Goal: Information Seeking & Learning: Learn about a topic

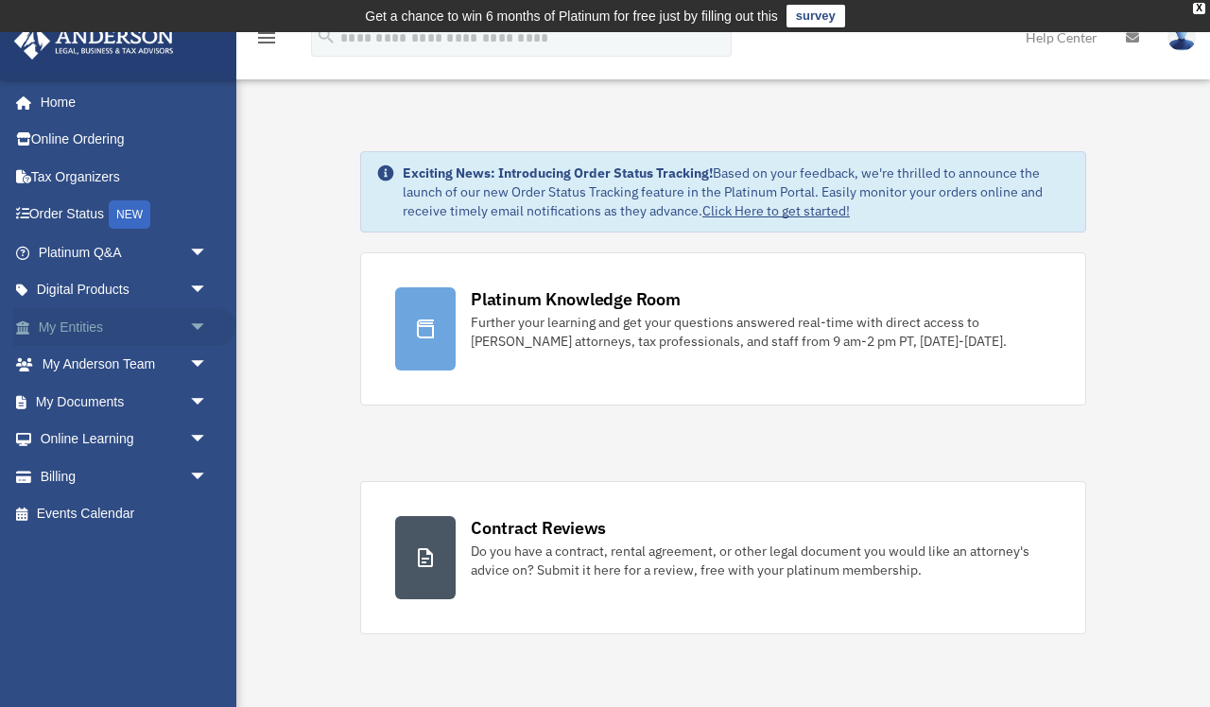
click at [200, 320] on span "arrow_drop_down" at bounding box center [208, 327] width 38 height 39
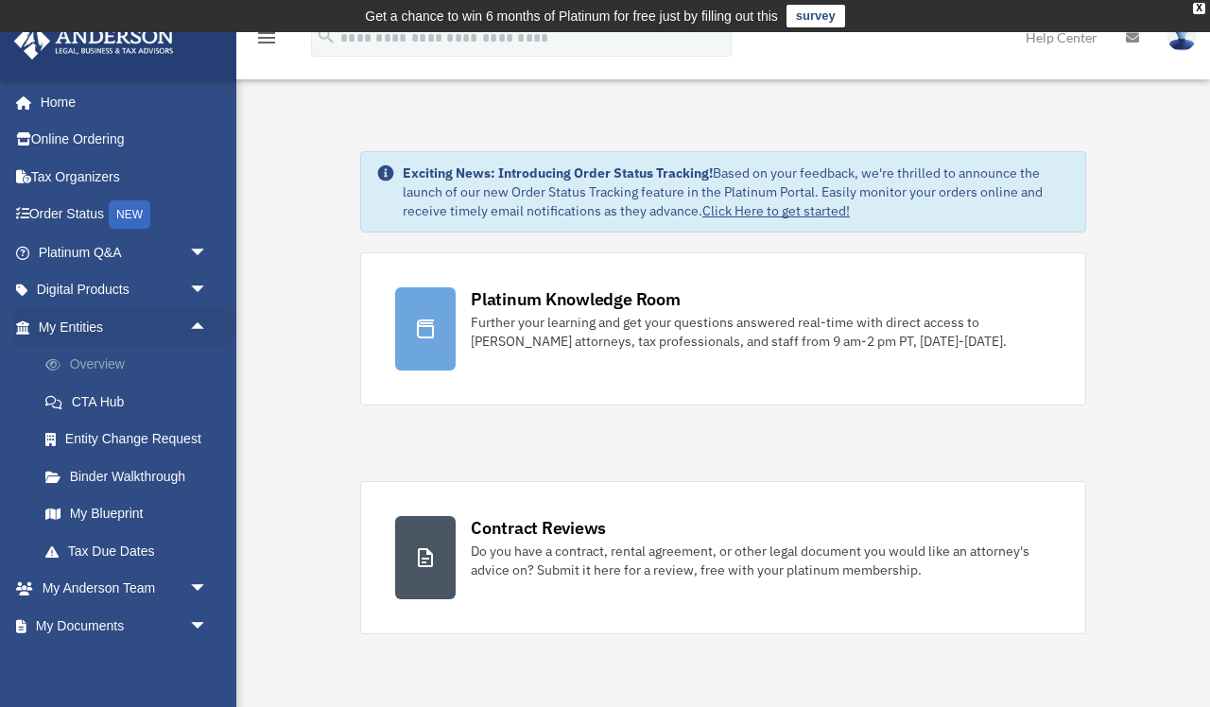
click at [143, 364] on link "Overview" at bounding box center [131, 365] width 210 height 38
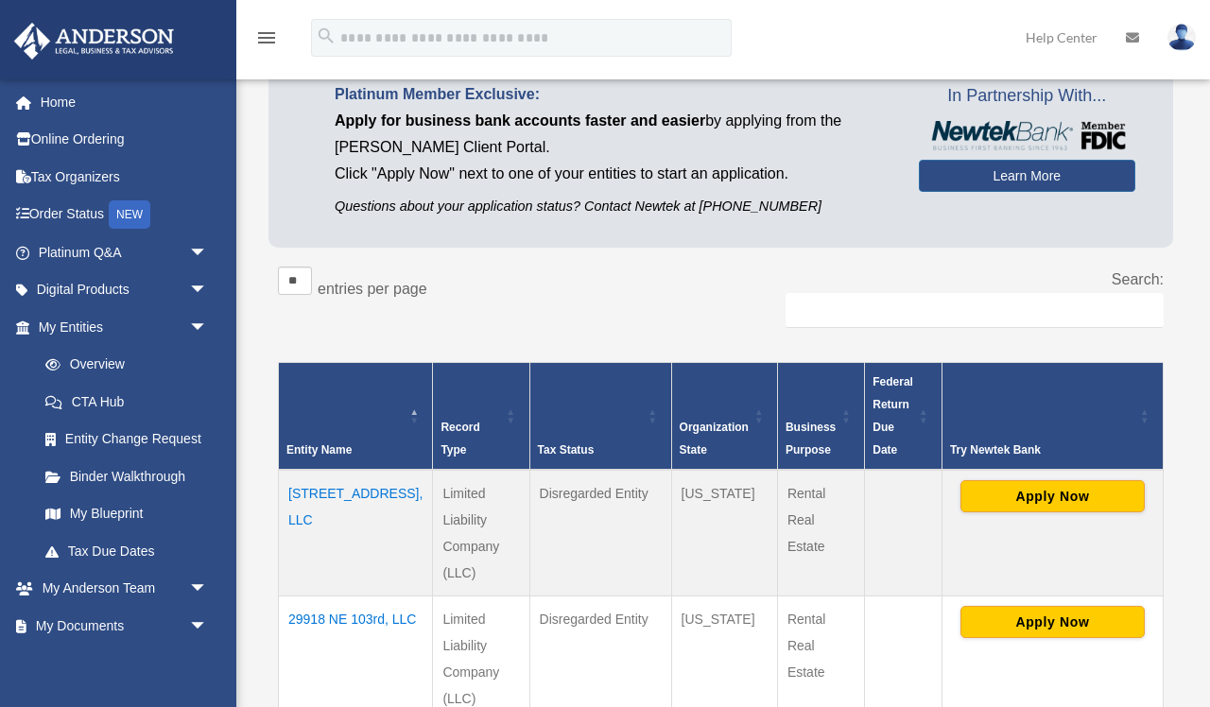
scroll to position [164, 0]
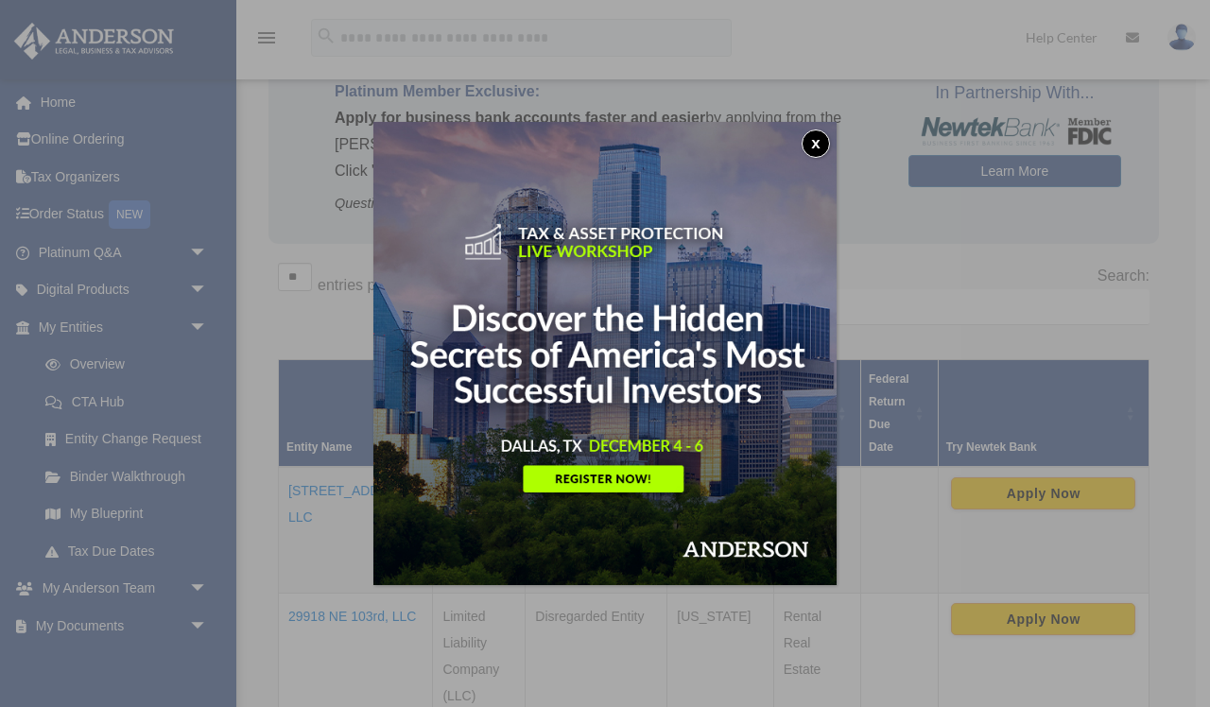
click at [816, 146] on button "x" at bounding box center [816, 144] width 28 height 28
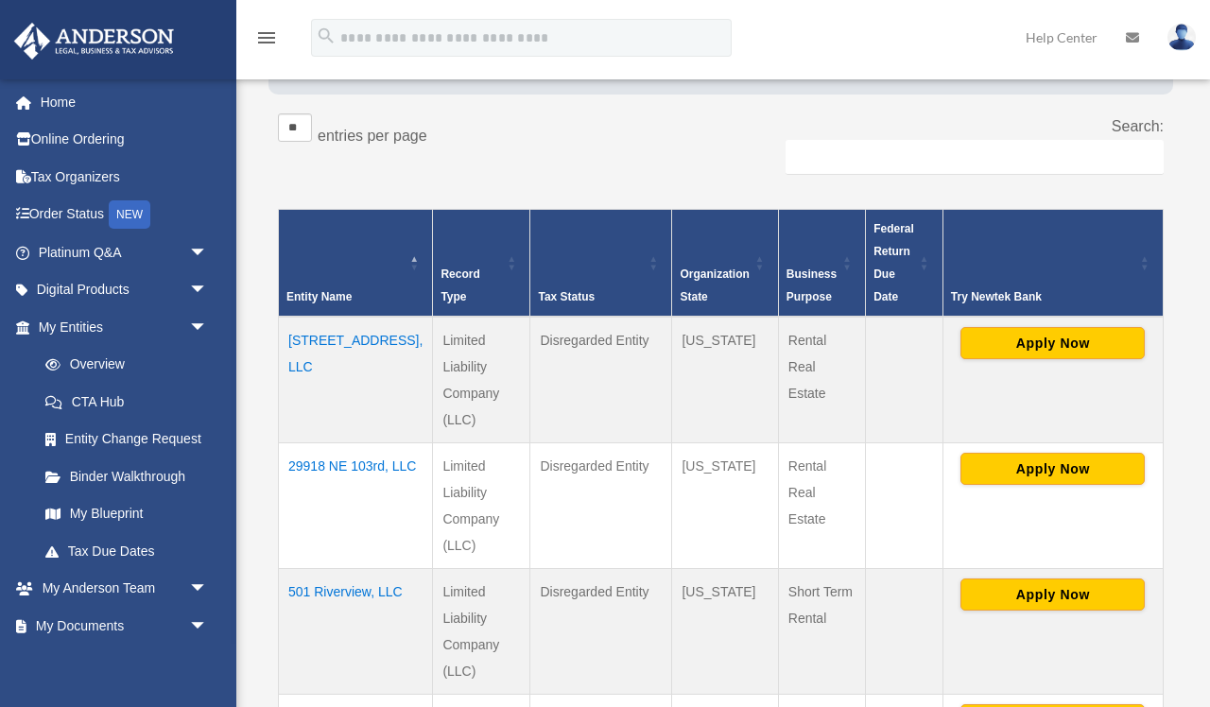
scroll to position [316, 0]
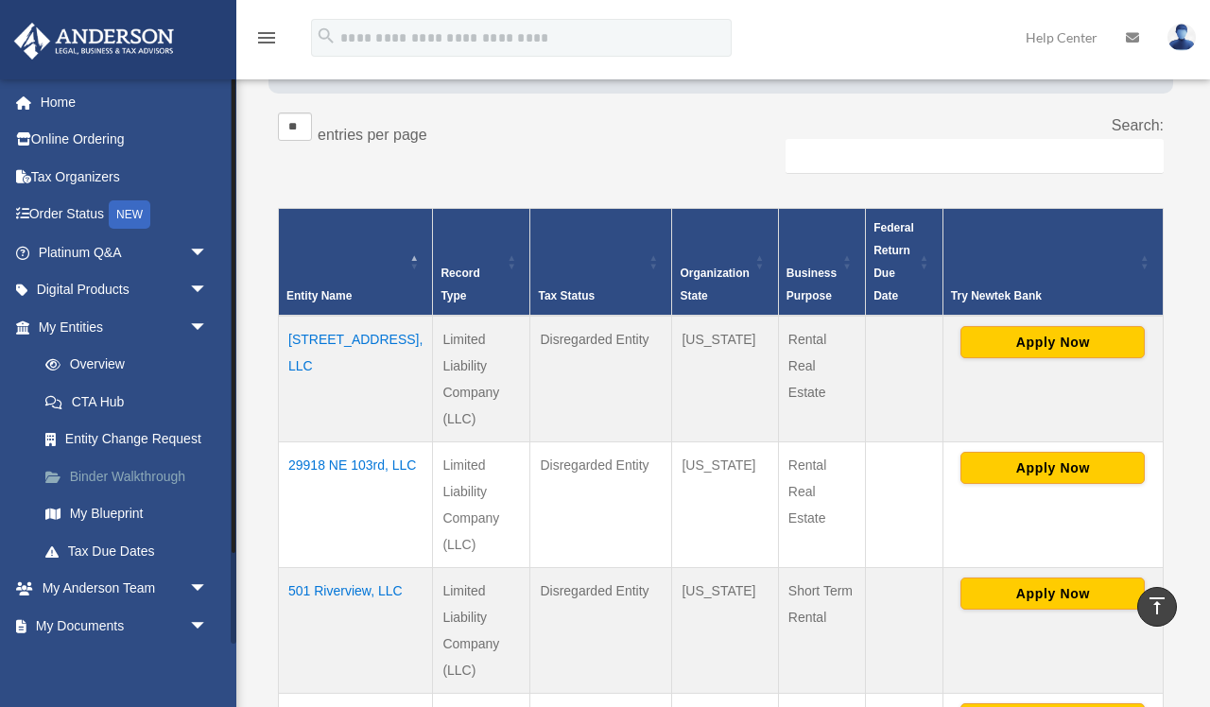
click at [149, 470] on link "Binder Walkthrough" at bounding box center [131, 477] width 210 height 38
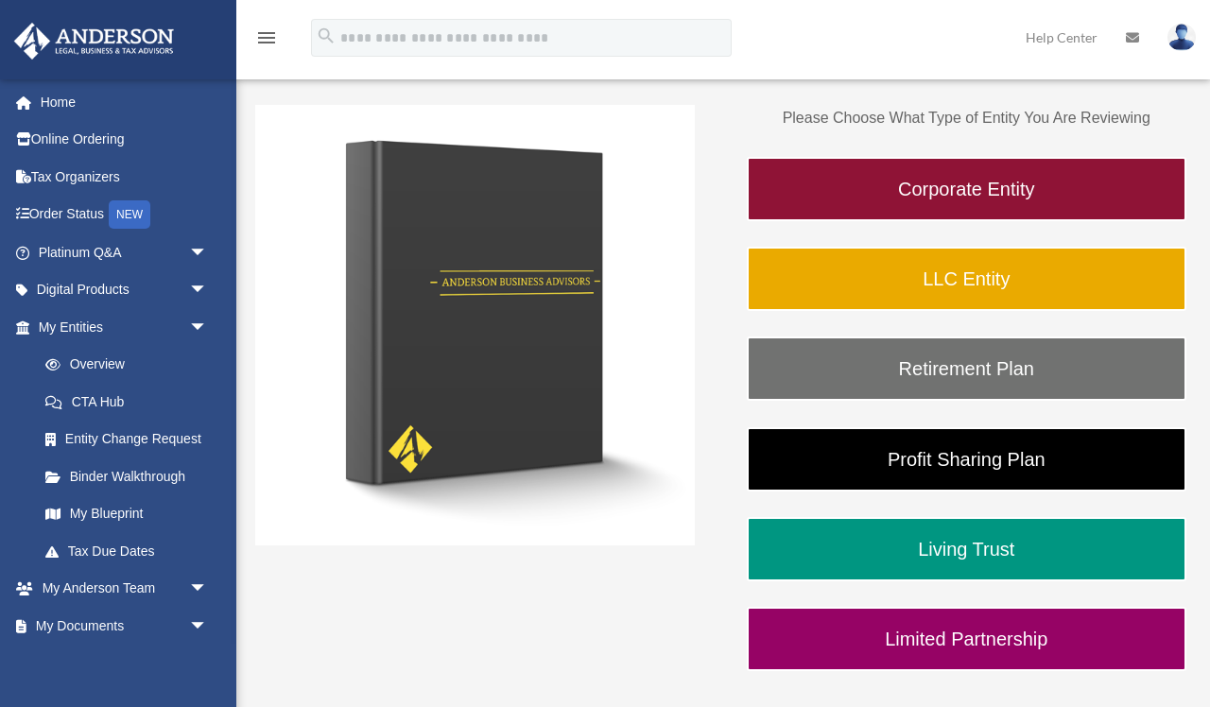
scroll to position [273, 0]
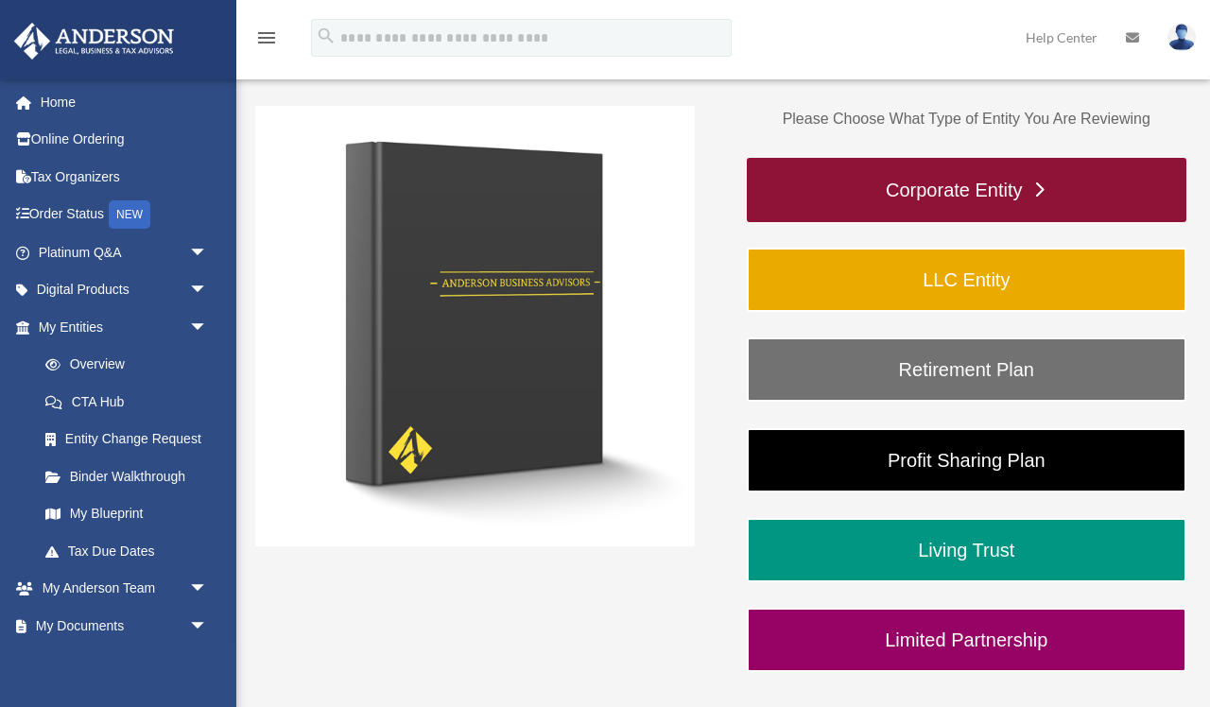
click at [872, 189] on link "Corporate Entity" at bounding box center [967, 190] width 440 height 64
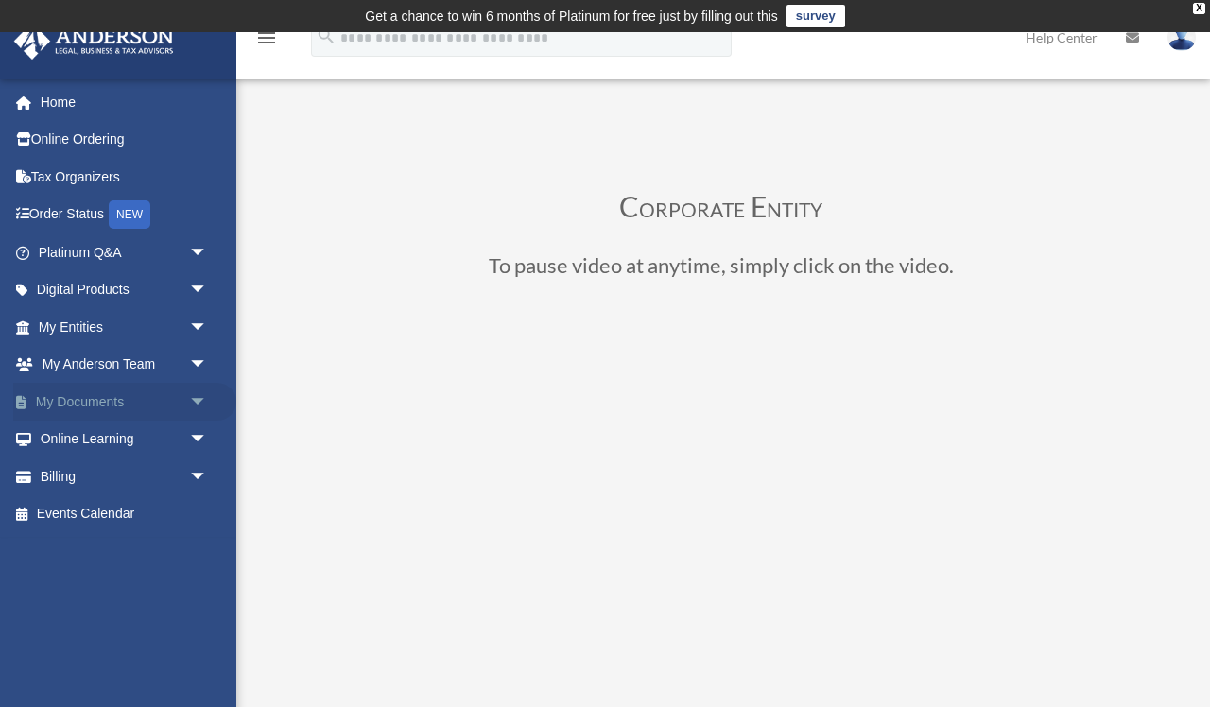
click at [112, 394] on link "My Documents arrow_drop_down" at bounding box center [124, 402] width 223 height 38
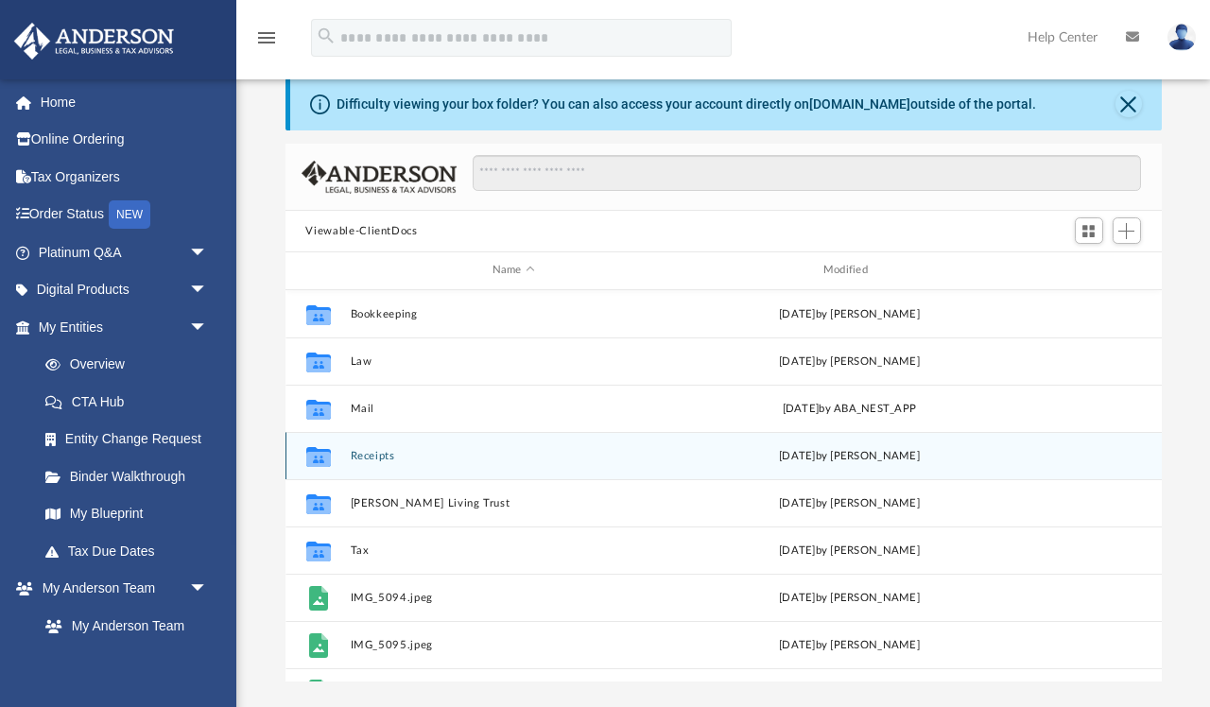
scroll to position [16, 0]
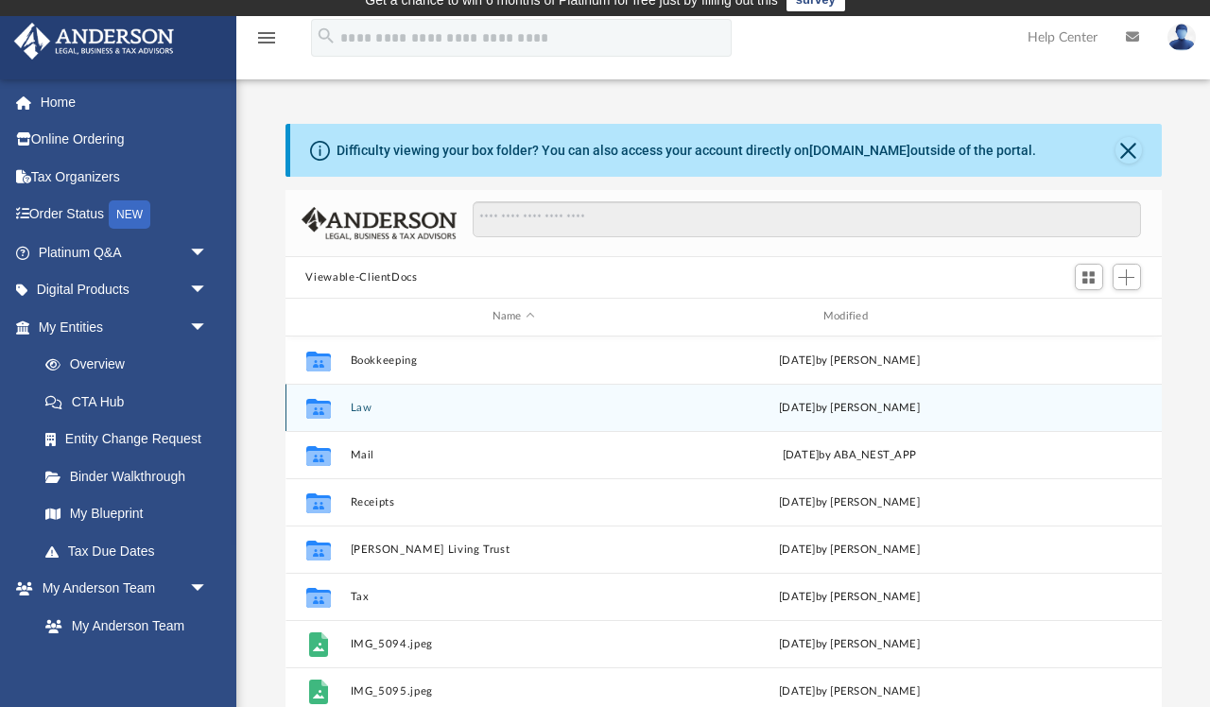
click at [397, 409] on button "Law" at bounding box center [513, 408] width 327 height 12
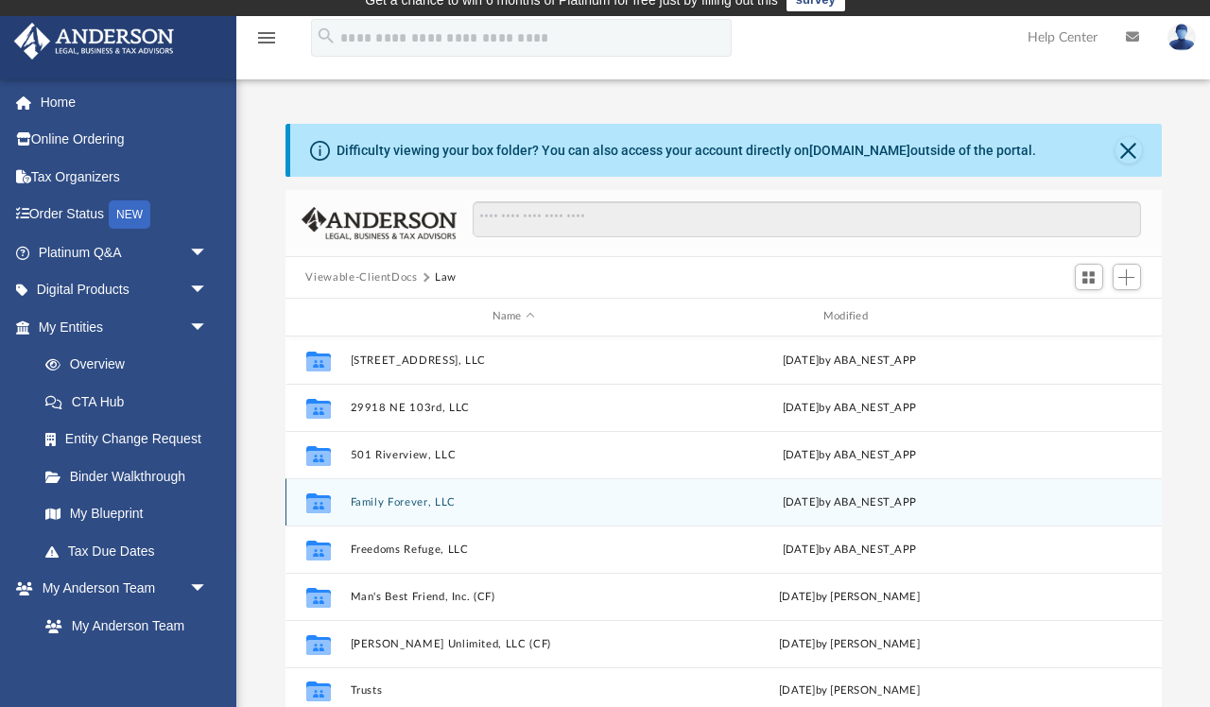
click at [476, 500] on button "Family Forever, LLC" at bounding box center [513, 502] width 327 height 12
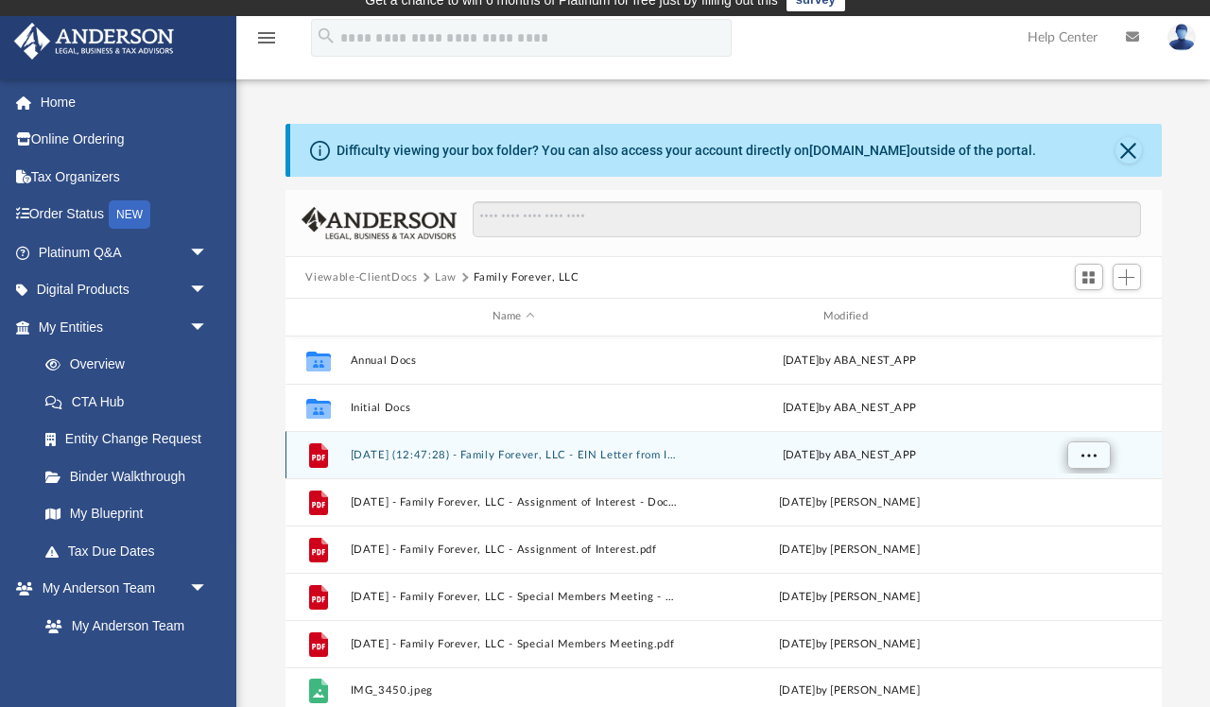
click at [1087, 459] on span "More options" at bounding box center [1088, 454] width 15 height 10
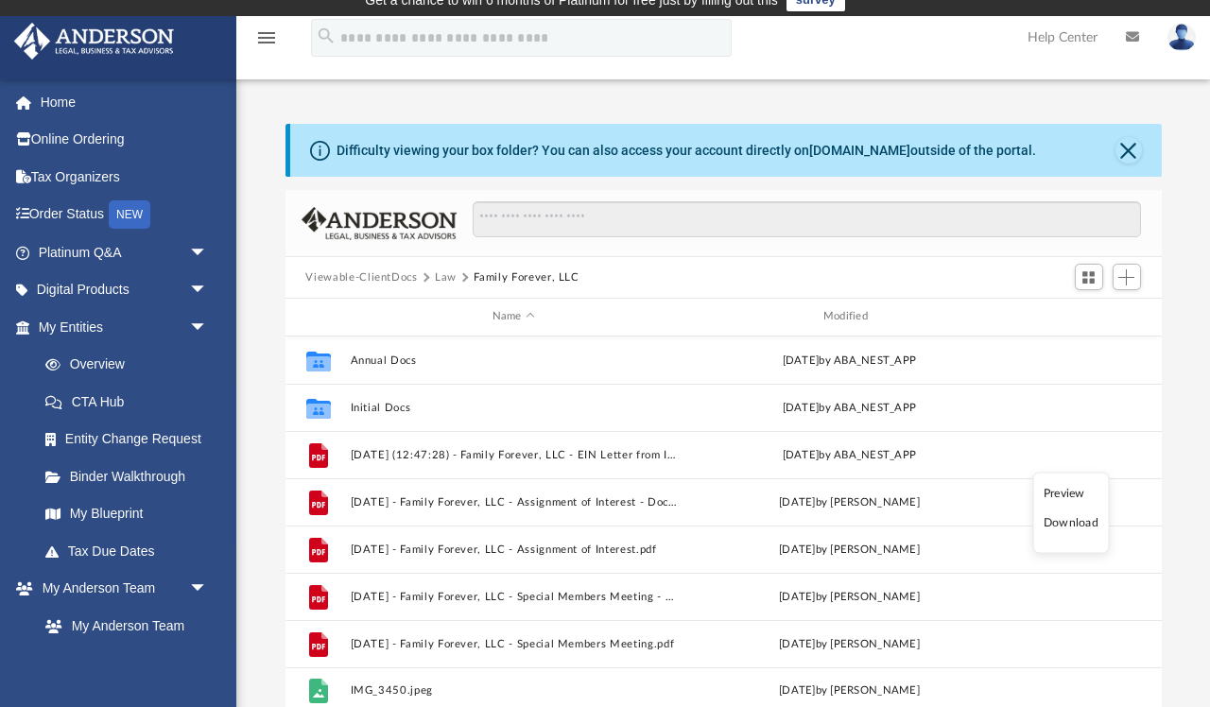
click at [1057, 494] on li "Preview" at bounding box center [1071, 493] width 55 height 20
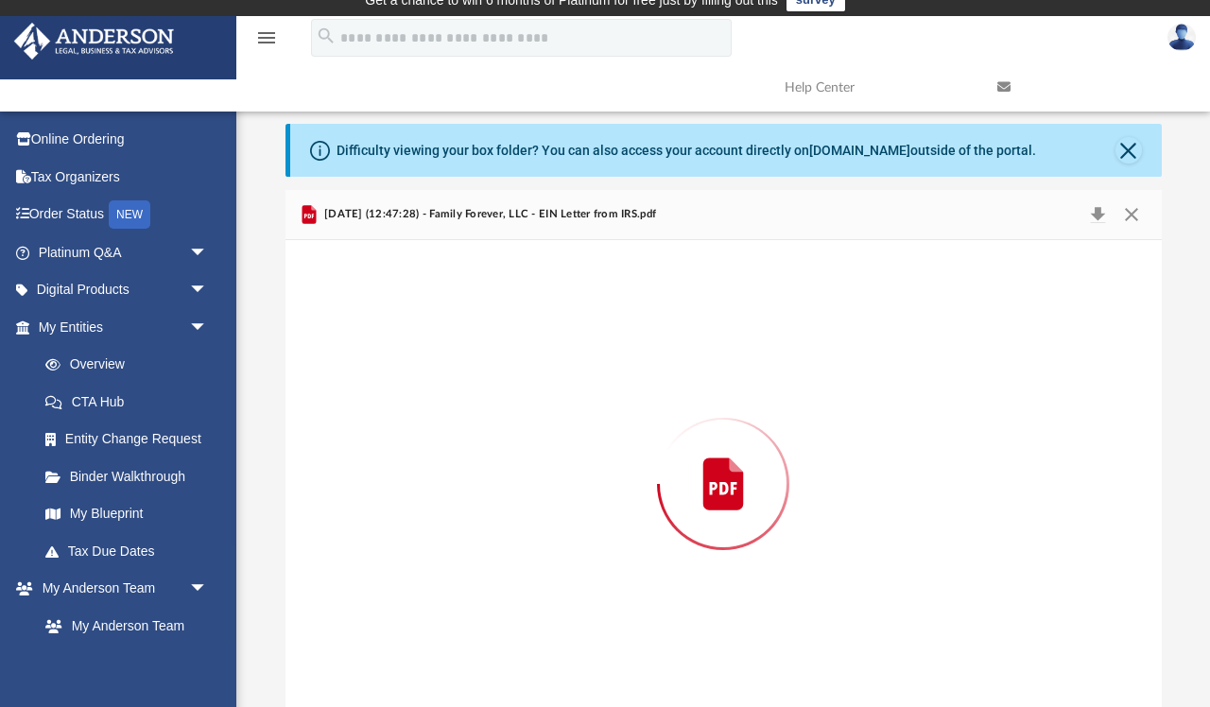
scroll to position [37, 0]
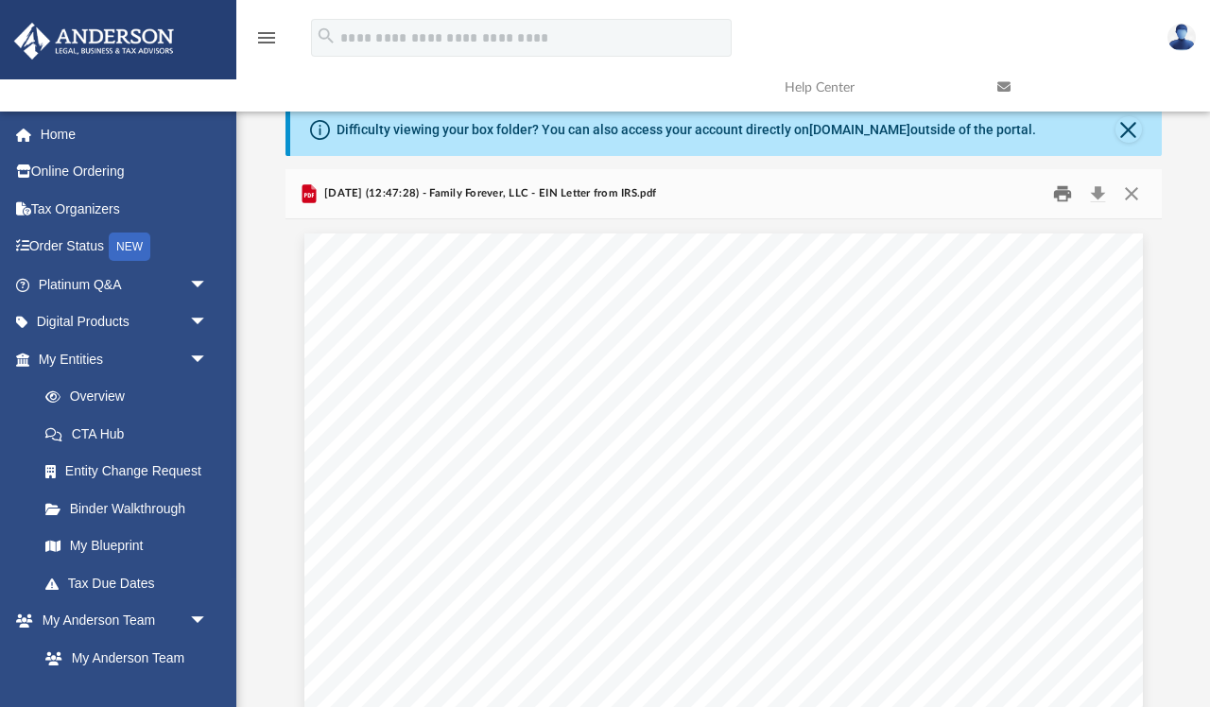
click at [1064, 189] on button "Print" at bounding box center [1063, 194] width 38 height 29
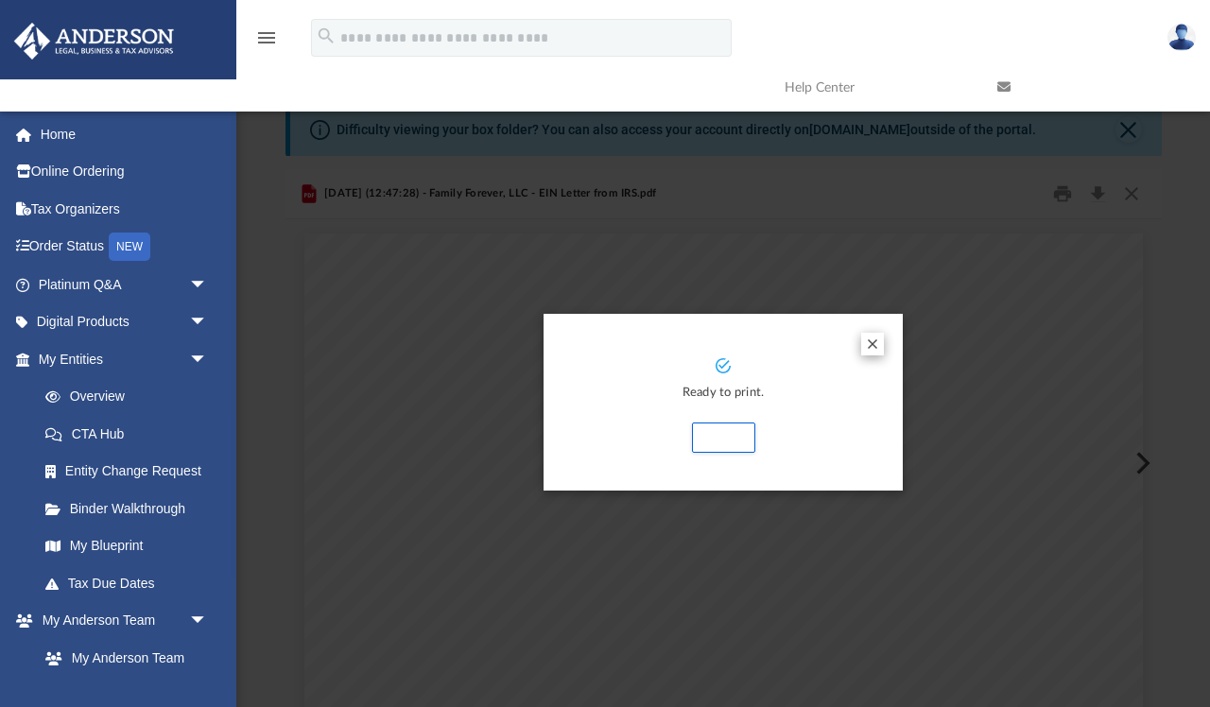
click at [871, 345] on button "Preview" at bounding box center [872, 344] width 23 height 23
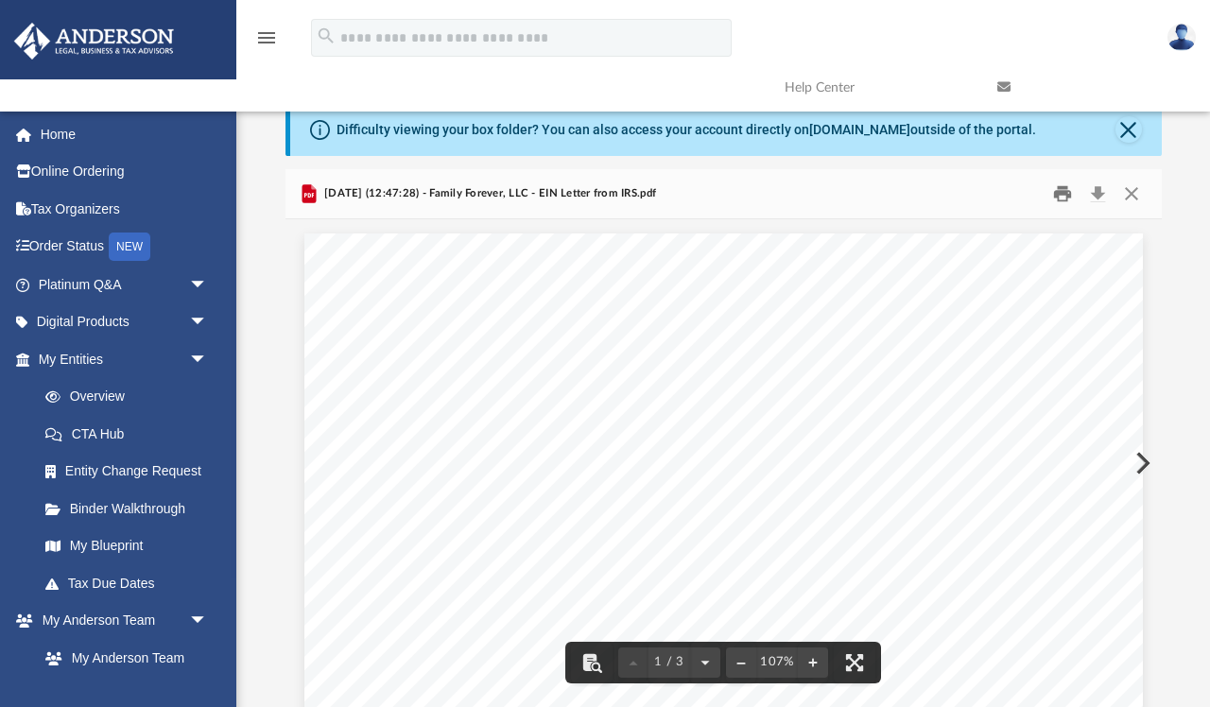
click at [1064, 191] on button "Print" at bounding box center [1063, 194] width 38 height 29
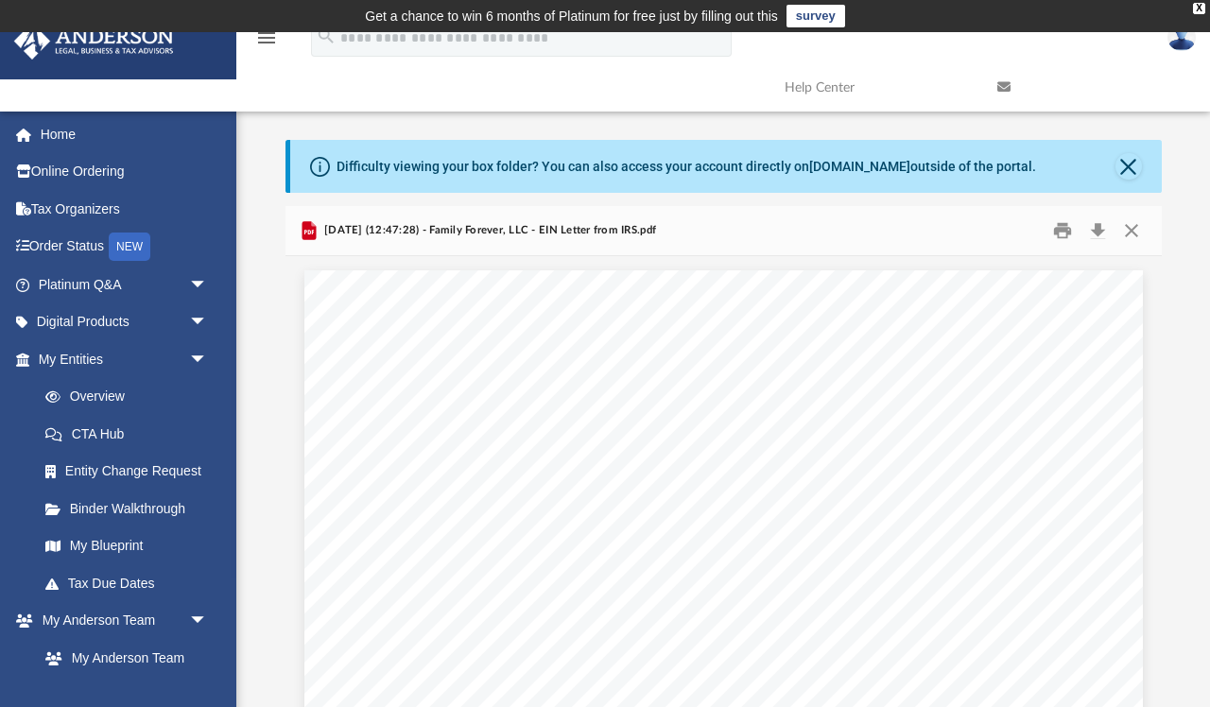
scroll to position [0, 0]
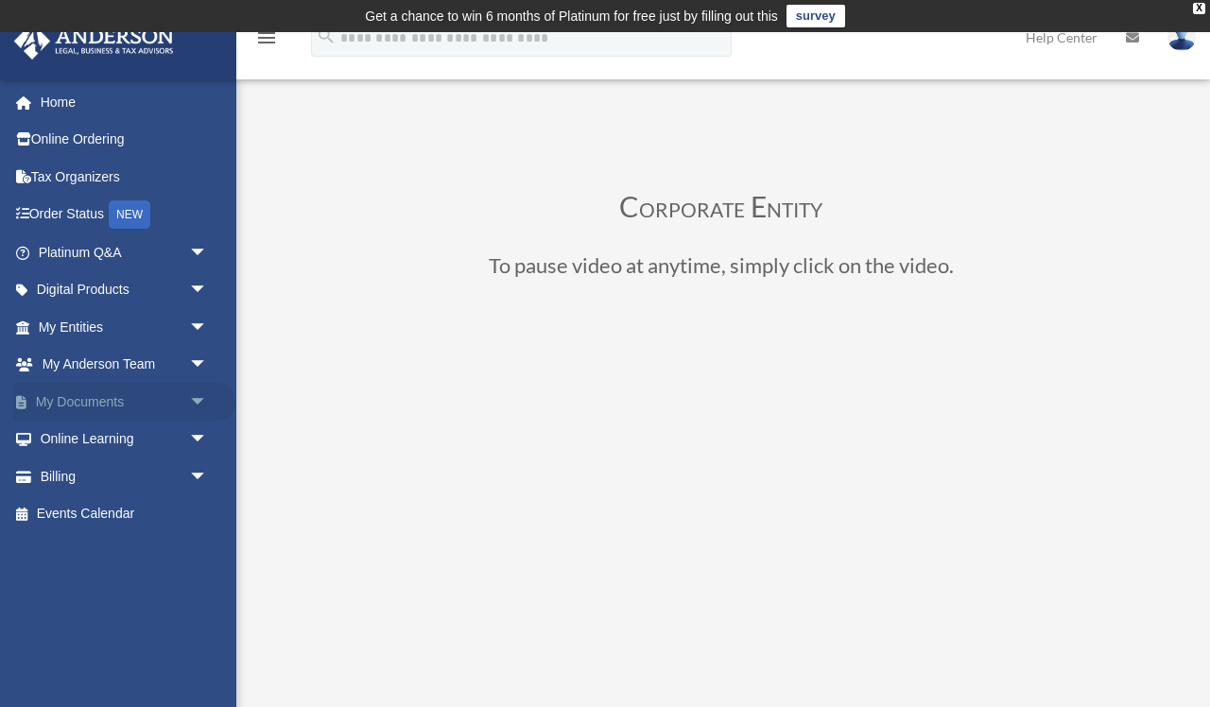
click at [200, 393] on span "arrow_drop_down" at bounding box center [208, 402] width 38 height 39
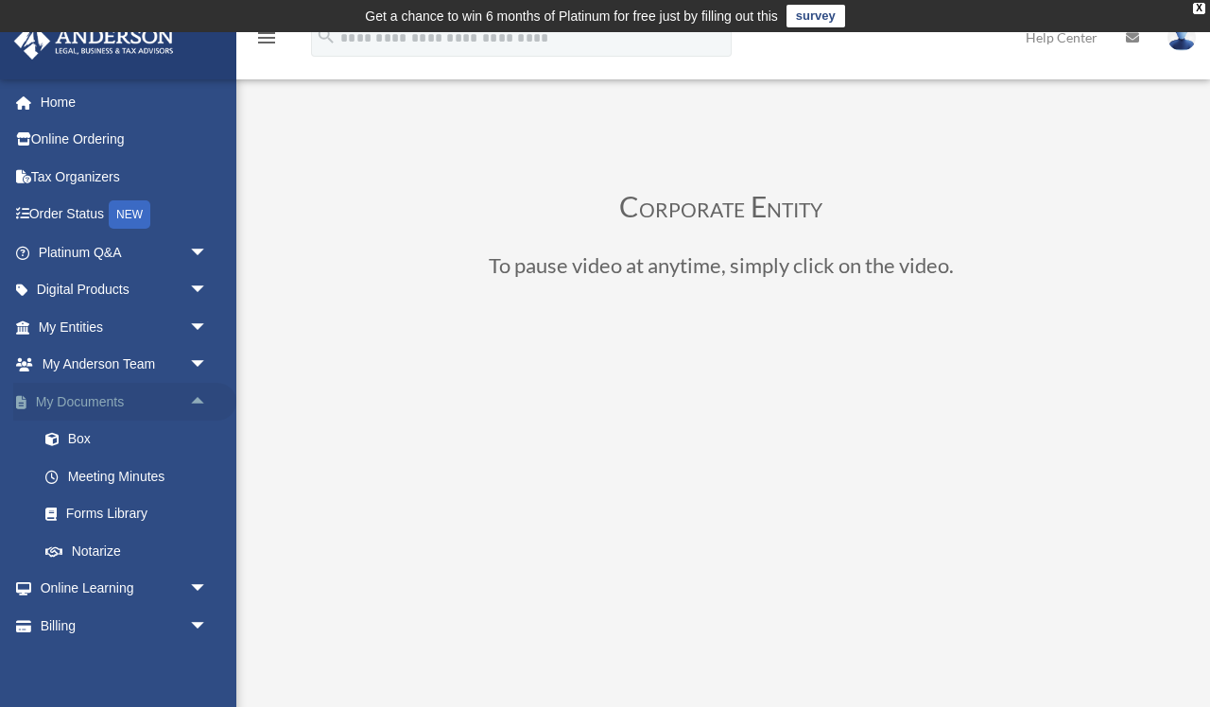
click at [101, 398] on link "My Documents arrow_drop_up" at bounding box center [124, 402] width 223 height 38
click at [86, 429] on link "Box" at bounding box center [131, 440] width 210 height 38
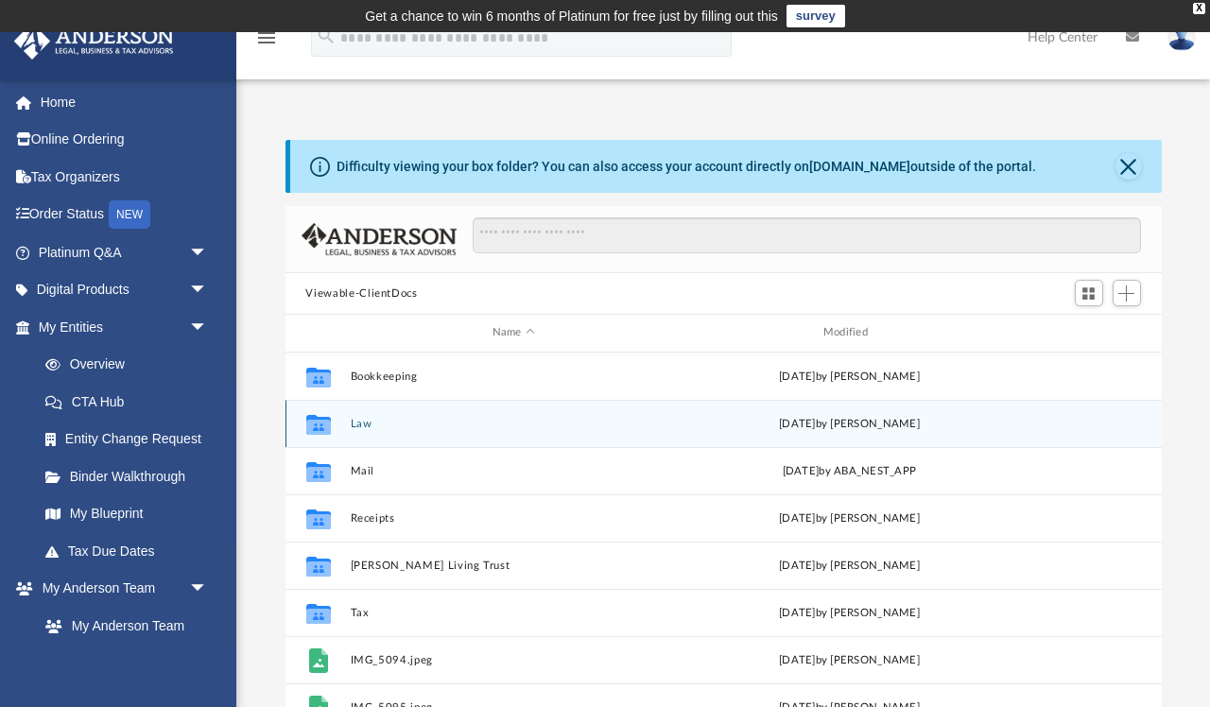
click at [435, 427] on button "Law" at bounding box center [513, 424] width 327 height 12
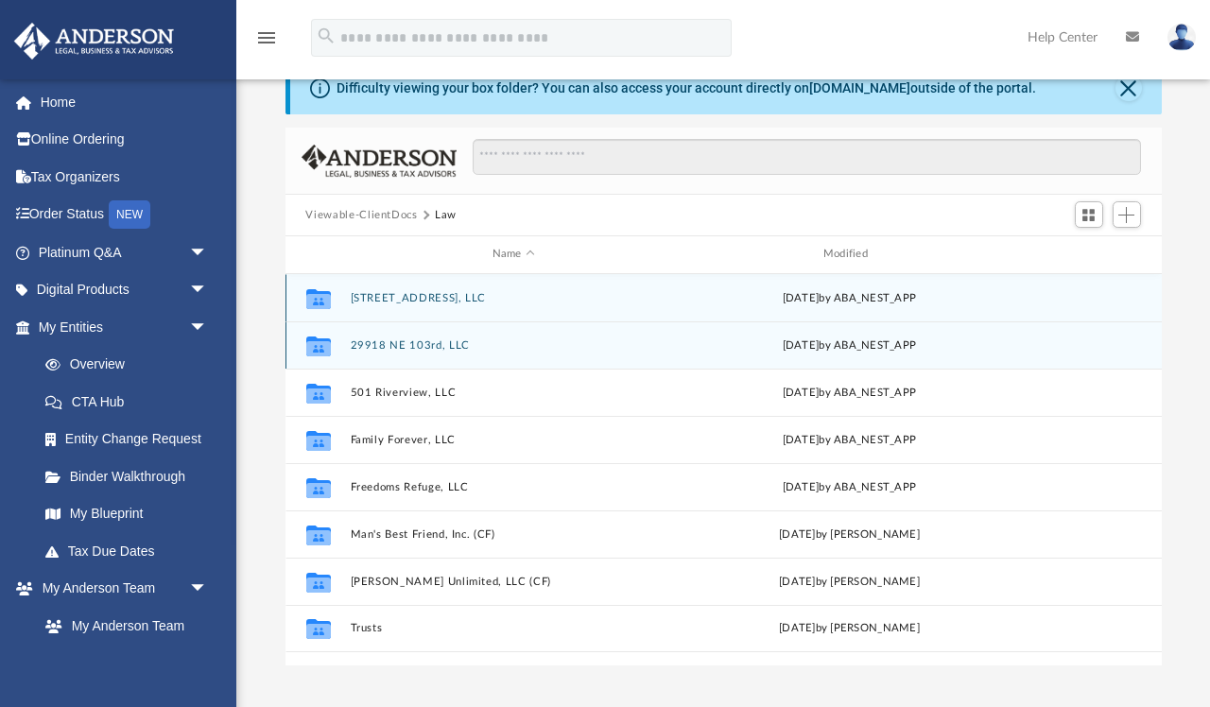
scroll to position [100, 0]
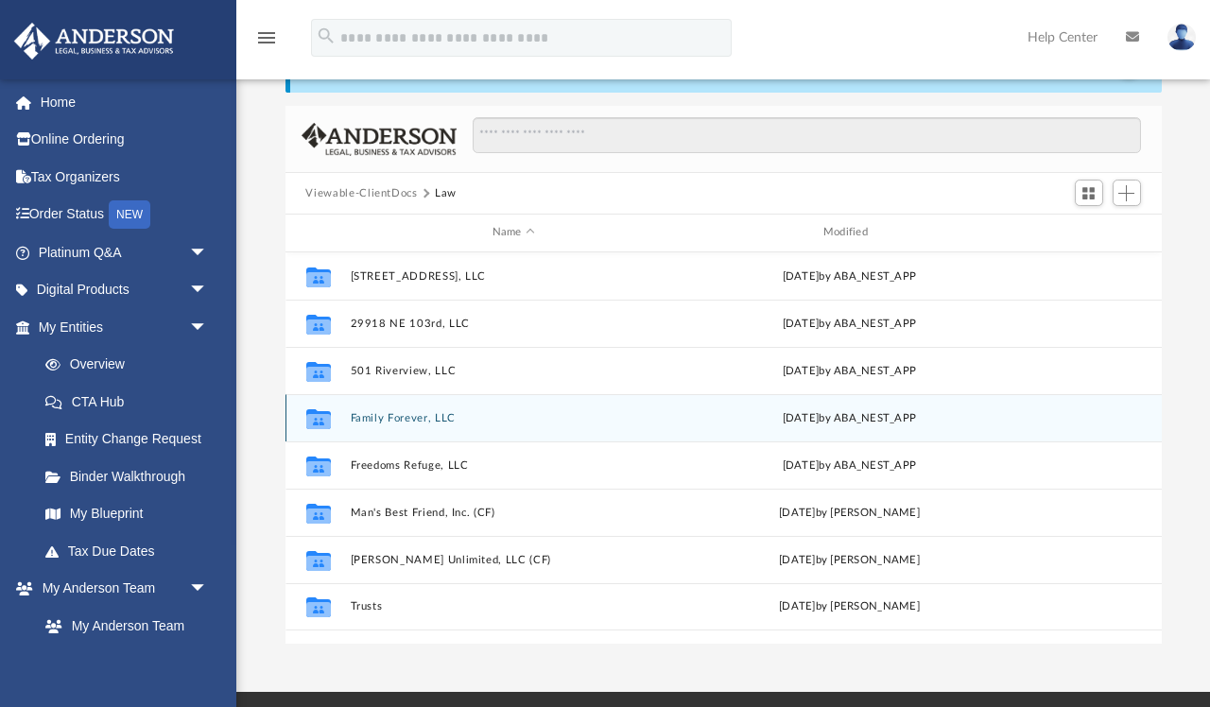
click at [461, 432] on div "Collaborated Folder Family Forever, LLC Tue Aug 12 2025 by ABA_NEST_APP" at bounding box center [723, 417] width 876 height 47
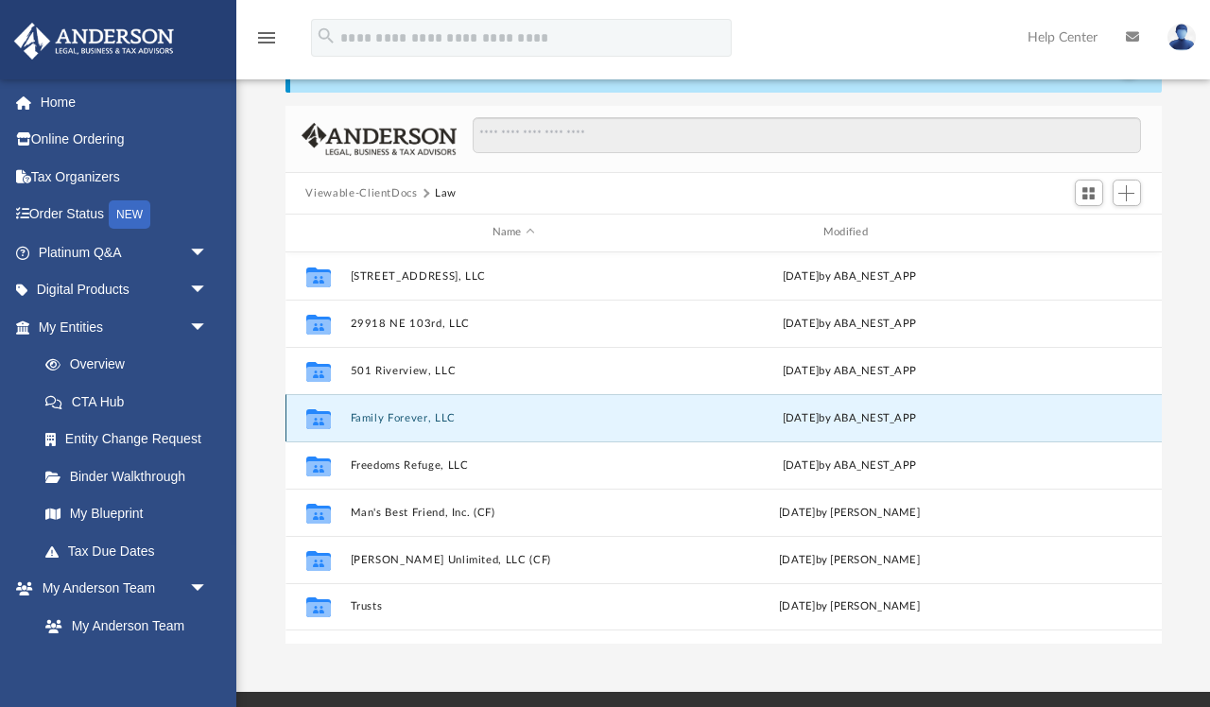
click at [475, 422] on button "Family Forever, LLC" at bounding box center [513, 418] width 327 height 12
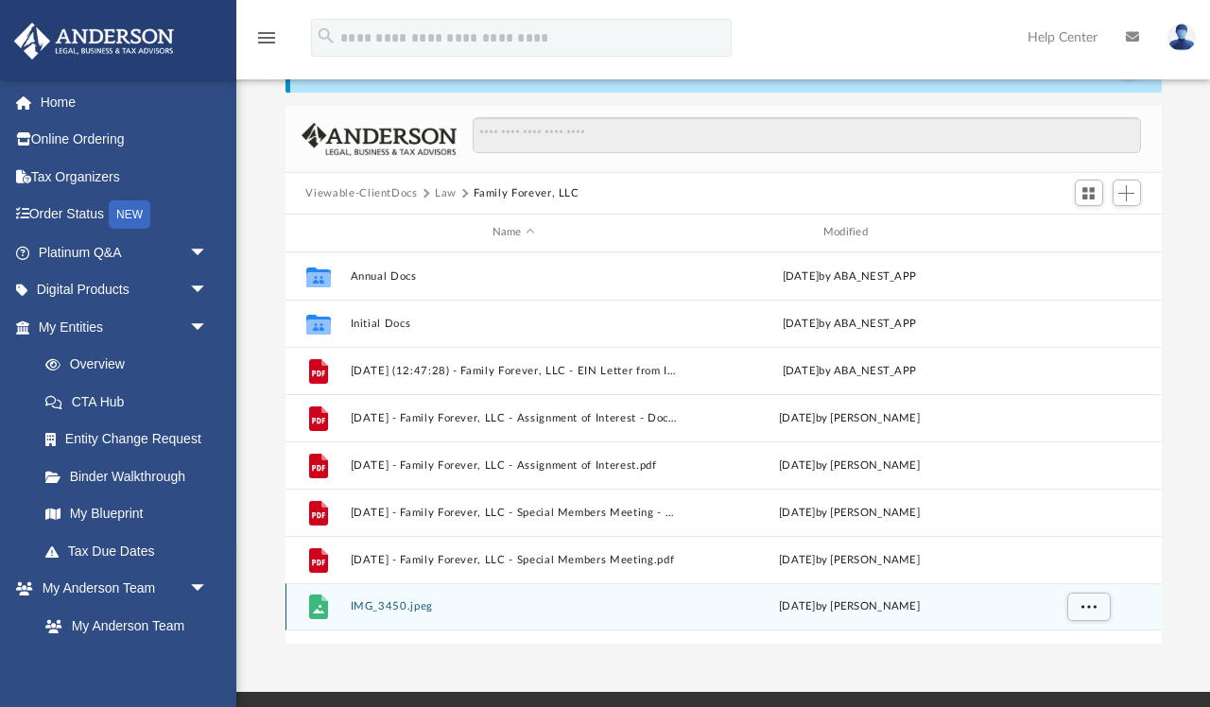
click at [462, 614] on div "File IMG_3450.jpeg Sat Dec 28 2024 by Shannon Walker" at bounding box center [723, 606] width 876 height 47
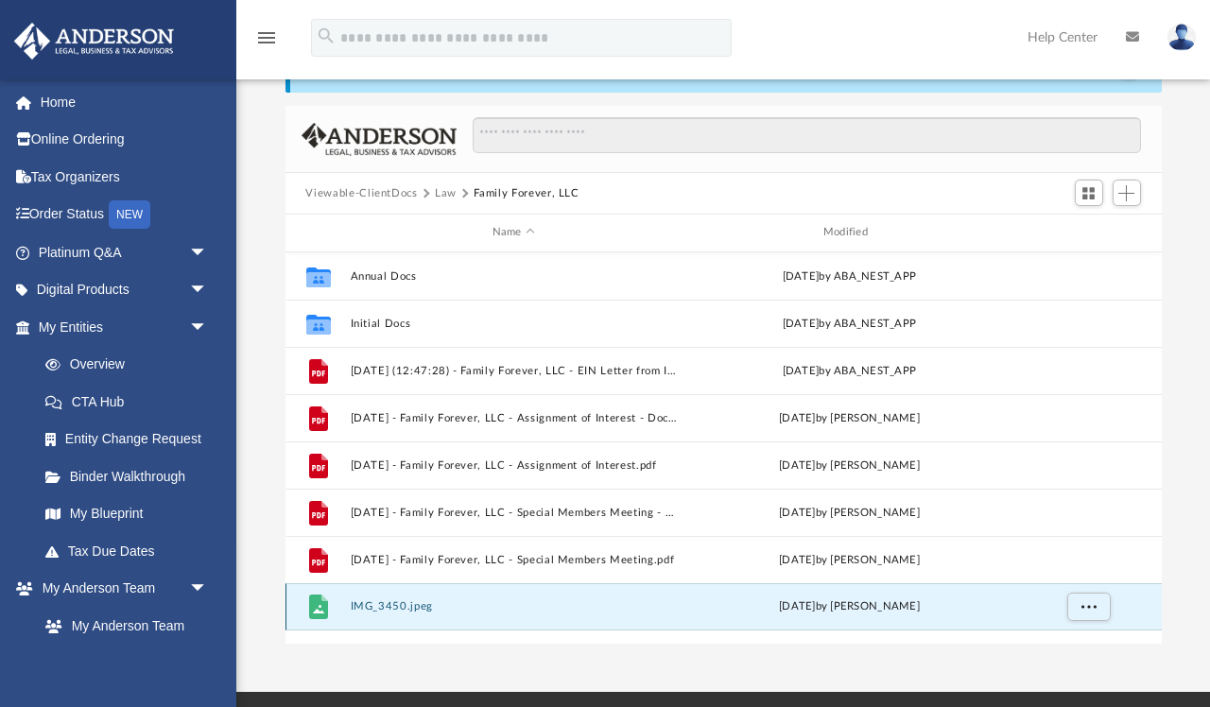
click at [462, 614] on div "File IMG_3450.jpeg Sat Dec 28 2024 by Shannon Walker" at bounding box center [723, 606] width 876 height 47
click at [1096, 603] on span "More options" at bounding box center [1088, 606] width 15 height 10
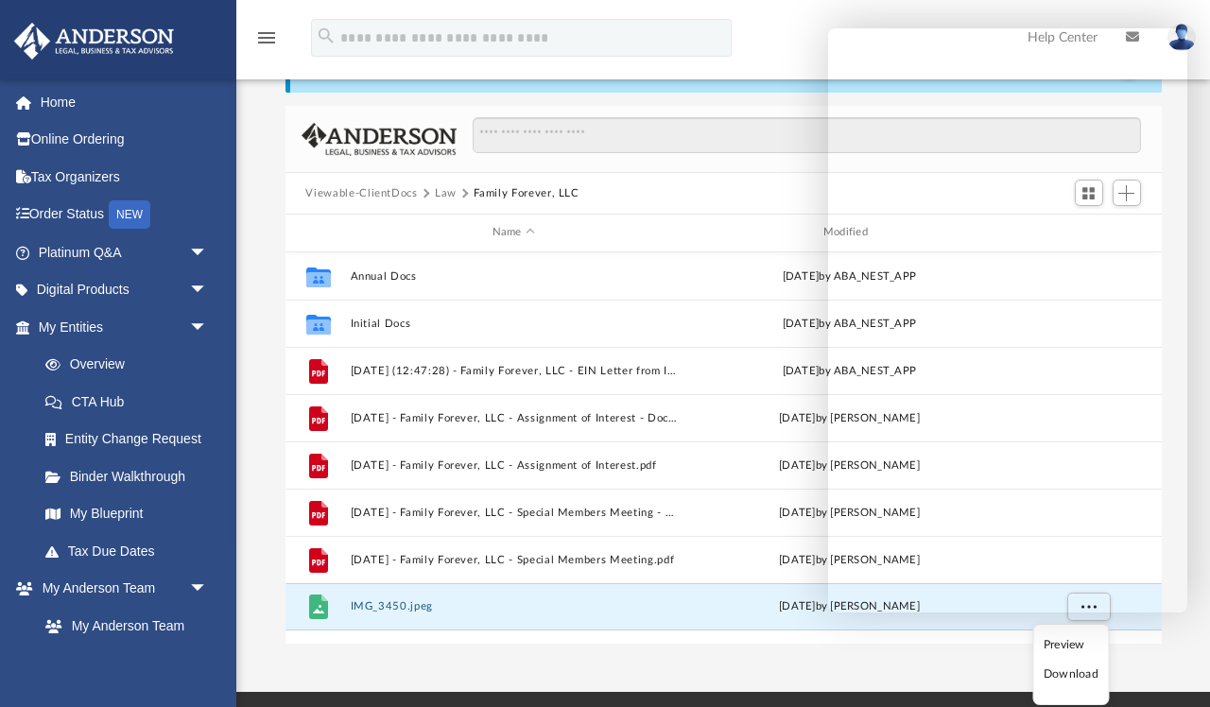
click at [759, 188] on div "Viewable-ClientDocs Law Family Forever, LLC" at bounding box center [723, 194] width 876 height 42
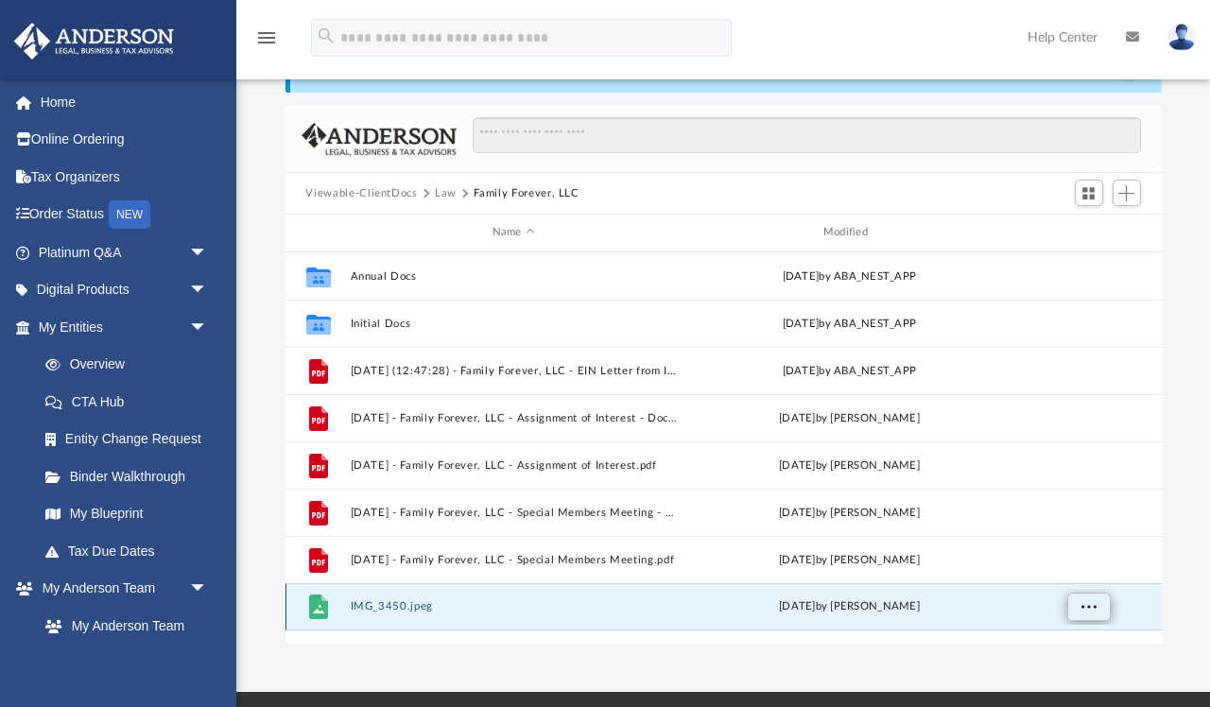
click at [1092, 604] on span "More options" at bounding box center [1088, 606] width 15 height 10
click at [1084, 605] on span "More options" at bounding box center [1088, 606] width 15 height 10
click at [670, 608] on button "IMG_3450.jpeg" at bounding box center [513, 606] width 327 height 12
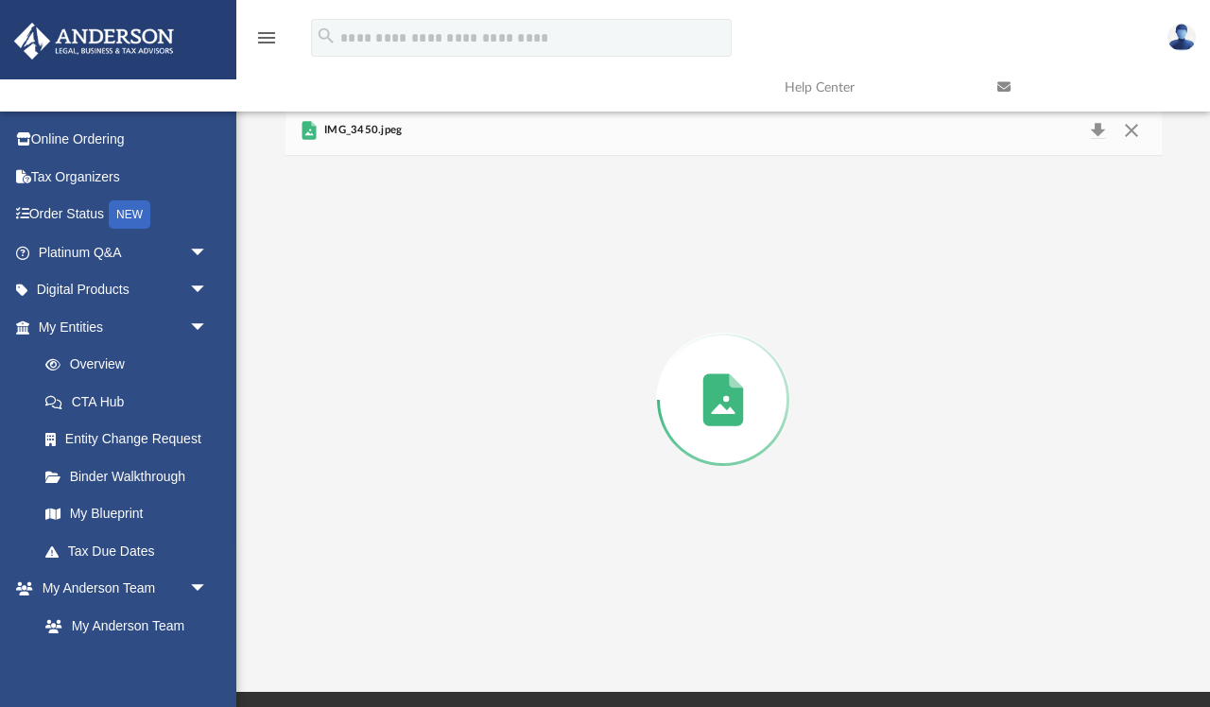
click at [670, 608] on div "Preview" at bounding box center [723, 400] width 876 height 488
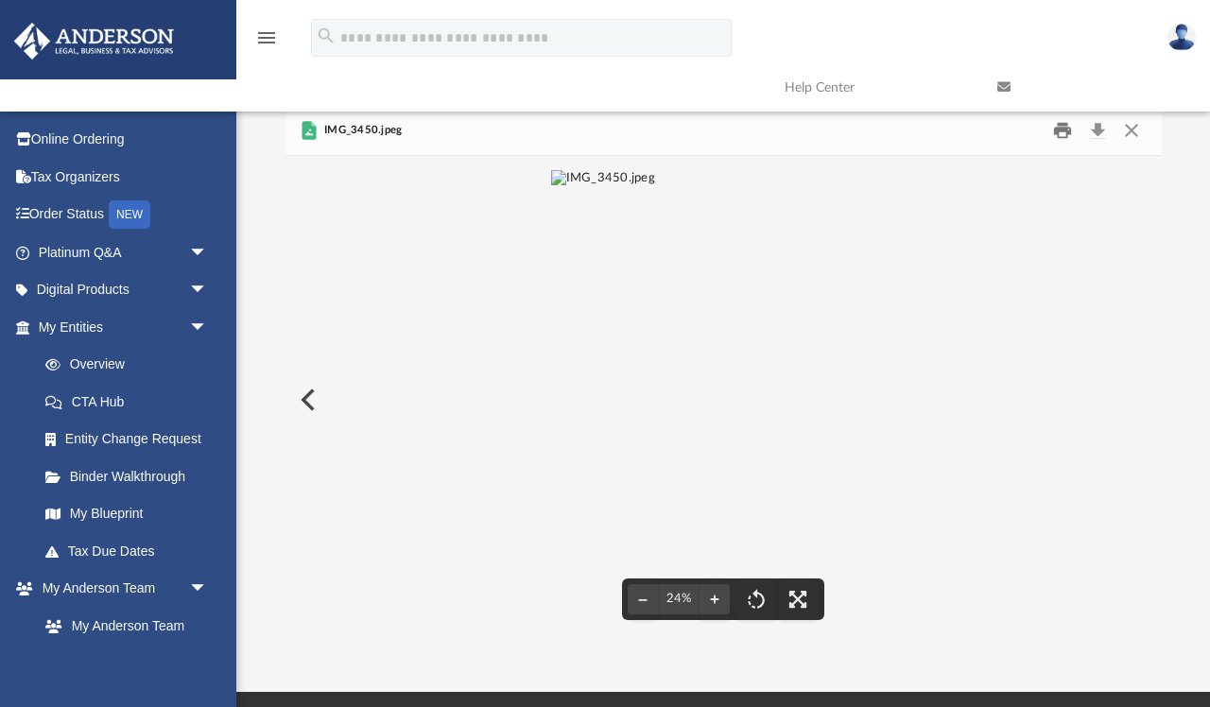
click at [1062, 128] on button "Print" at bounding box center [1063, 130] width 38 height 29
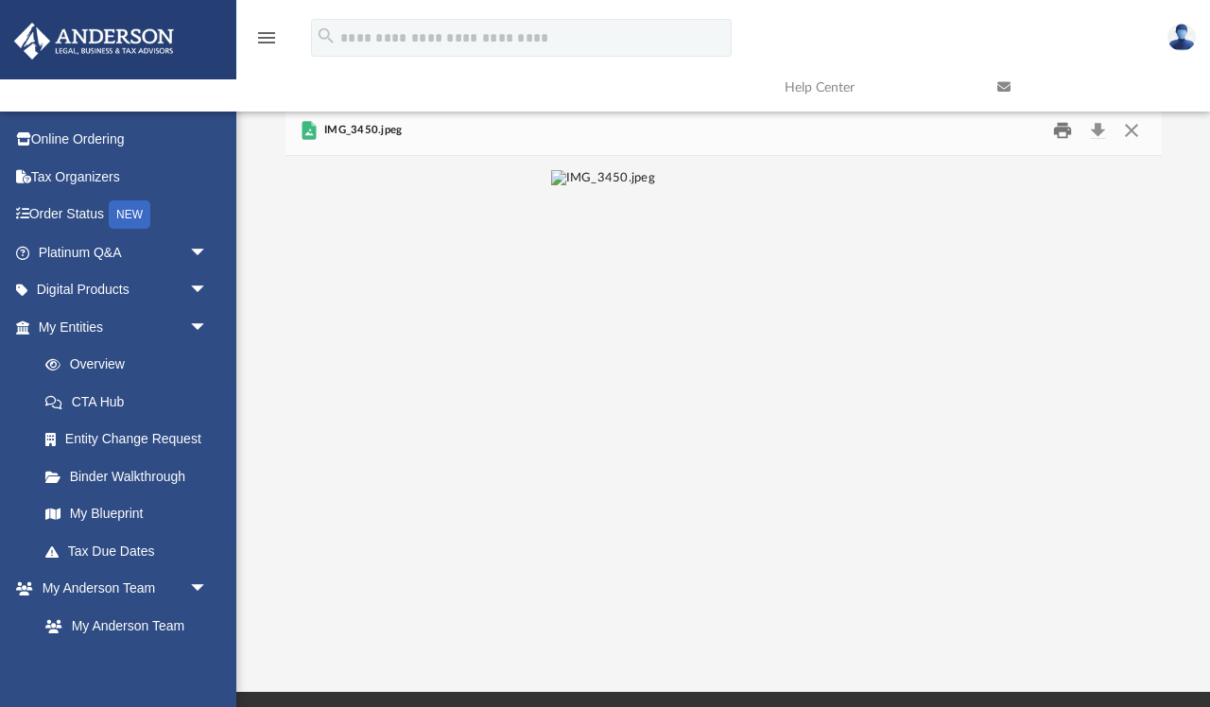
click at [1062, 128] on button "Print" at bounding box center [1063, 130] width 38 height 29
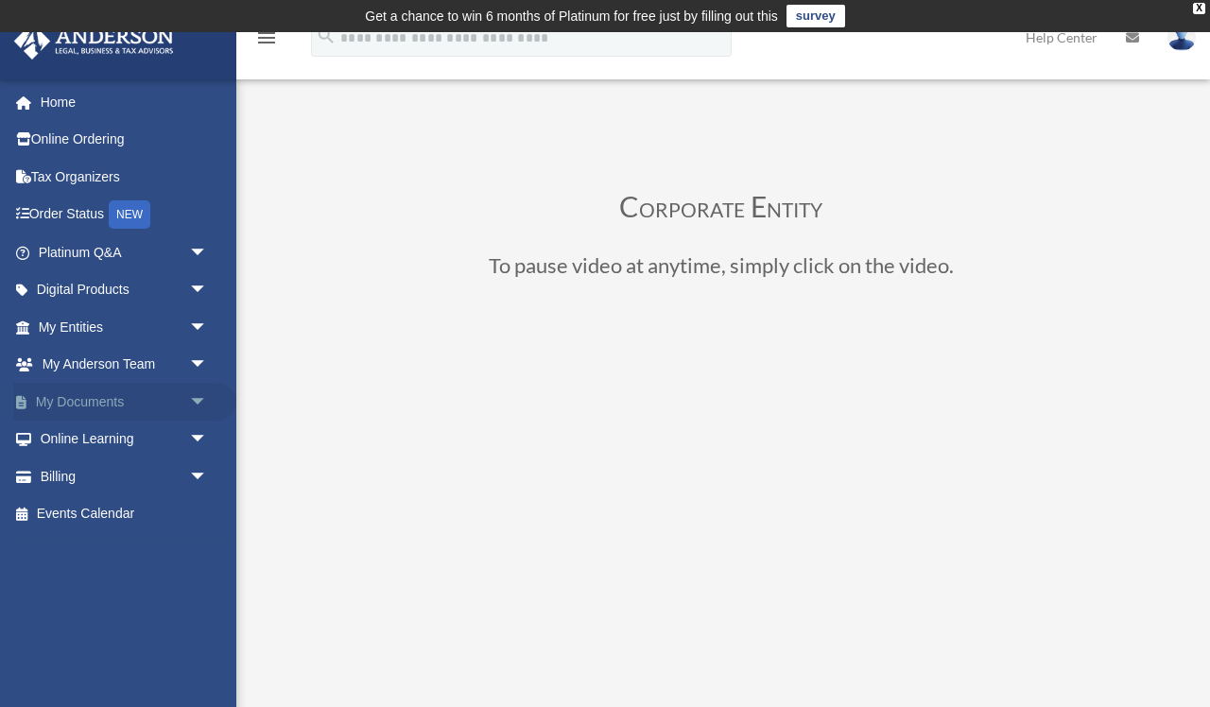
click at [110, 395] on link "My Documents arrow_drop_down" at bounding box center [124, 402] width 223 height 38
click at [202, 394] on span "arrow_drop_down" at bounding box center [208, 402] width 38 height 39
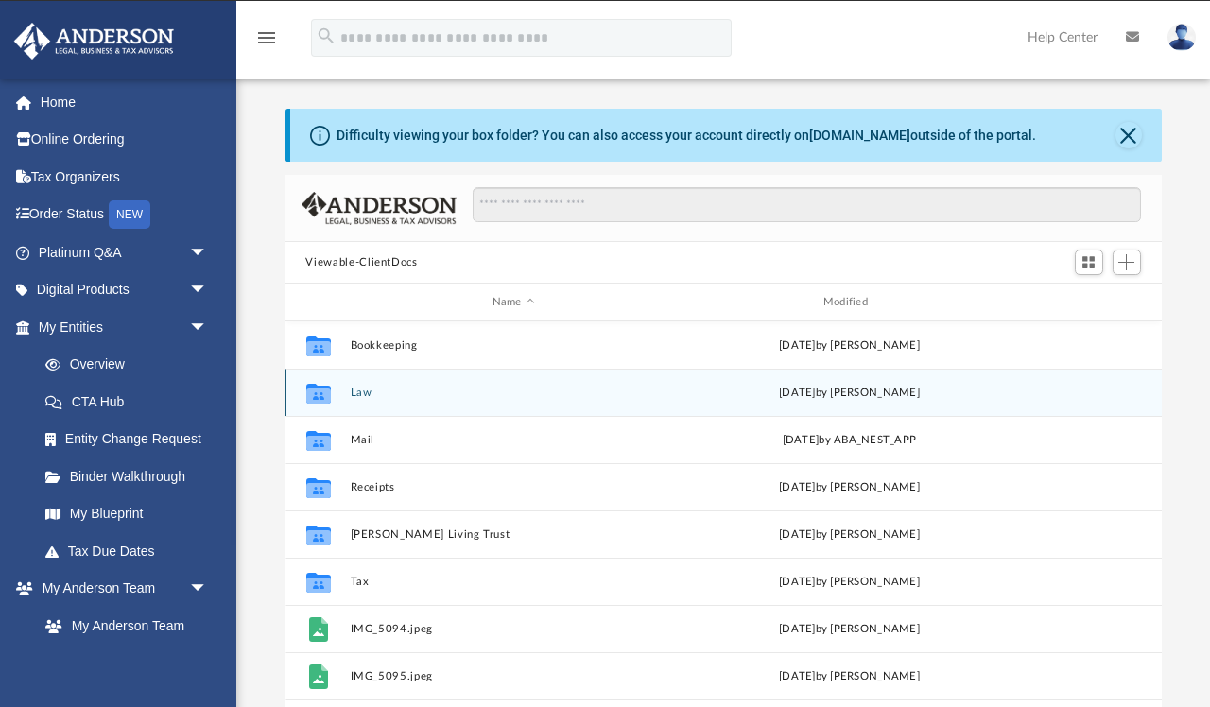
scroll to position [430, 876]
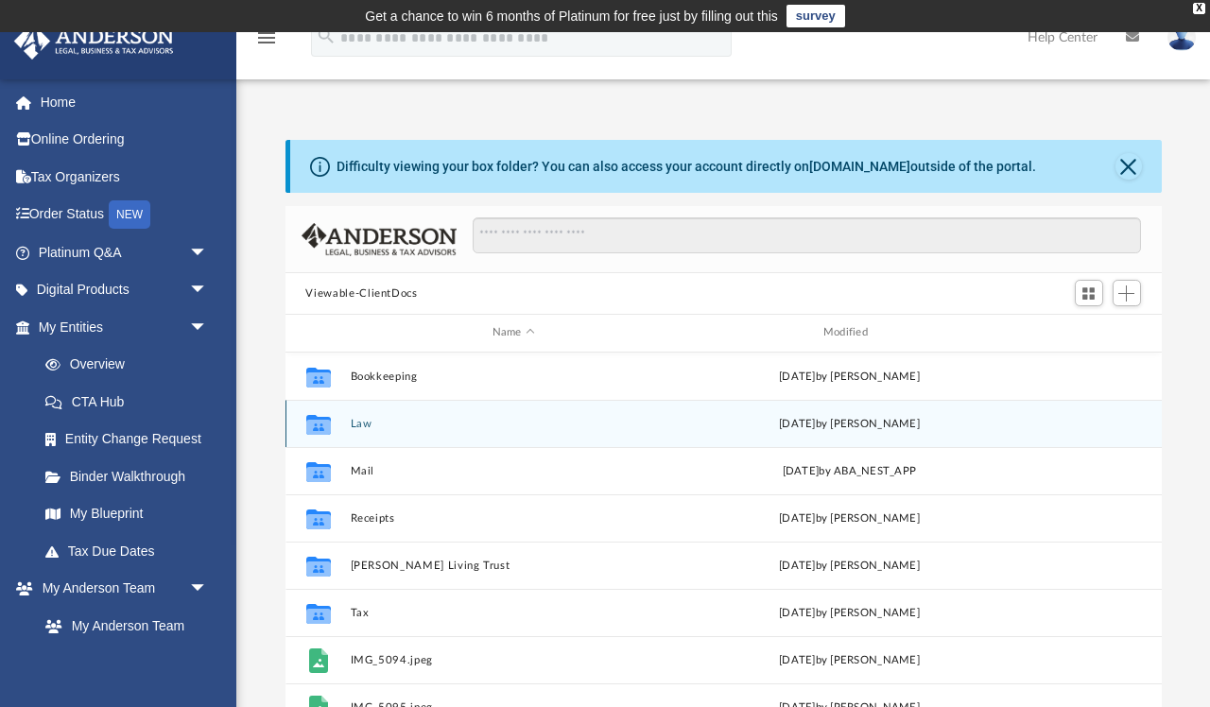
click at [432, 425] on button "Law" at bounding box center [513, 424] width 327 height 12
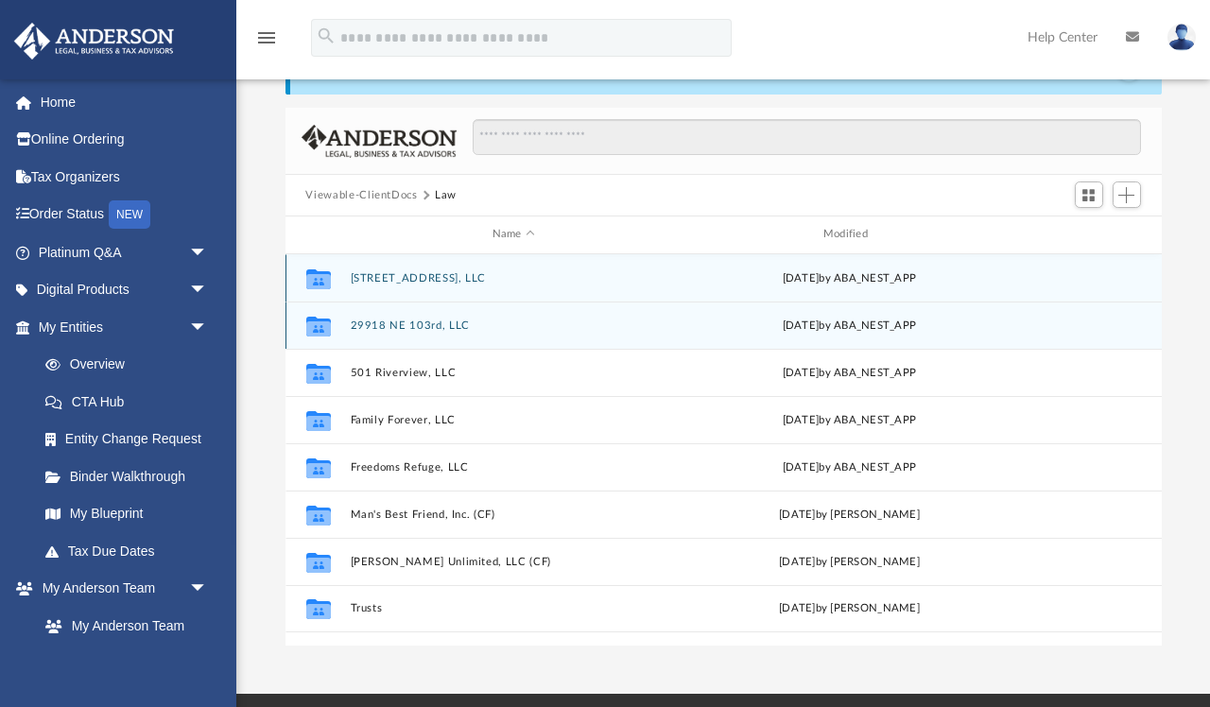
scroll to position [102, 0]
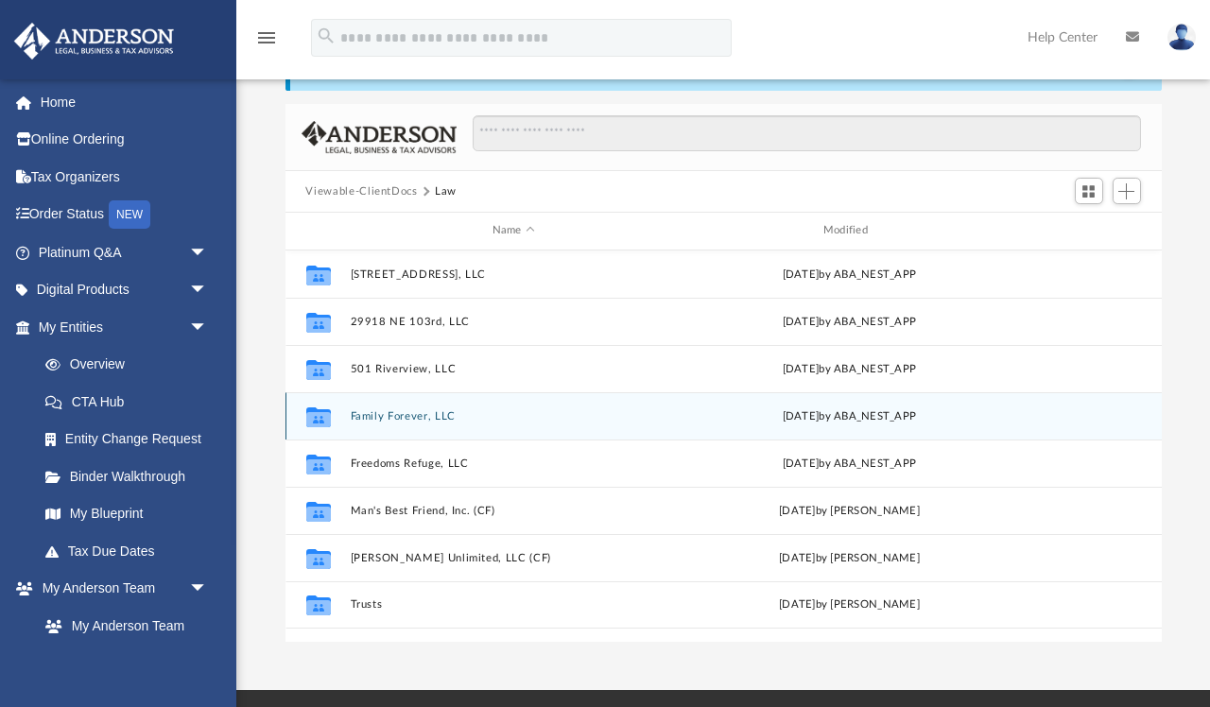
click at [504, 427] on div "Collaborated Folder Family Forever, LLC [DATE] by ABA_NEST_APP" at bounding box center [723, 415] width 876 height 47
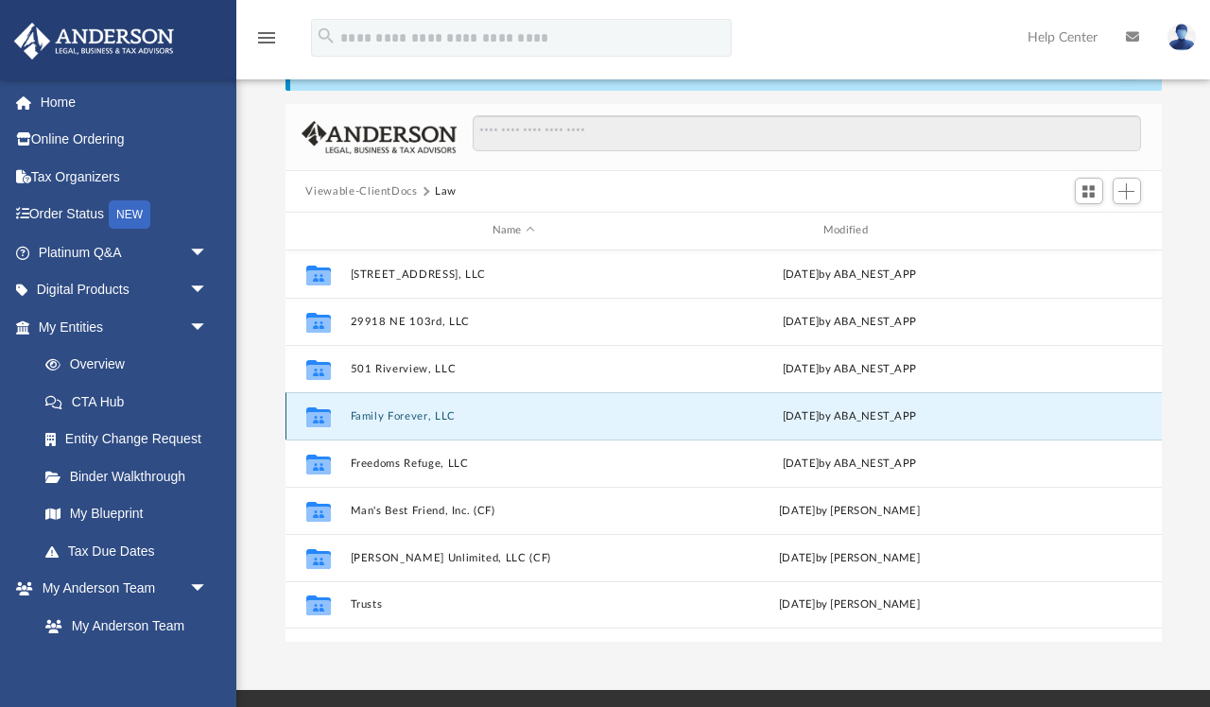
click at [504, 423] on div "Collaborated Folder Family Forever, LLC [DATE] by ABA_NEST_APP" at bounding box center [723, 415] width 876 height 47
click at [518, 412] on button "Family Forever, LLC" at bounding box center [513, 416] width 327 height 12
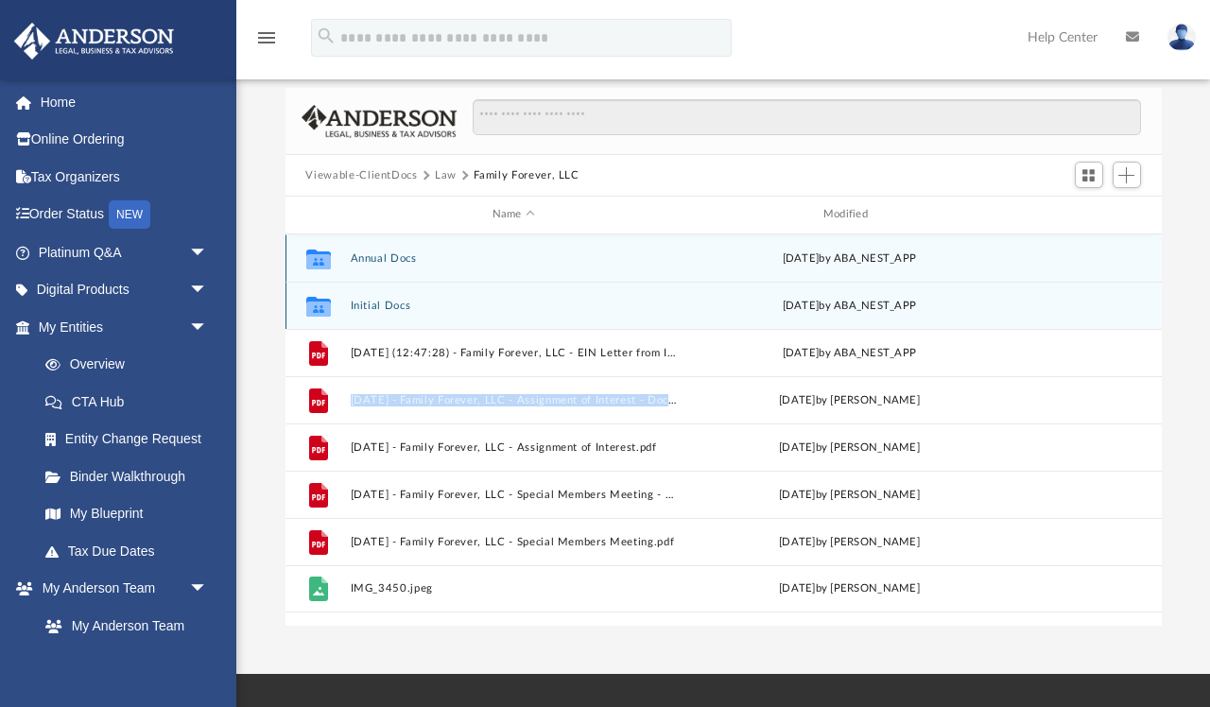
scroll to position [127, 0]
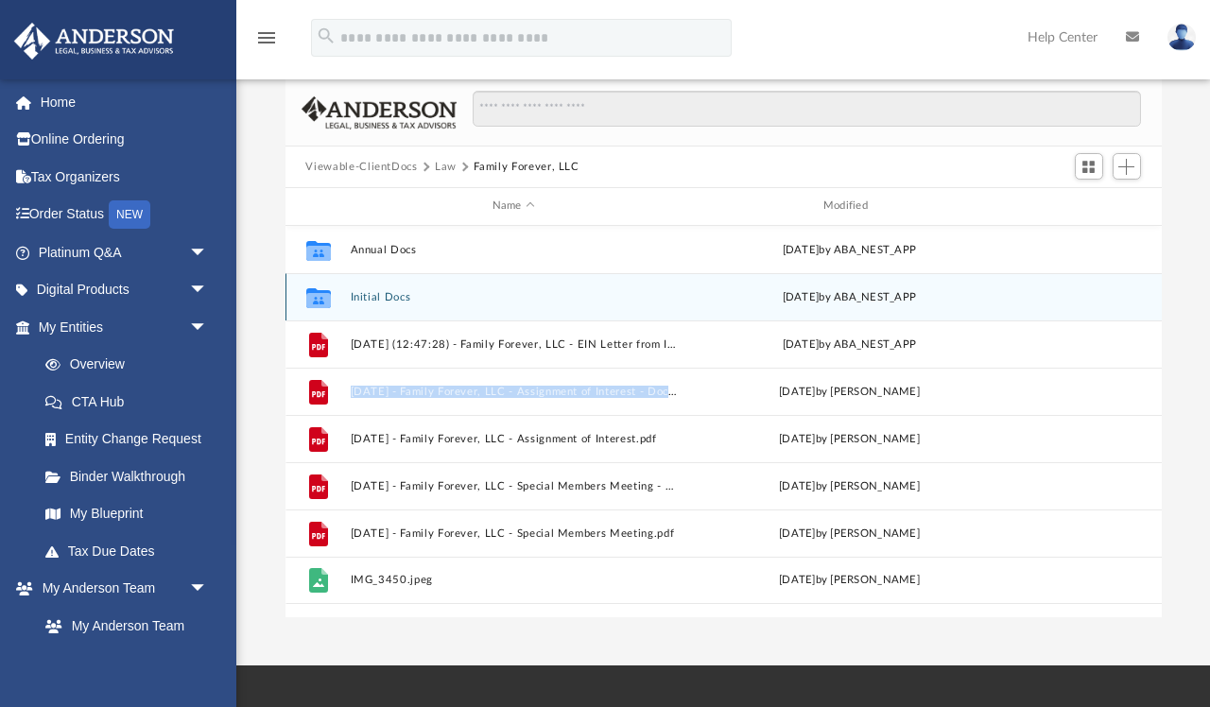
click at [518, 297] on button "Initial Docs" at bounding box center [513, 297] width 327 height 12
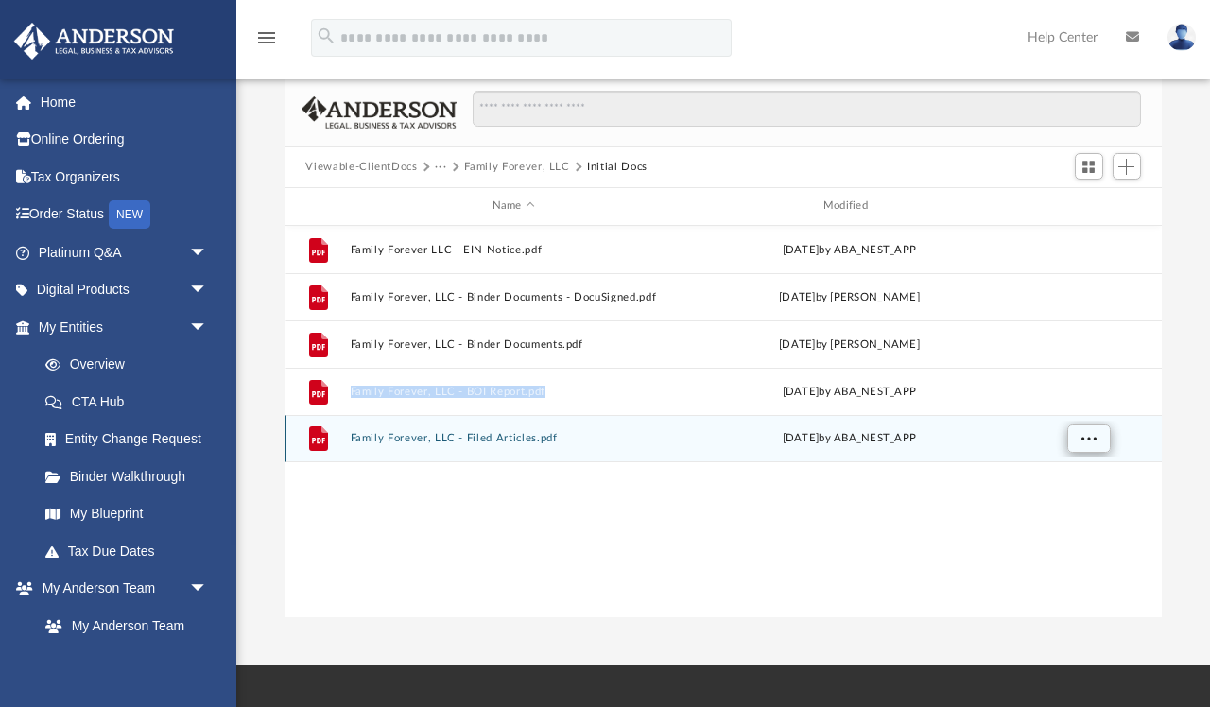
click at [1085, 436] on span "More options" at bounding box center [1088, 438] width 15 height 10
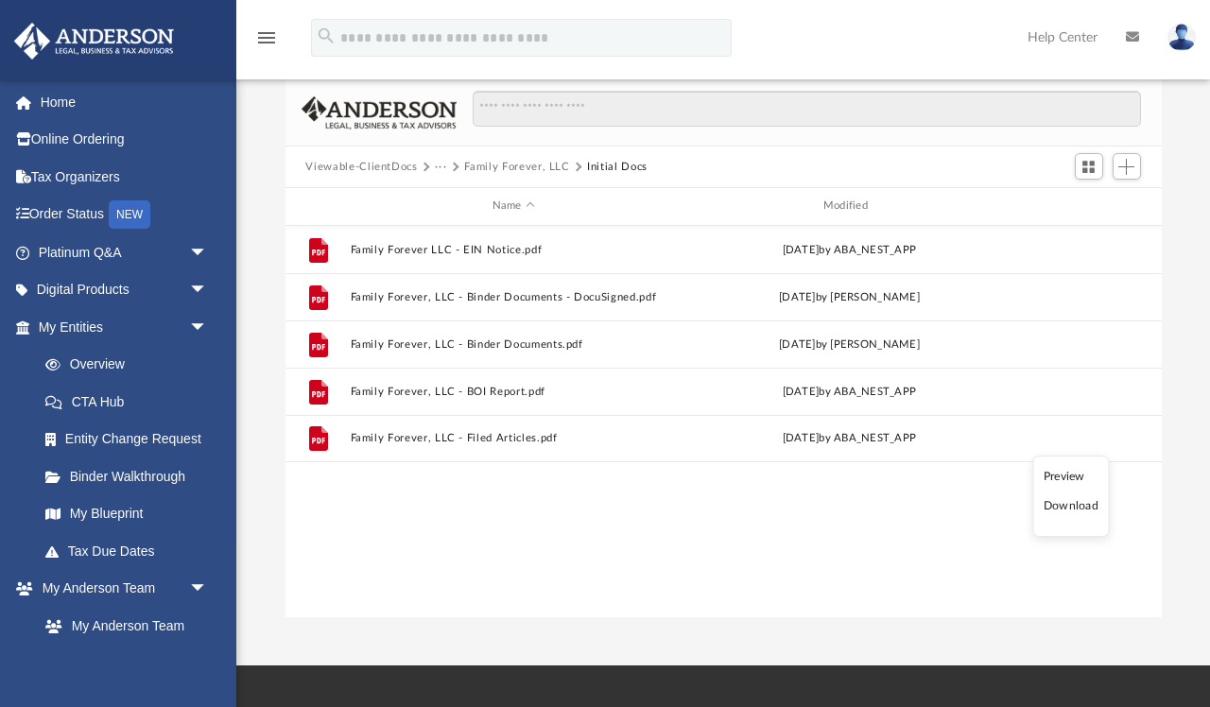
click at [1055, 476] on li "Preview" at bounding box center [1071, 477] width 55 height 20
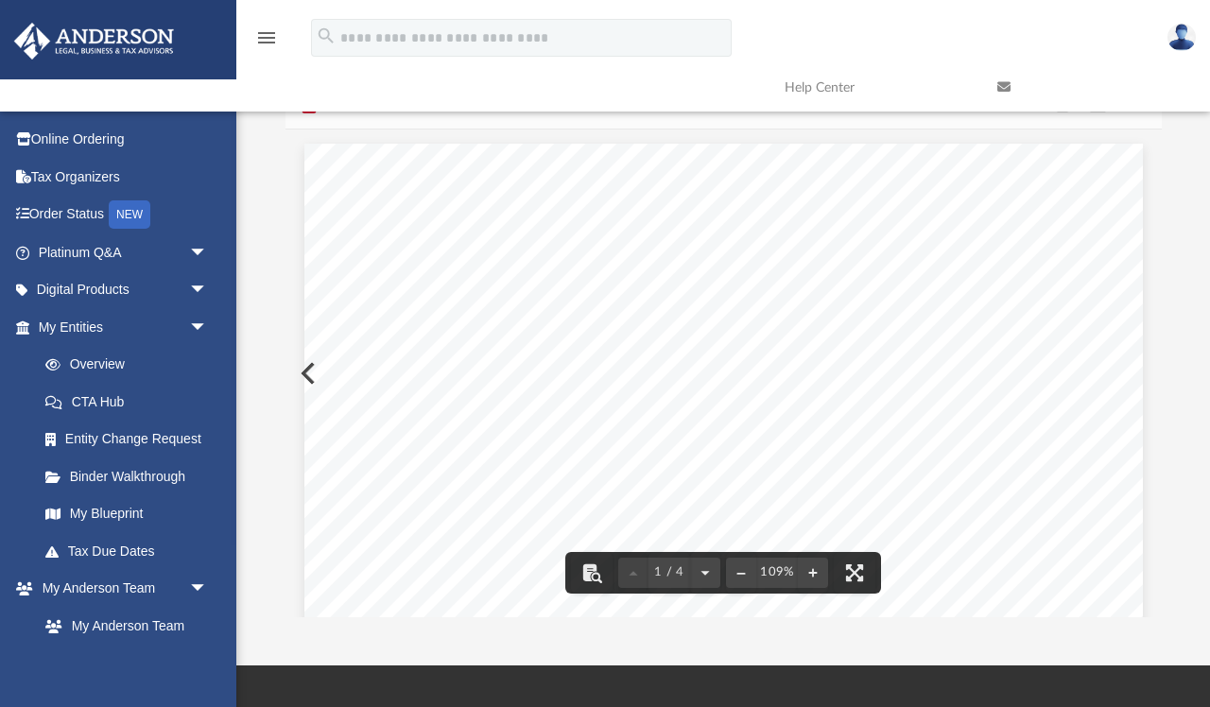
scroll to position [0, 0]
click at [908, 351] on div "[US_STATE] Secretary of State [PERSON_NAME] [GEOGRAPHIC_DATA] 82002-0020 Ph. [P…" at bounding box center [723, 686] width 839 height 1085
click at [963, 335] on div "[US_STATE] Secretary of State [PERSON_NAME] [GEOGRAPHIC_DATA] 82002-0020 Ph. [P…" at bounding box center [723, 686] width 839 height 1085
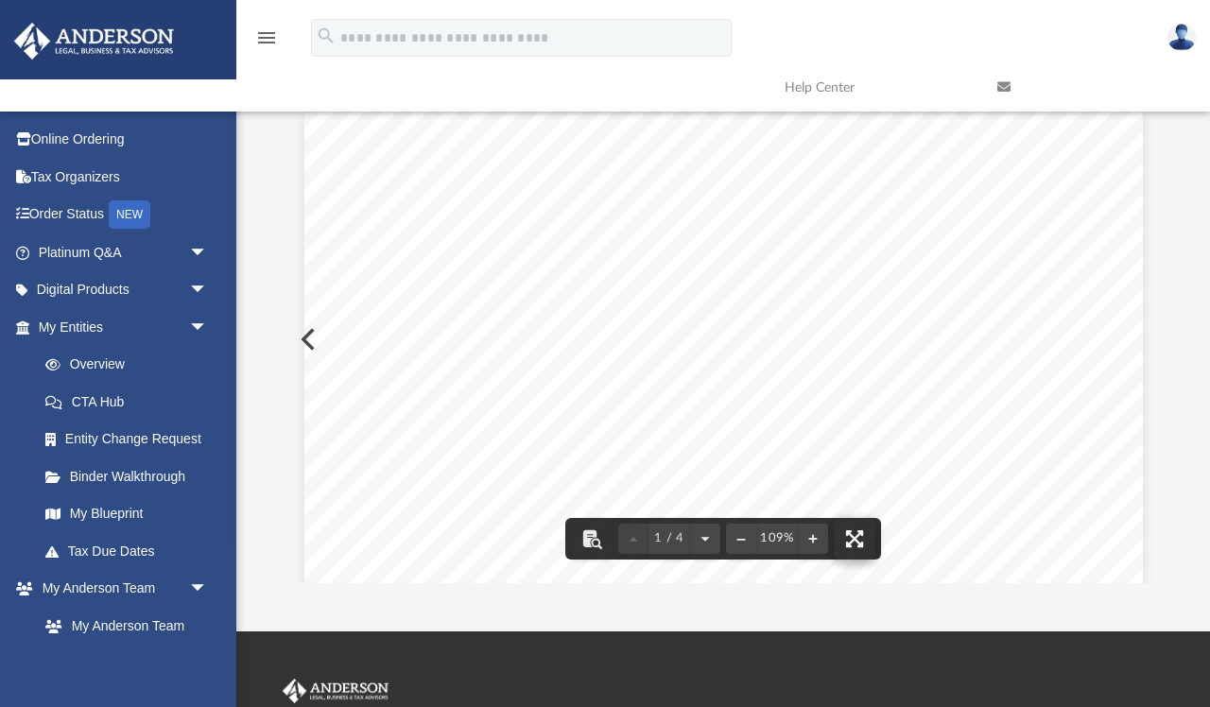
scroll to position [172, 0]
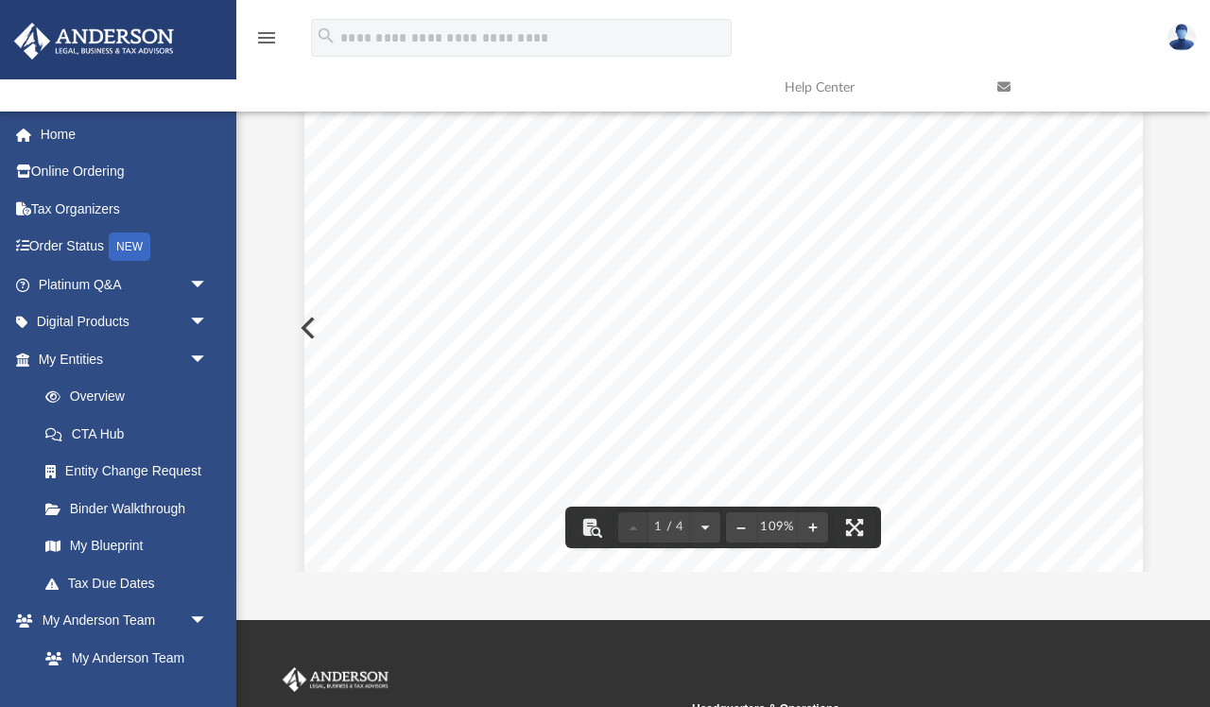
click at [944, 328] on div "[US_STATE] Secretary of State [PERSON_NAME] [GEOGRAPHIC_DATA] 82002-0020 Ph. [P…" at bounding box center [723, 640] width 839 height 1085
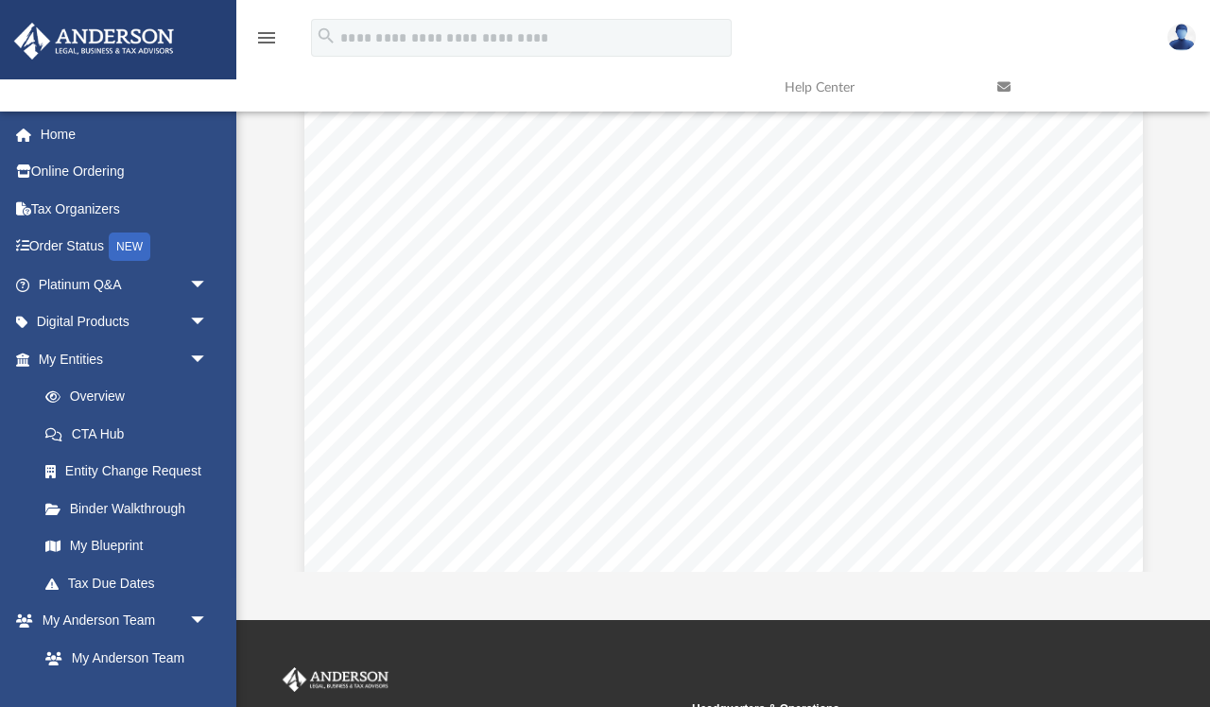
click at [270, 41] on icon "menu" at bounding box center [266, 37] width 23 height 23
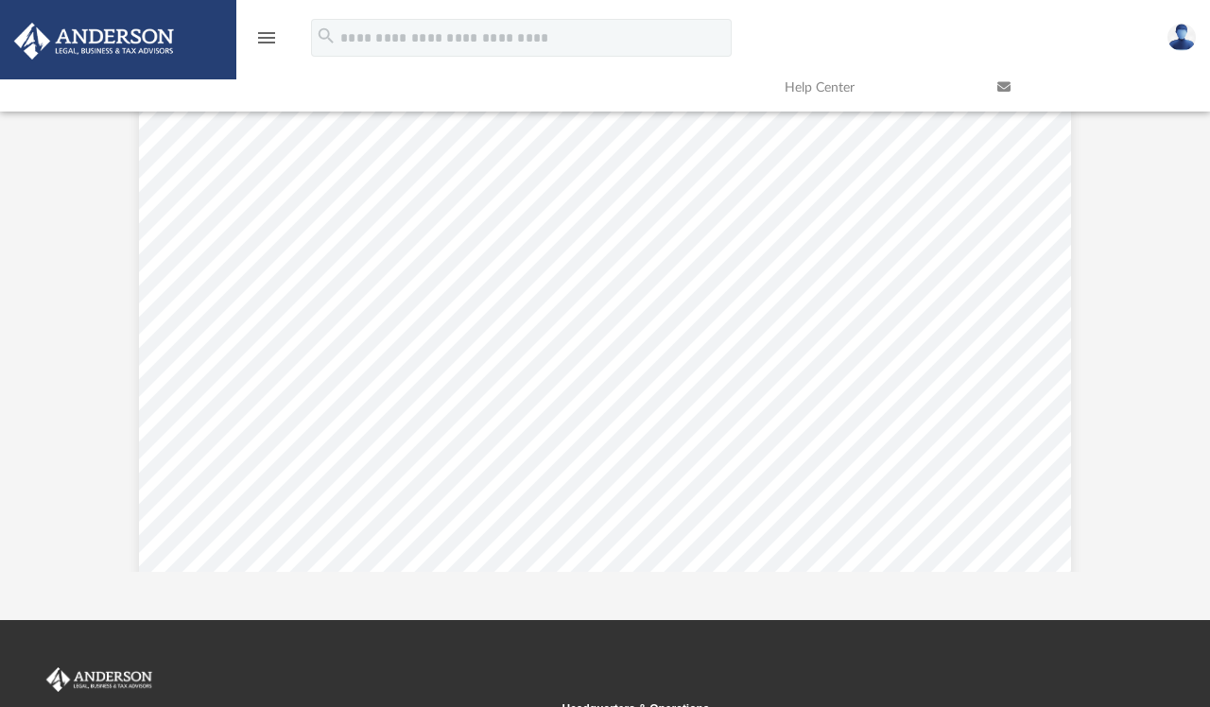
scroll to position [430, 1089]
click at [1004, 85] on icon at bounding box center [1003, 86] width 13 height 13
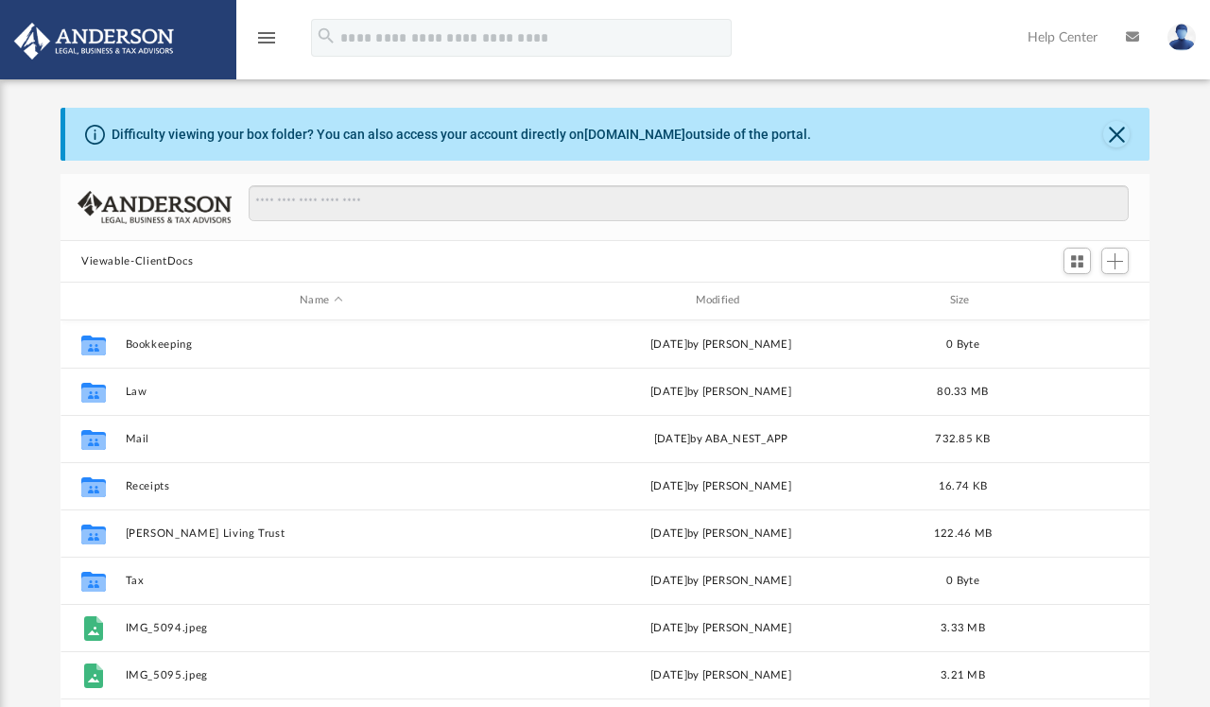
scroll to position [430, 1089]
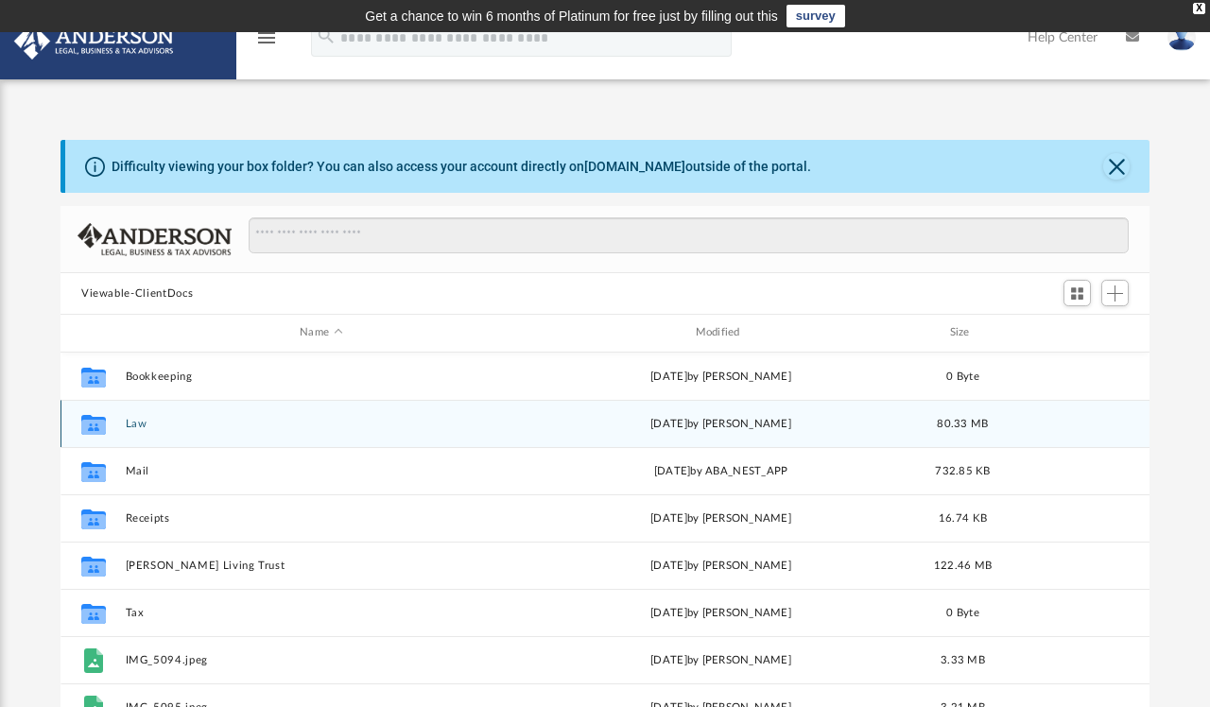
click at [251, 427] on button "Law" at bounding box center [321, 424] width 391 height 12
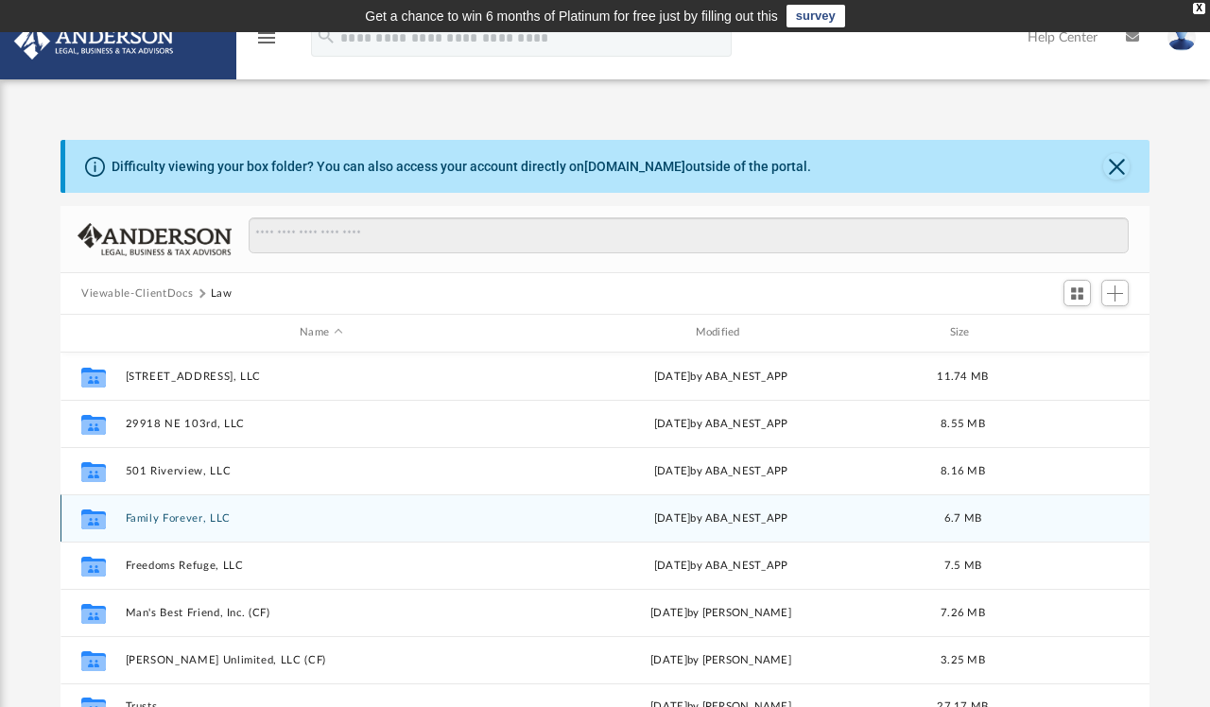
click at [253, 522] on button "Family Forever, LLC" at bounding box center [321, 518] width 391 height 12
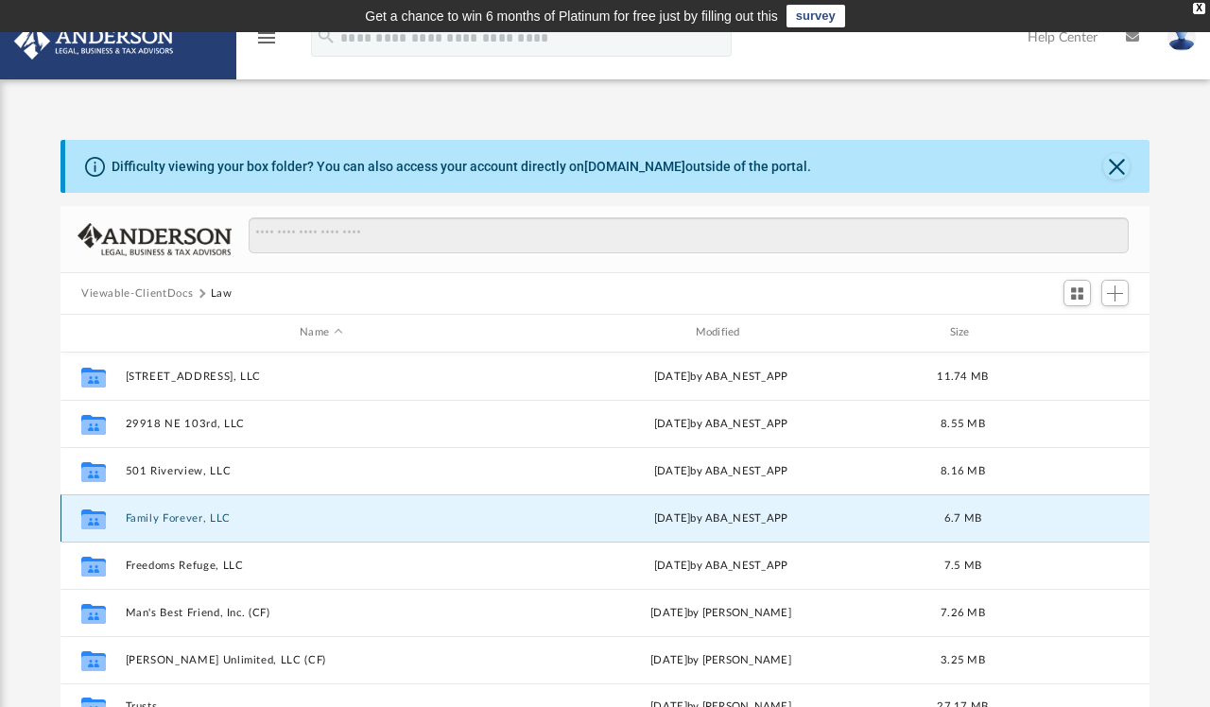
click at [253, 522] on button "Family Forever, LLC" at bounding box center [321, 518] width 391 height 12
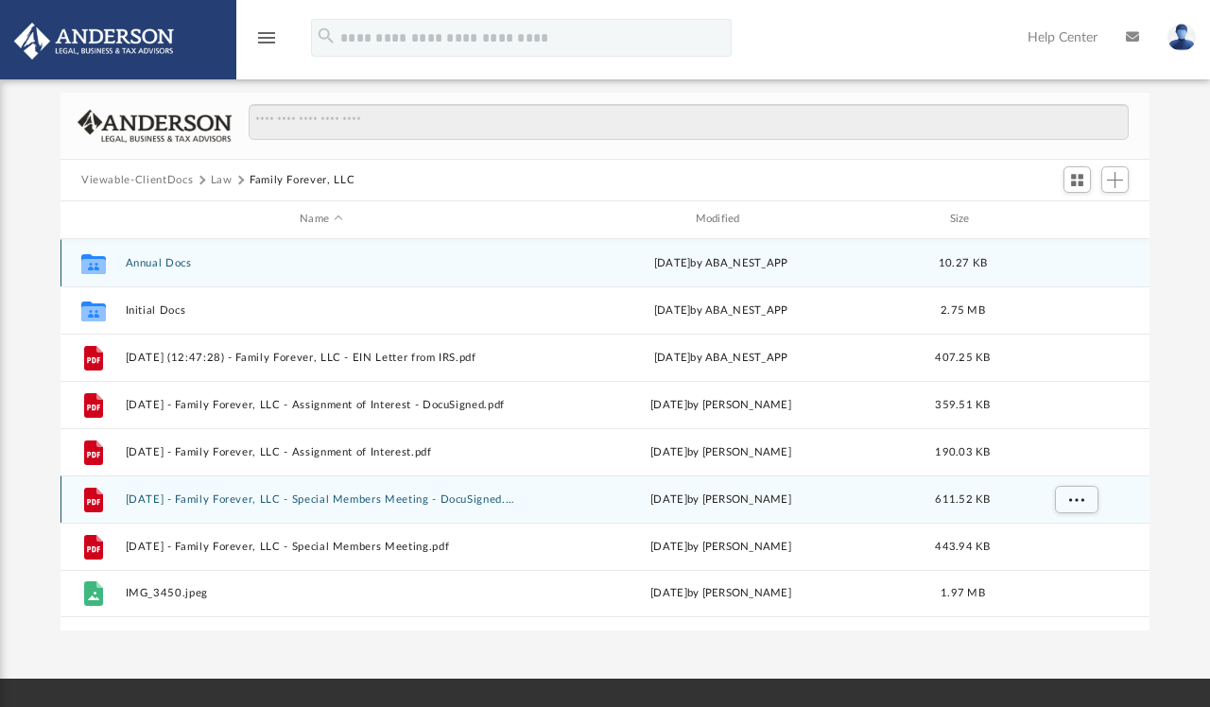
scroll to position [114, 0]
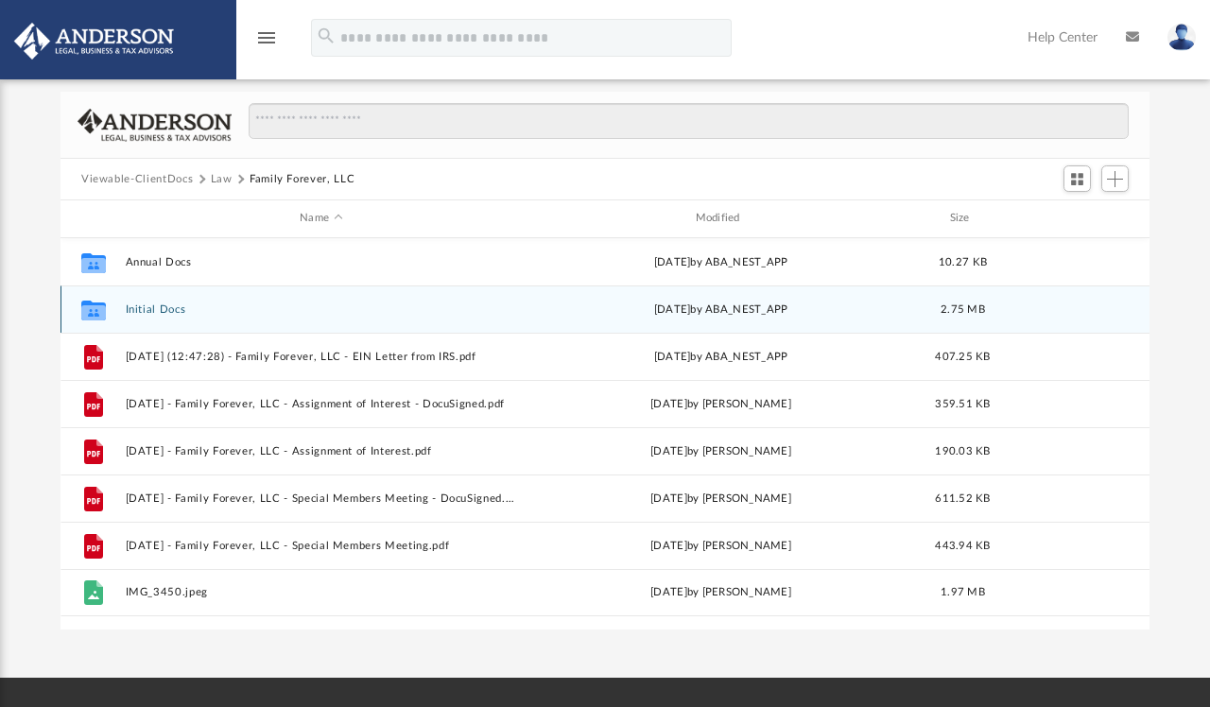
click at [408, 309] on button "Initial Docs" at bounding box center [321, 309] width 391 height 12
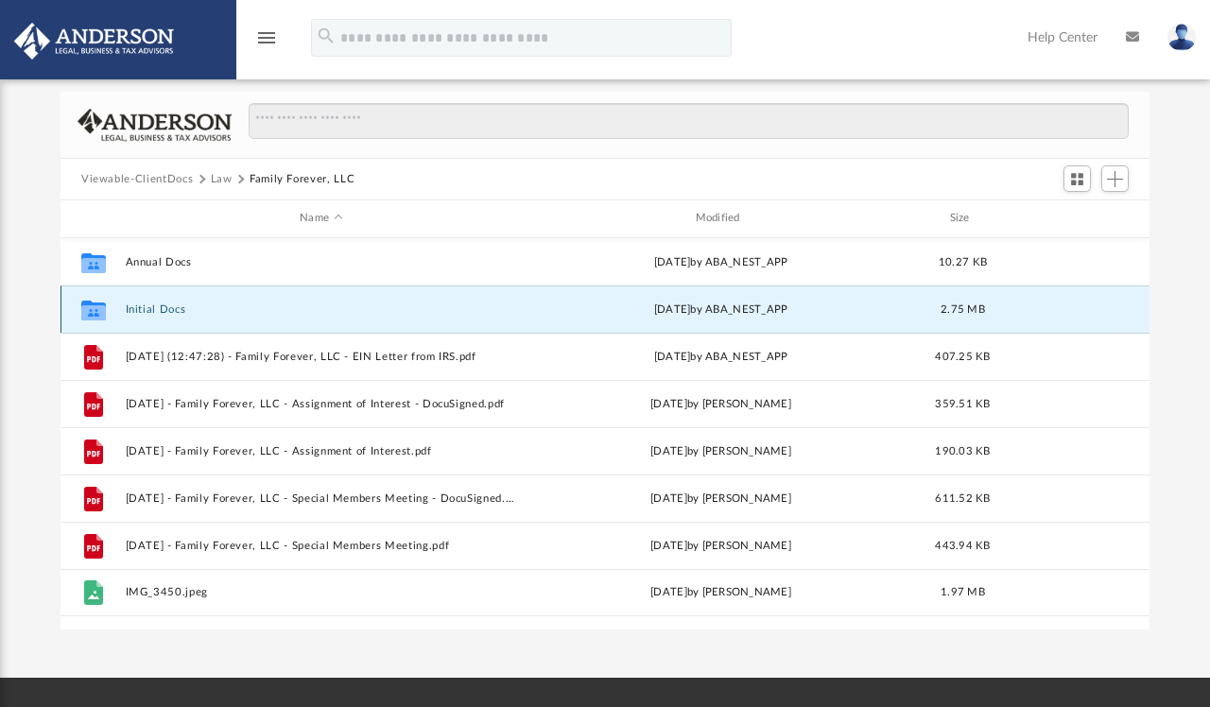
click at [408, 309] on button "Initial Docs" at bounding box center [321, 309] width 391 height 12
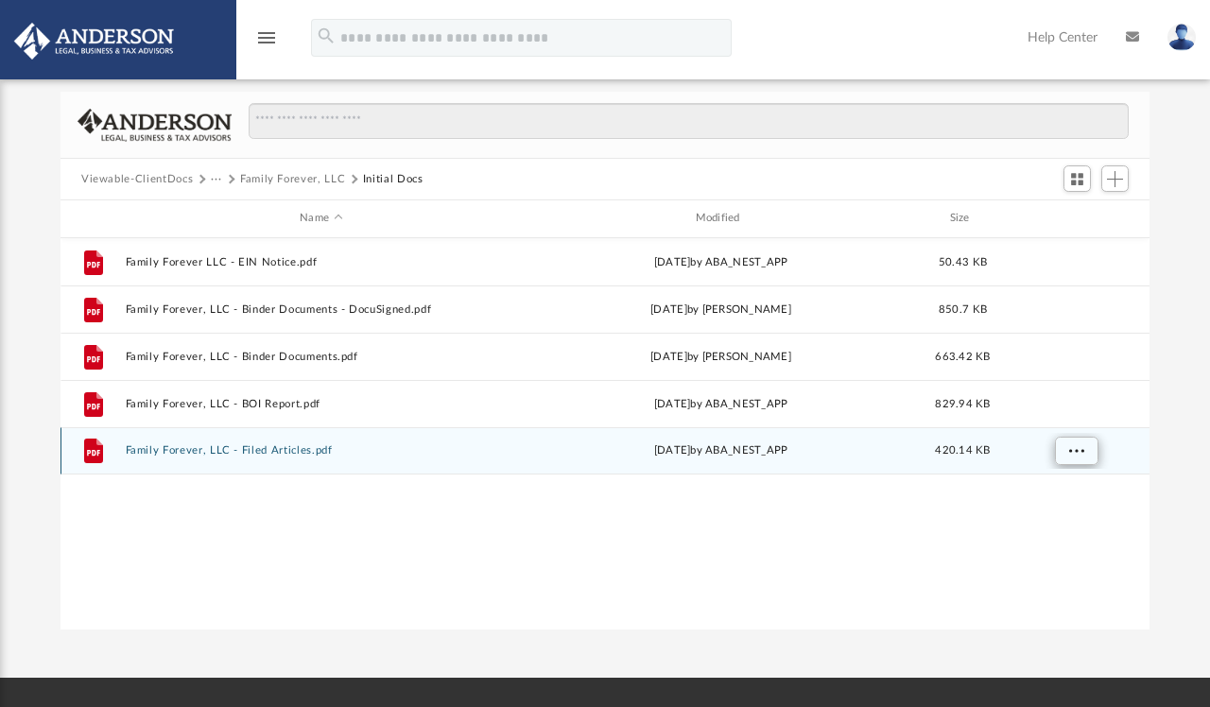
click at [1079, 450] on span "More options" at bounding box center [1076, 450] width 15 height 10
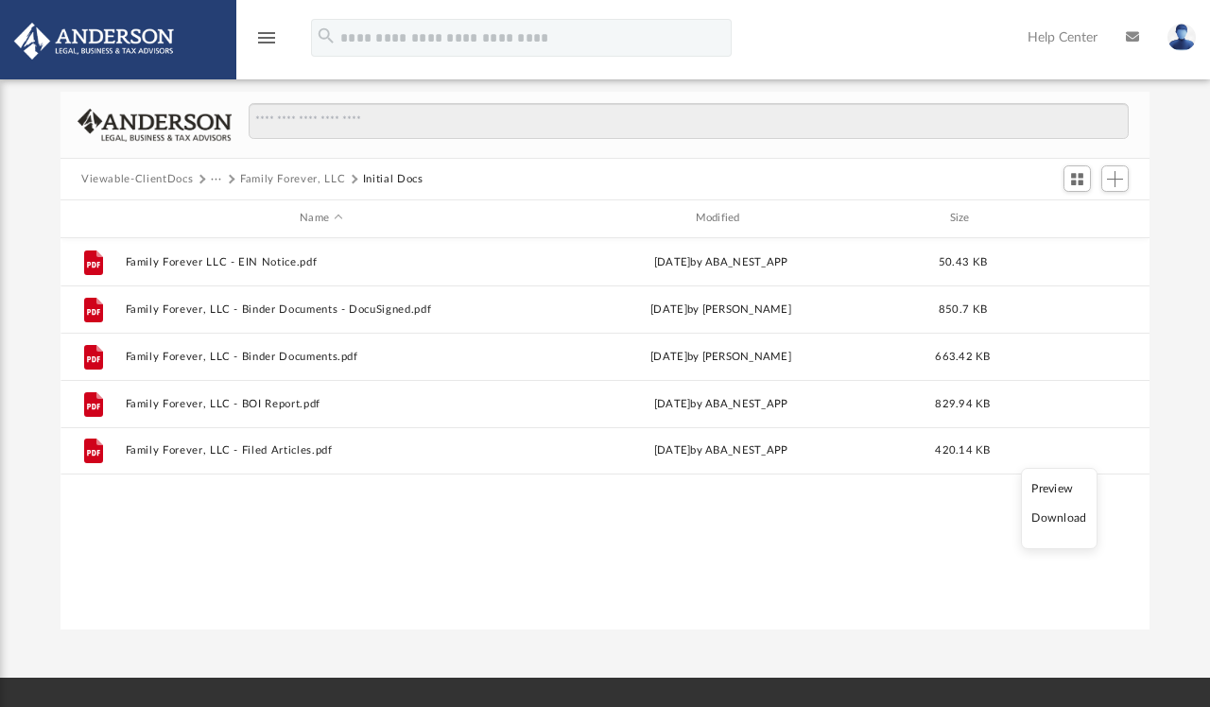
click at [1048, 490] on li "Preview" at bounding box center [1058, 489] width 55 height 20
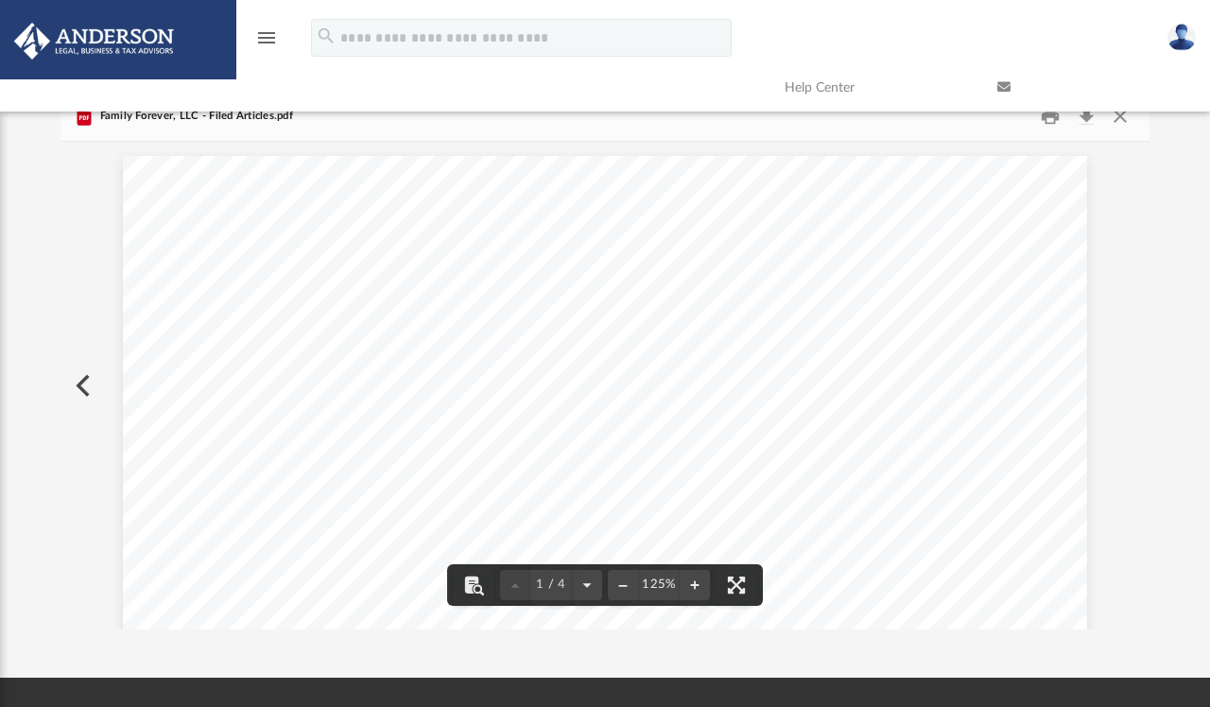
click at [1051, 116] on link at bounding box center [1089, 87] width 213 height 75
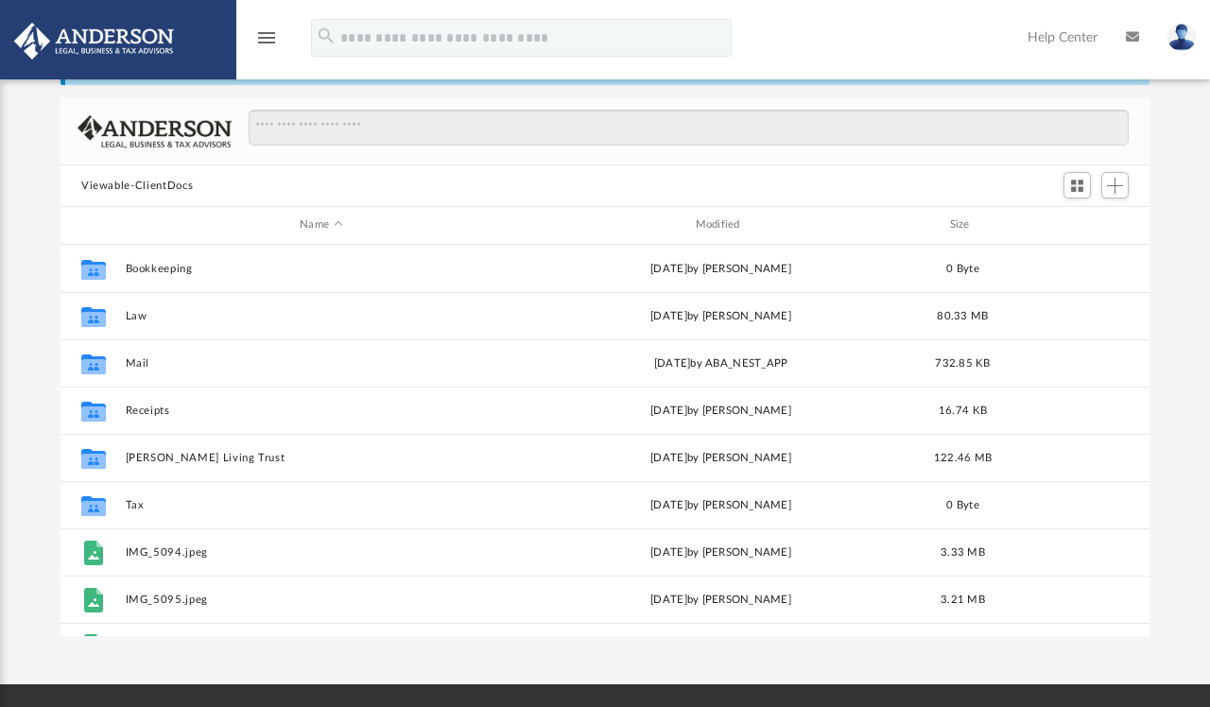
scroll to position [1, 1]
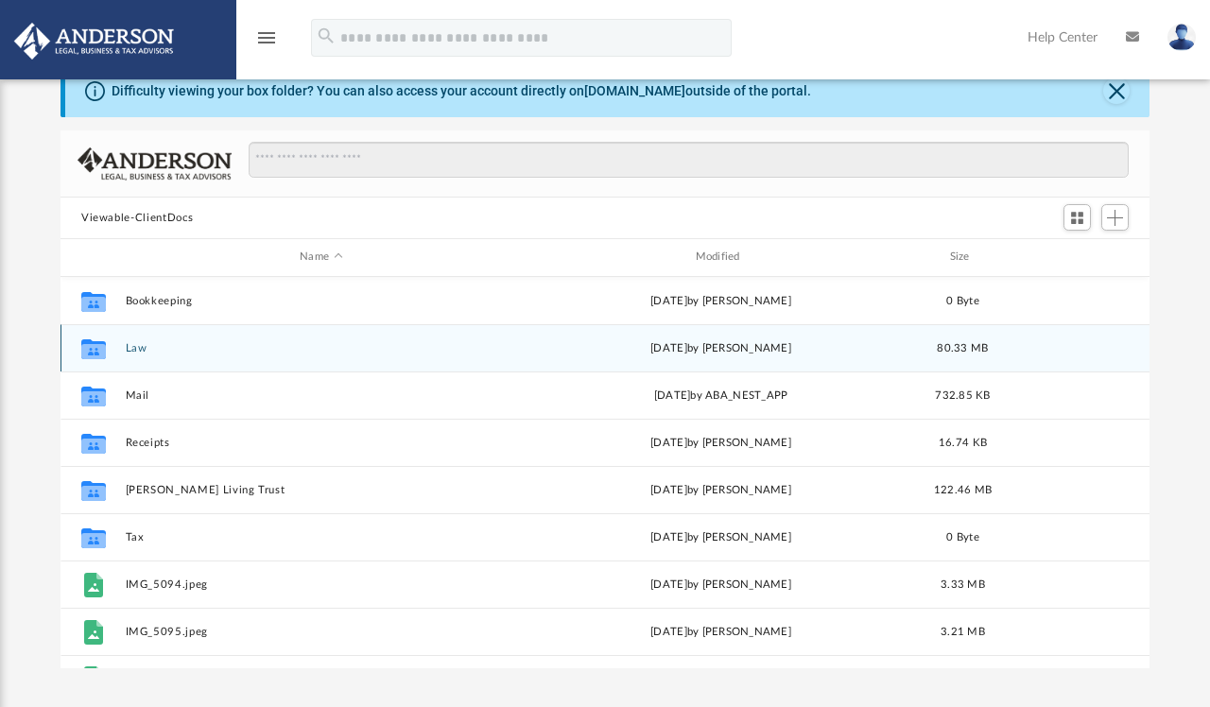
click at [206, 350] on button "Law" at bounding box center [321, 348] width 391 height 12
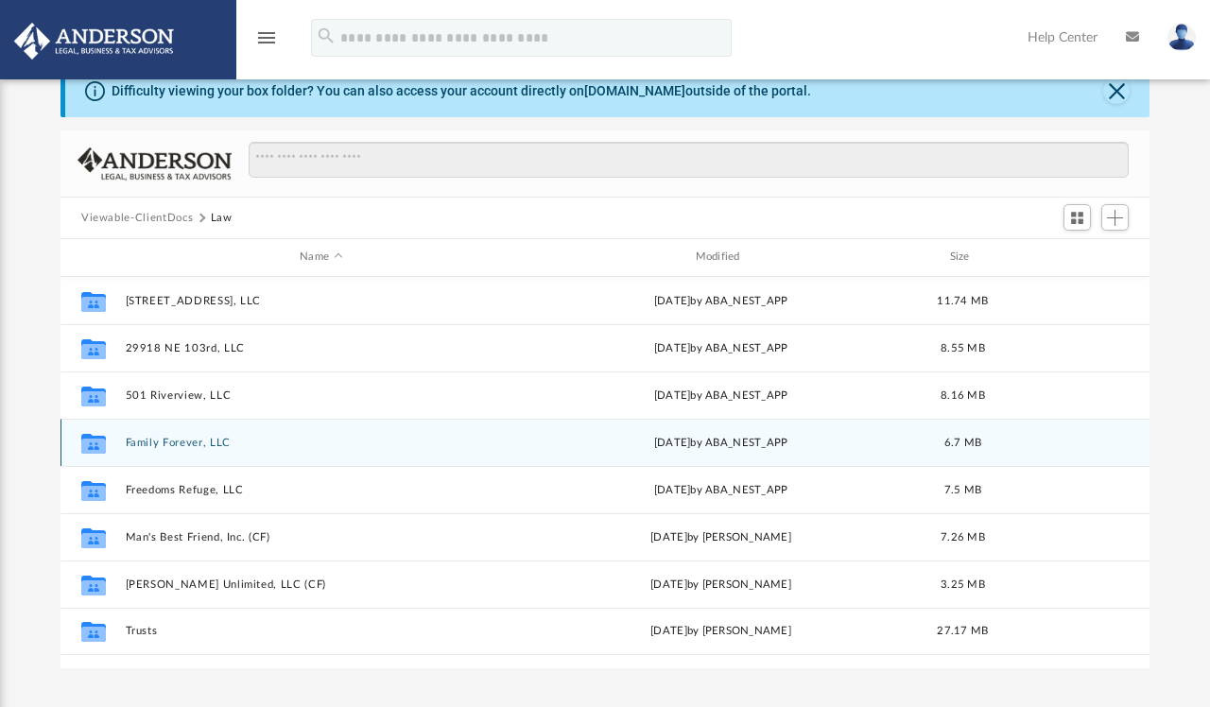
click at [243, 443] on button "Family Forever, LLC" at bounding box center [321, 443] width 391 height 12
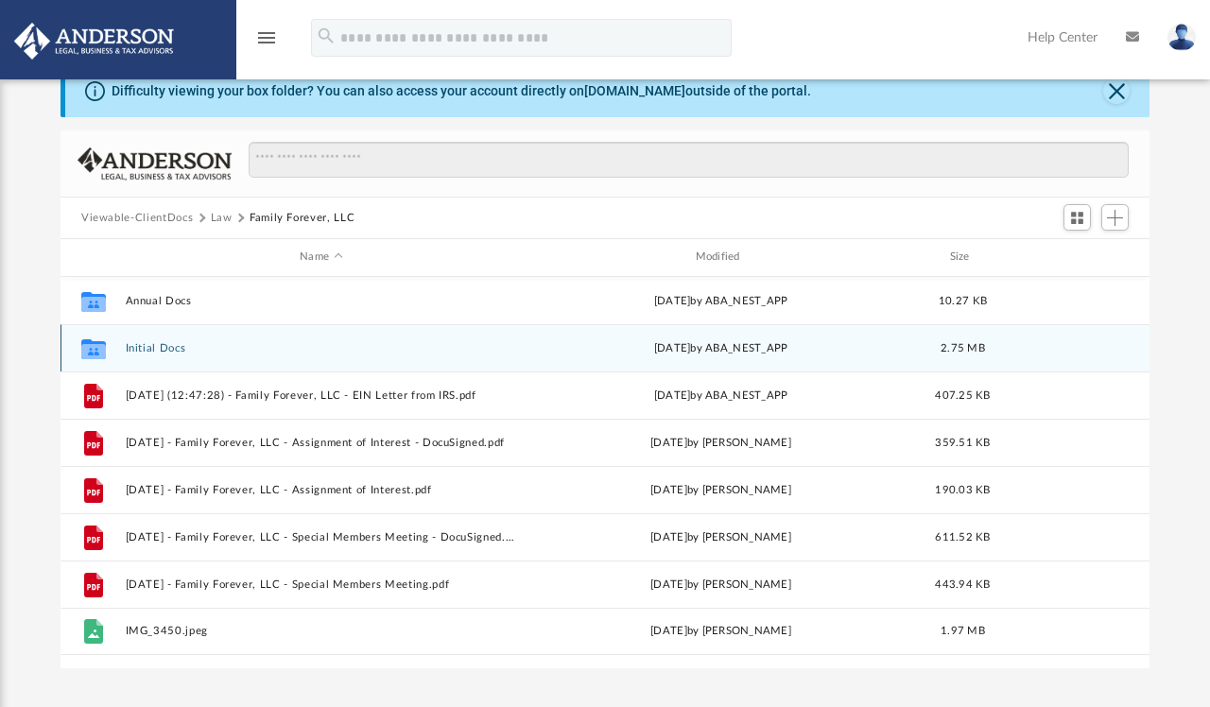
click at [219, 342] on button "Initial Docs" at bounding box center [321, 348] width 391 height 12
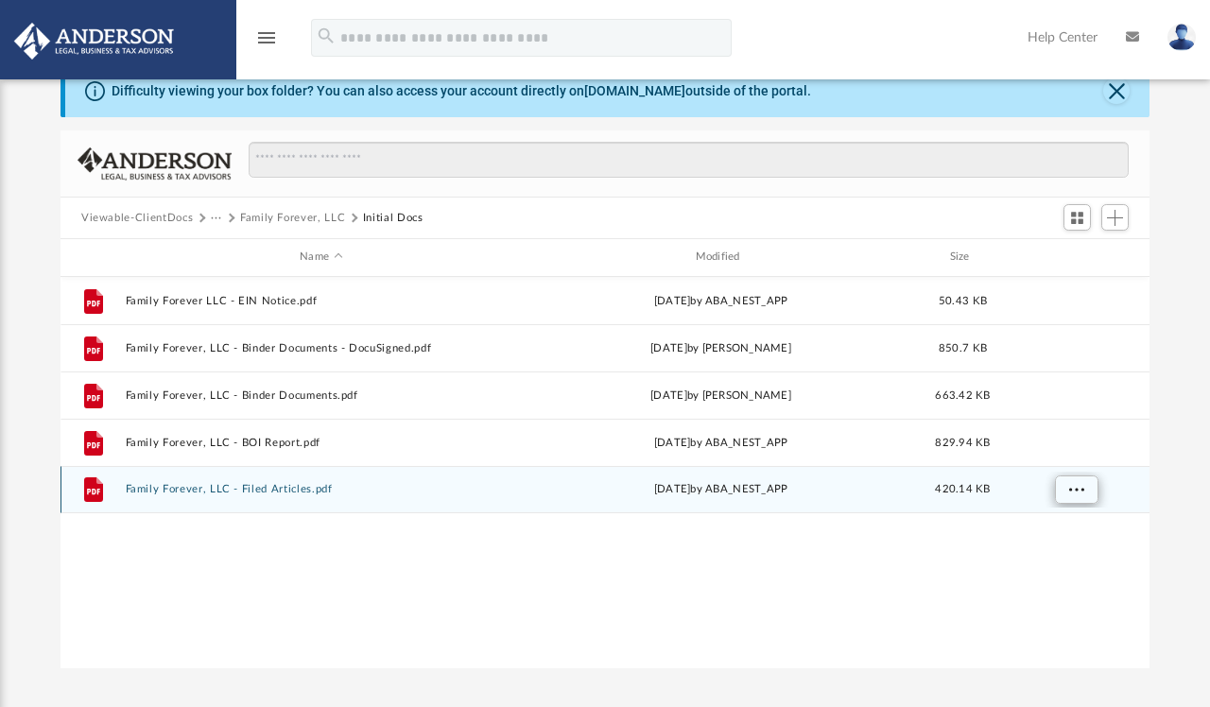
click at [1072, 487] on span "More options" at bounding box center [1076, 489] width 15 height 10
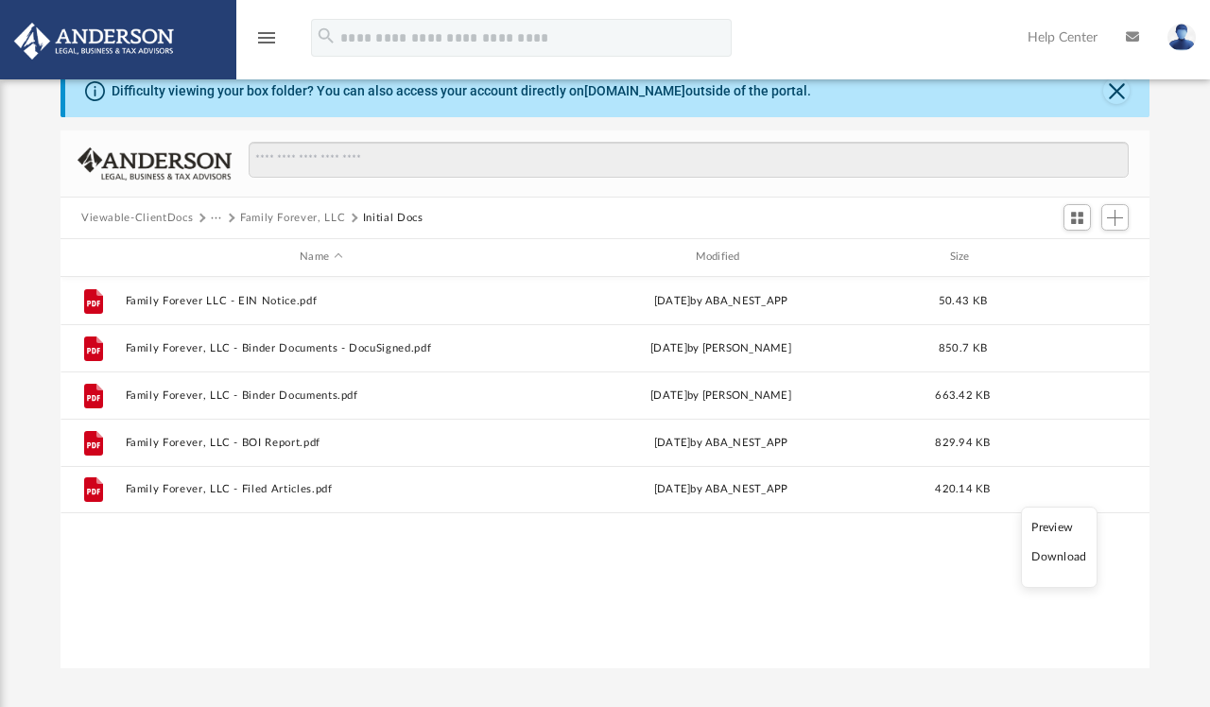
click at [1052, 528] on li "Preview" at bounding box center [1058, 528] width 55 height 20
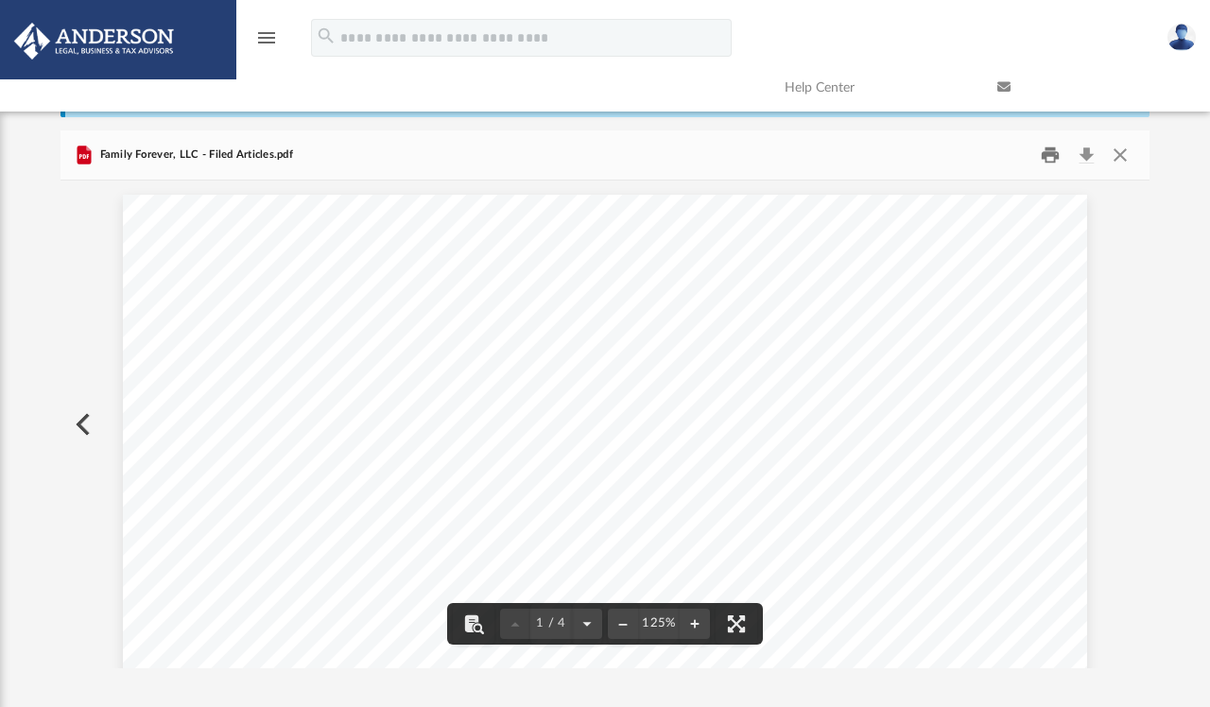
click at [1047, 145] on button "Print" at bounding box center [1051, 155] width 38 height 29
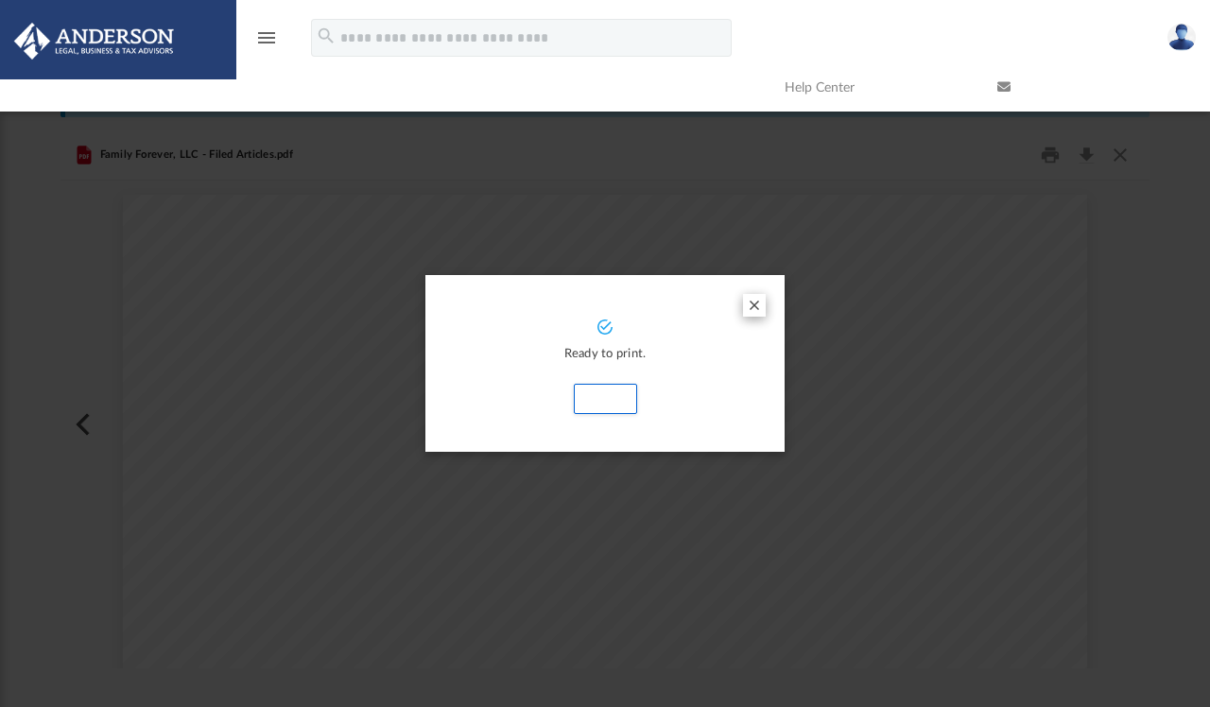
click at [756, 301] on button "Preview" at bounding box center [754, 305] width 23 height 23
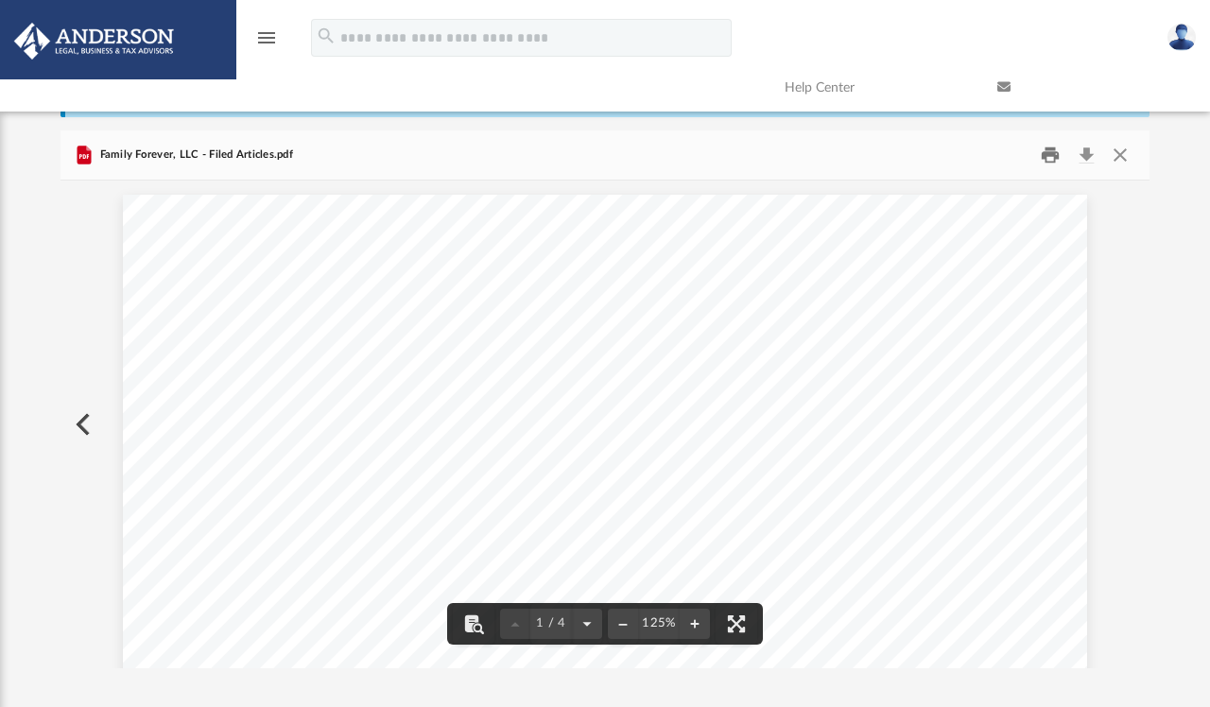
click at [1053, 157] on button "Print" at bounding box center [1051, 155] width 38 height 29
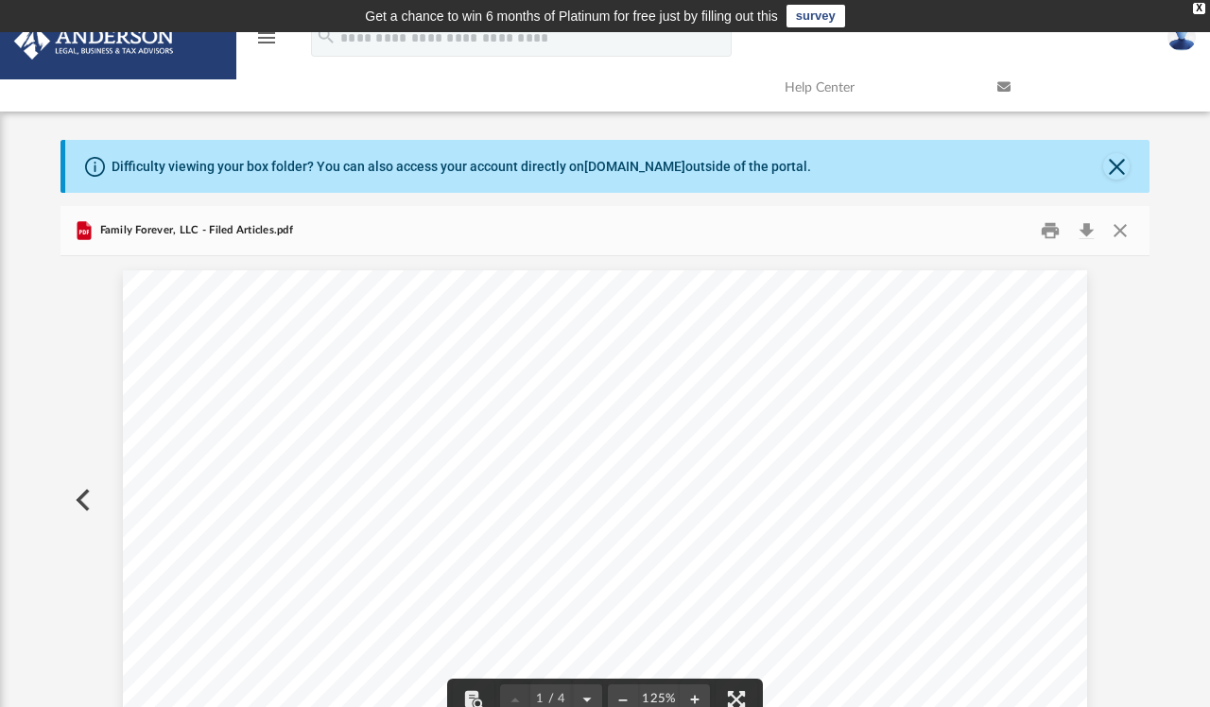
scroll to position [0, 0]
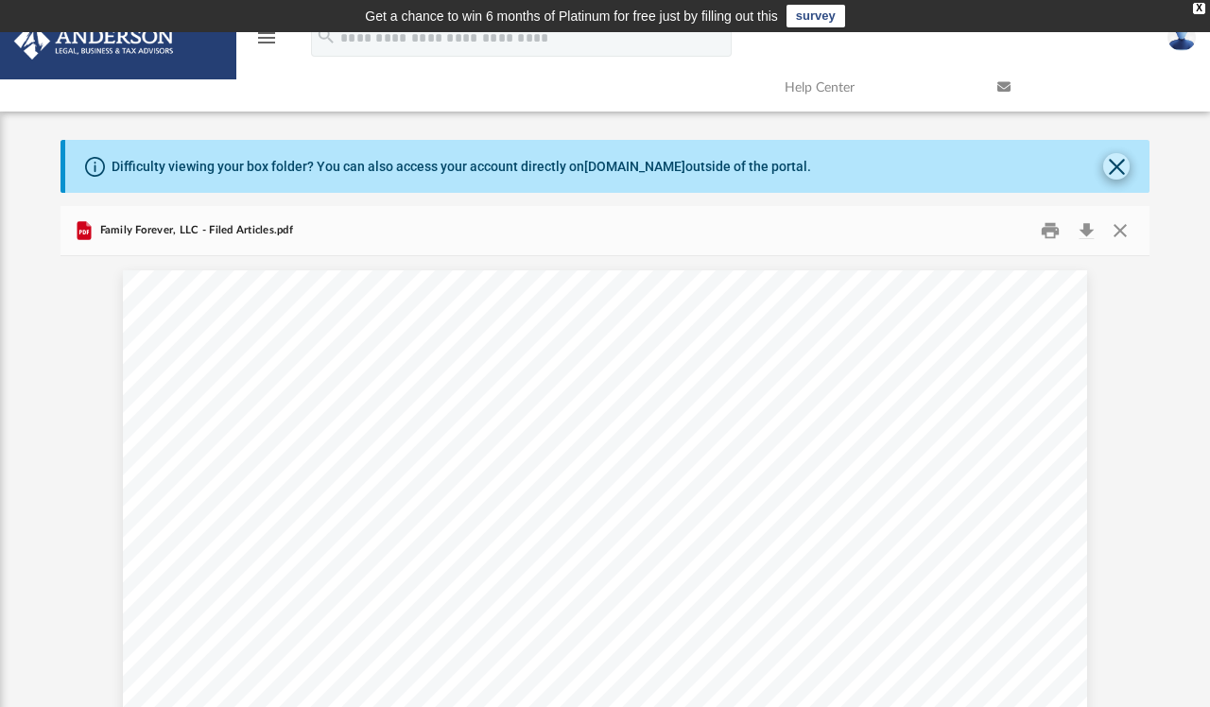
click at [1116, 164] on button "Close" at bounding box center [1116, 166] width 26 height 26
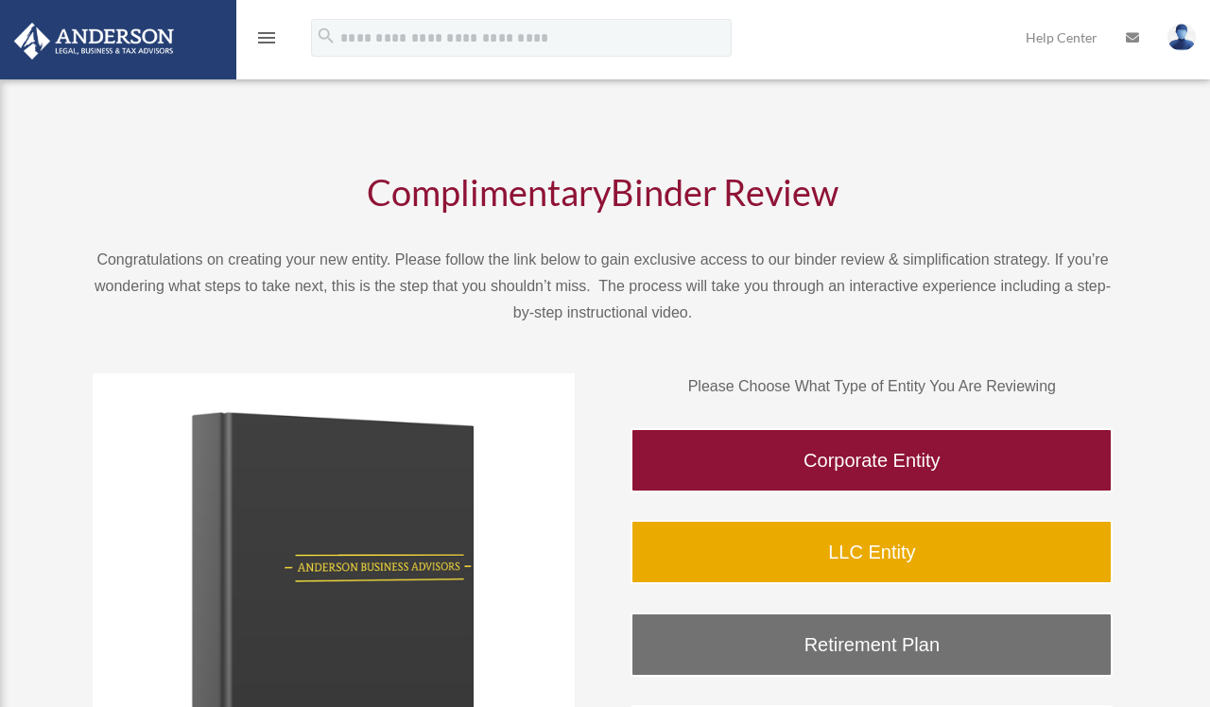
scroll to position [273, 0]
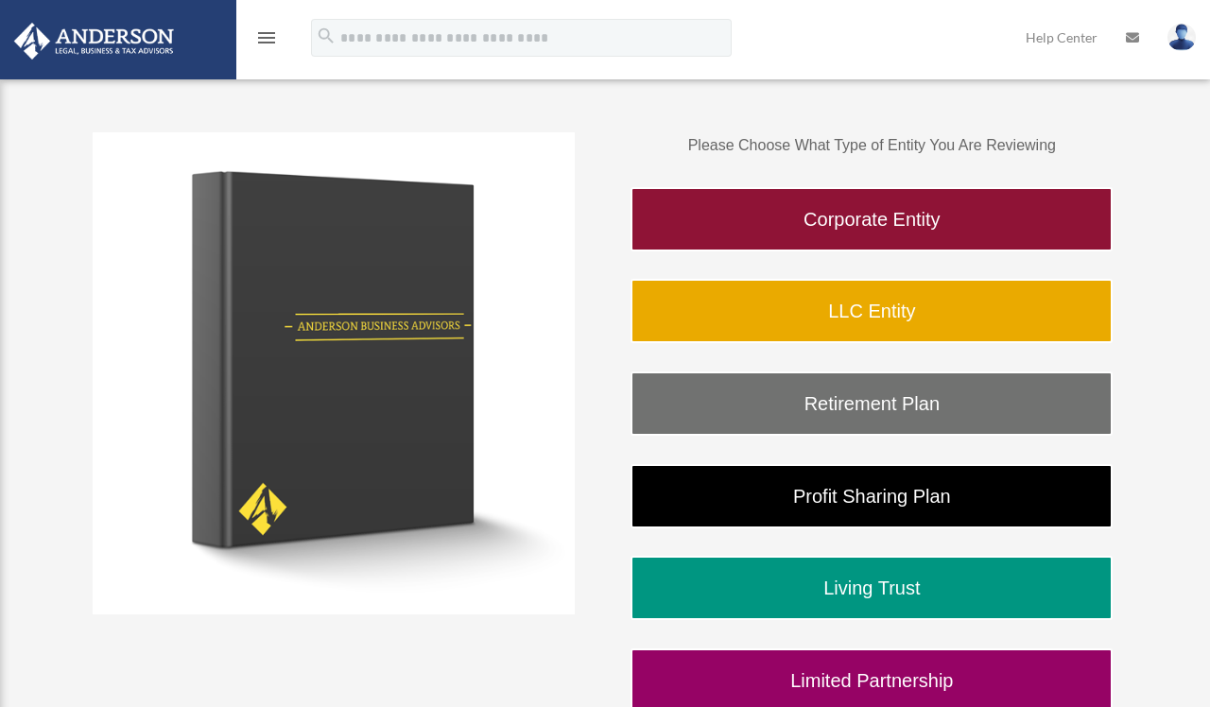
click at [268, 35] on icon "menu" at bounding box center [266, 37] width 23 height 23
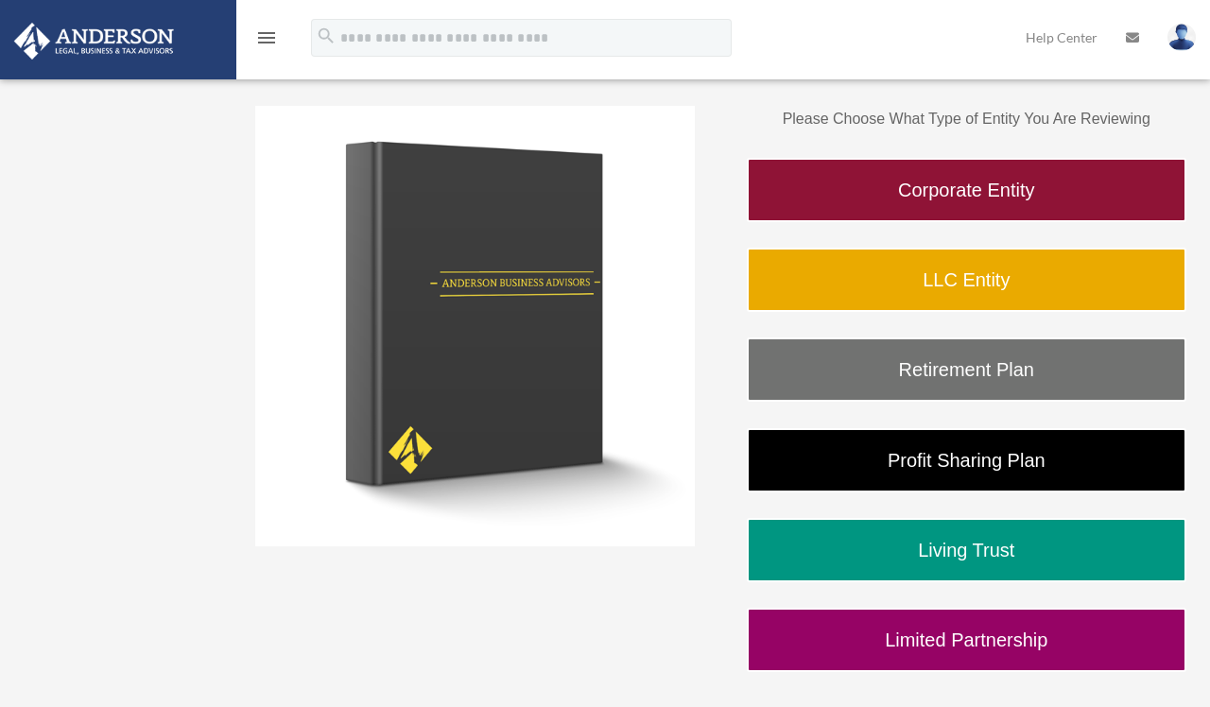
click at [268, 36] on icon "menu" at bounding box center [266, 37] width 23 height 23
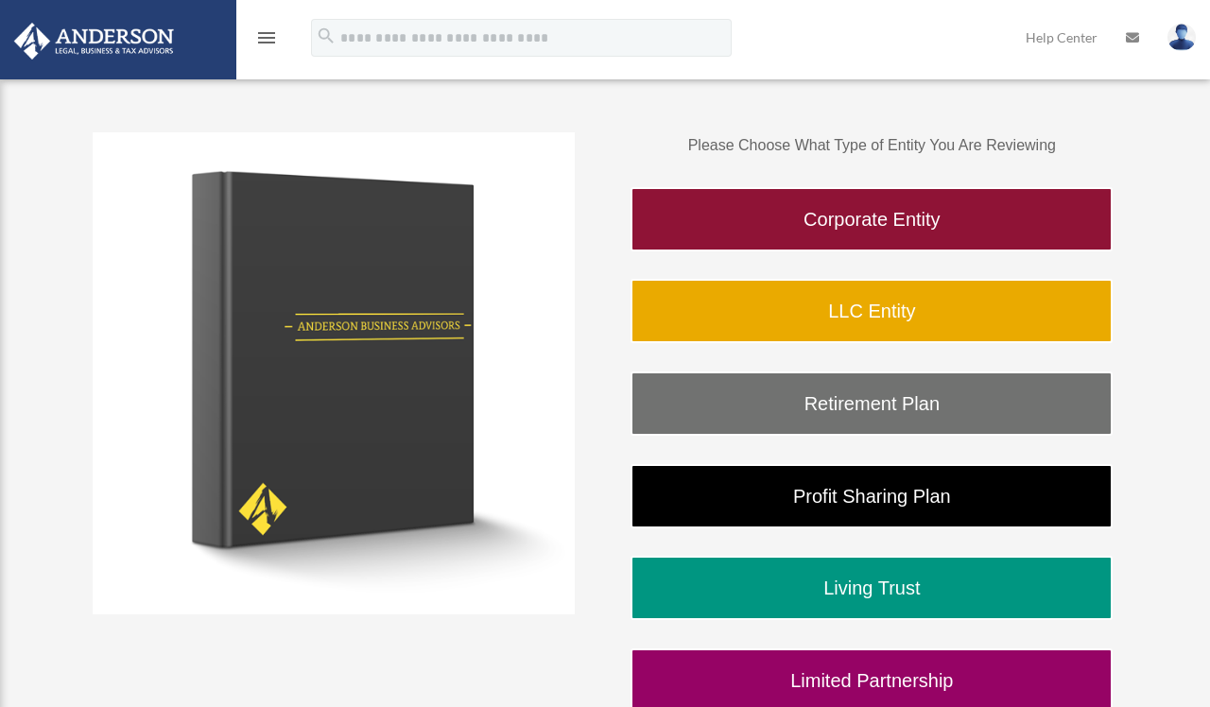
click at [268, 36] on icon "menu" at bounding box center [266, 37] width 23 height 23
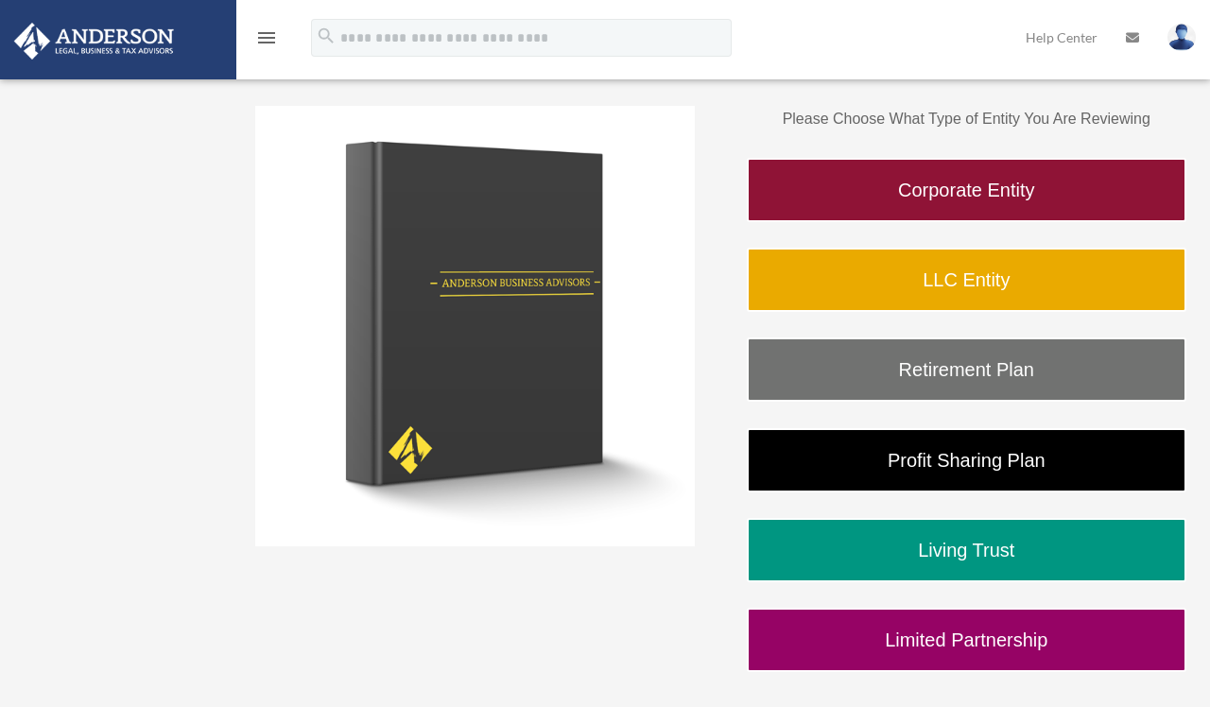
click at [271, 33] on icon "menu" at bounding box center [266, 37] width 23 height 23
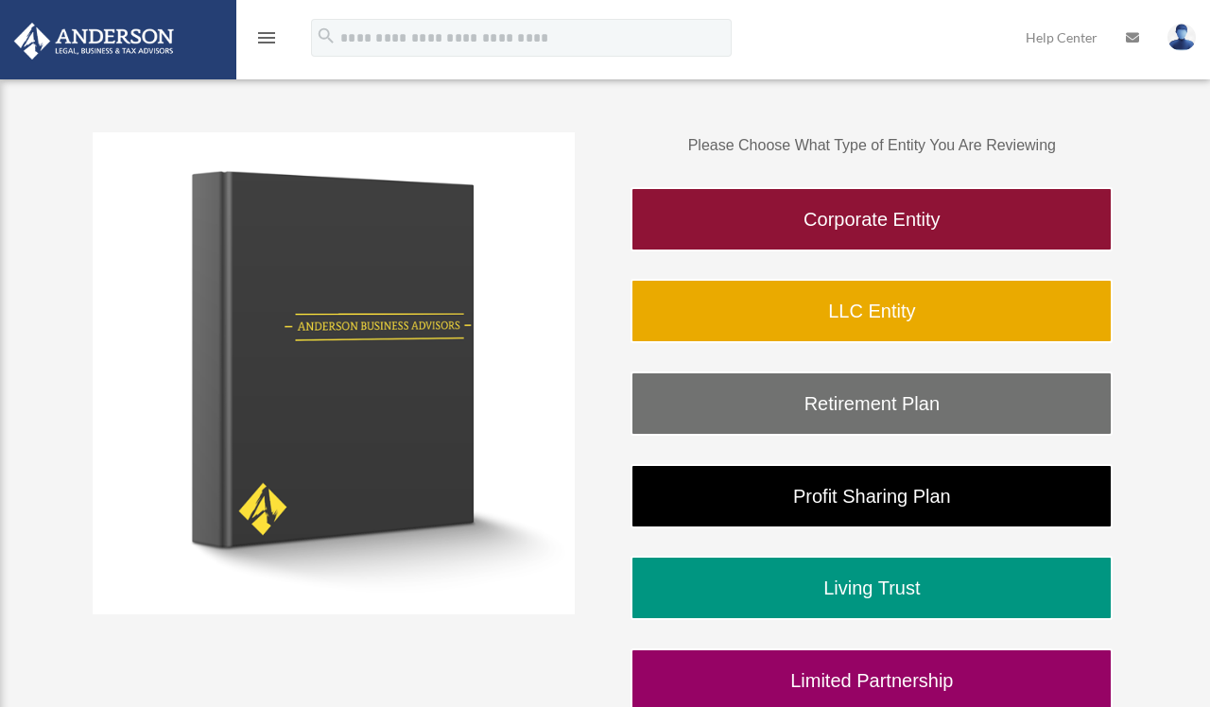
click at [271, 33] on icon "menu" at bounding box center [266, 37] width 23 height 23
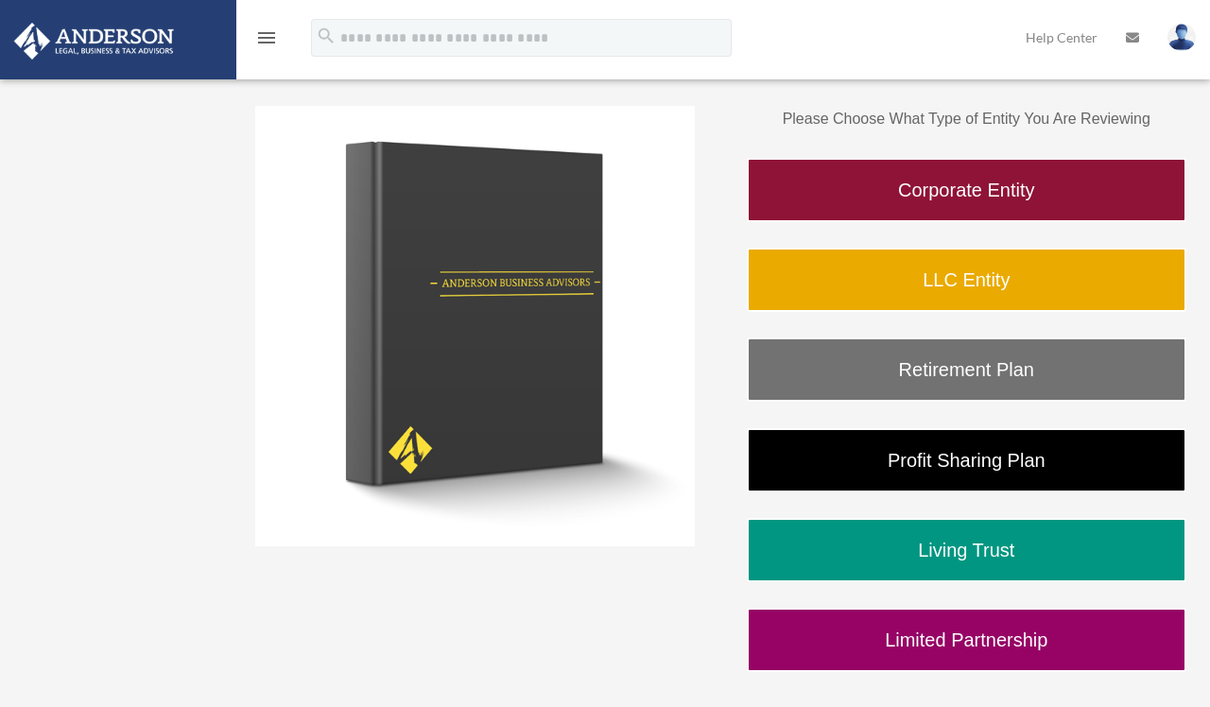
click at [124, 318] on div "BR shannonw0425@gmail.com Sign Out shannonw0425@gmail.com Home Online Ordering …" at bounding box center [605, 278] width 1210 height 943
click at [266, 37] on icon "menu" at bounding box center [266, 37] width 23 height 23
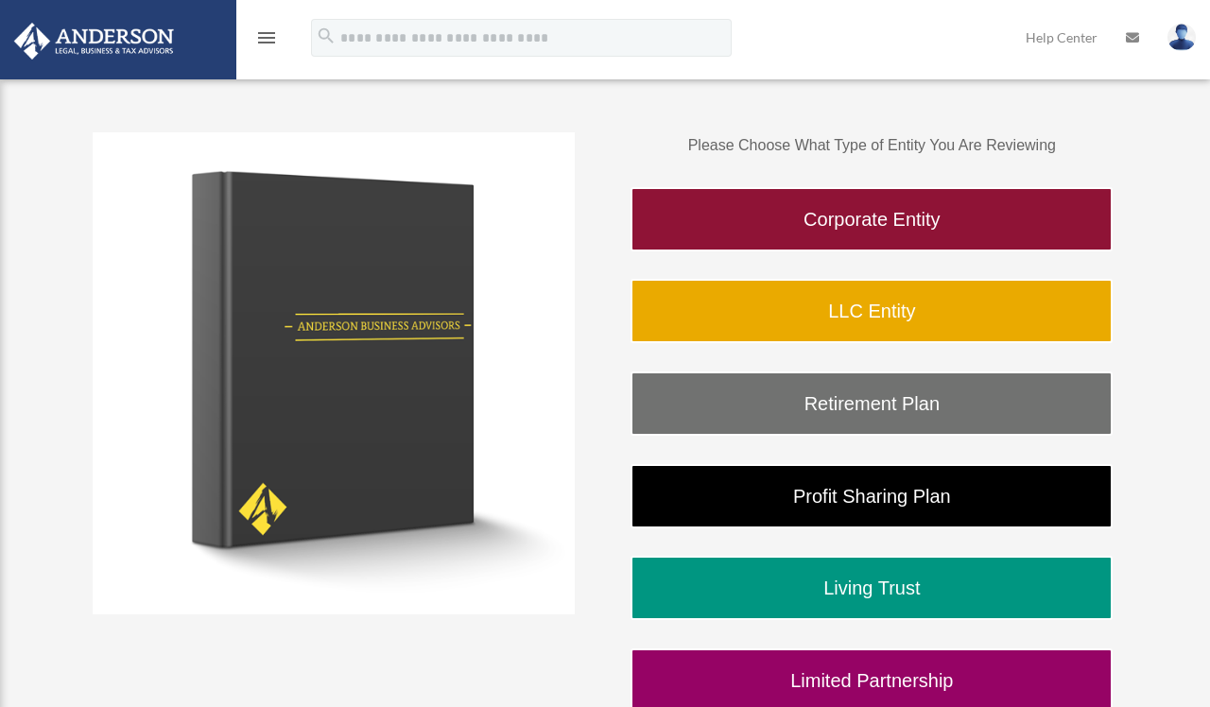
click at [266, 37] on icon "menu" at bounding box center [266, 37] width 23 height 23
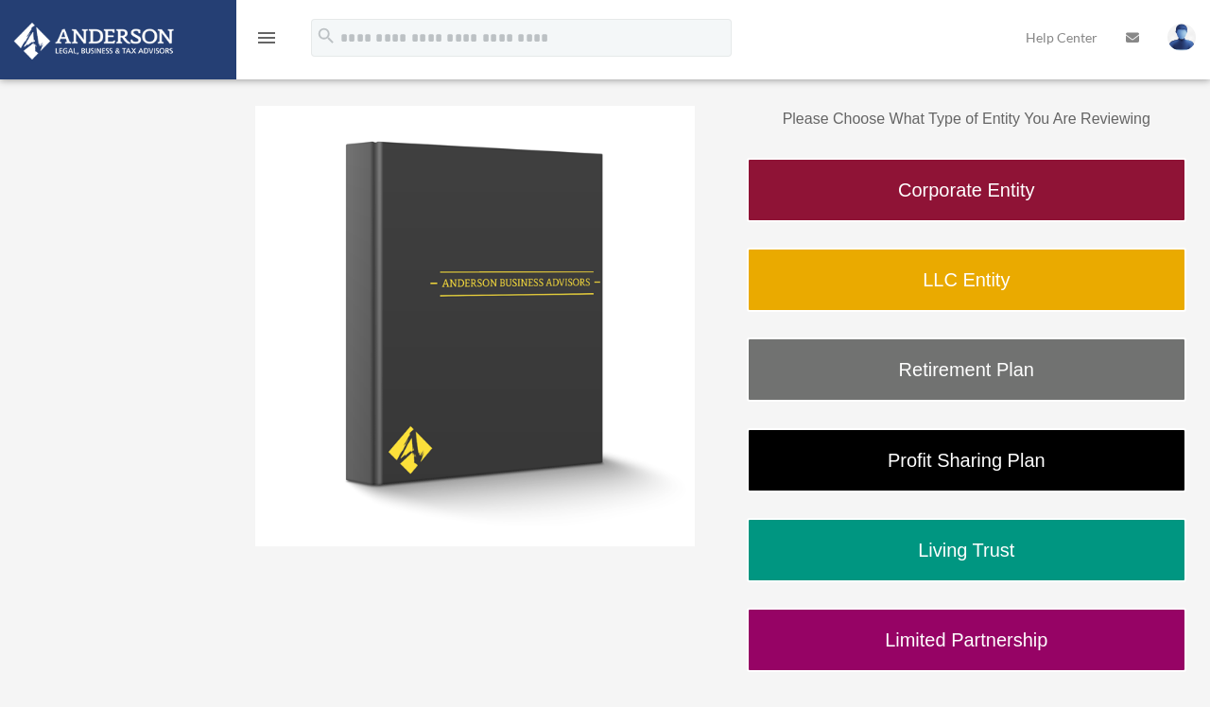
click at [119, 231] on div "BR shannonw0425@gmail.com Sign Out shannonw0425@gmail.com Home Online Ordering …" at bounding box center [605, 278] width 1210 height 943
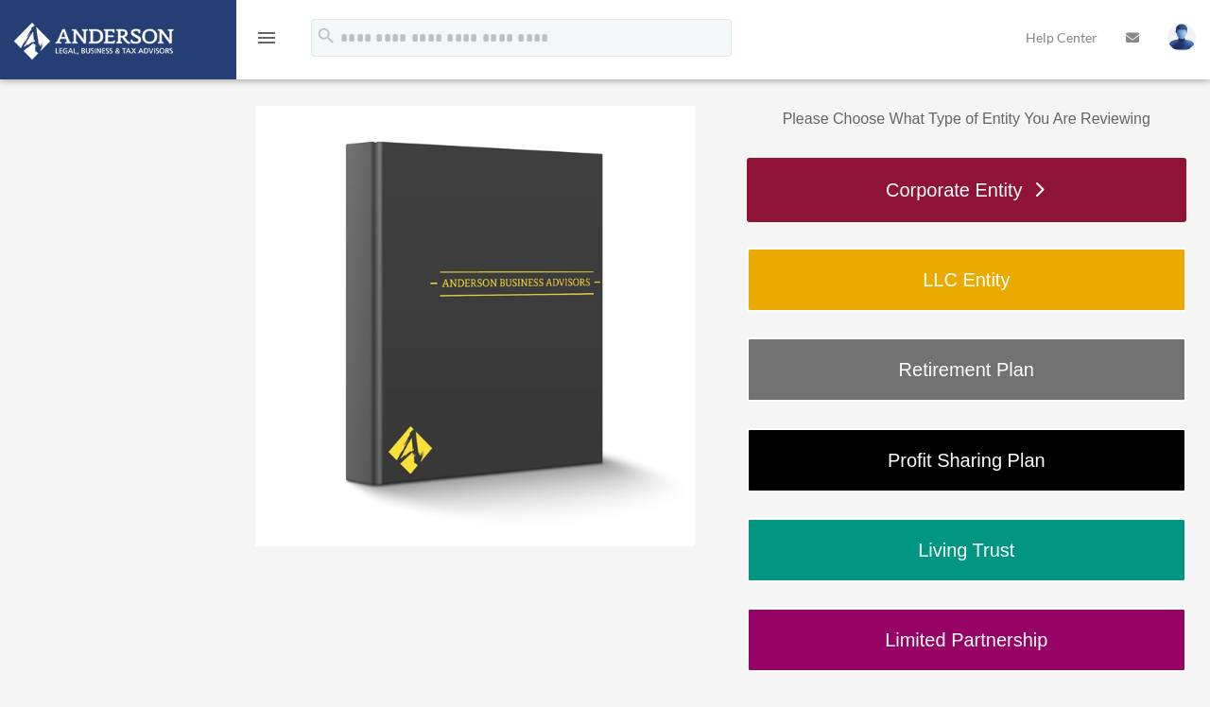
click at [882, 189] on link "Corporate Entity" at bounding box center [967, 190] width 440 height 64
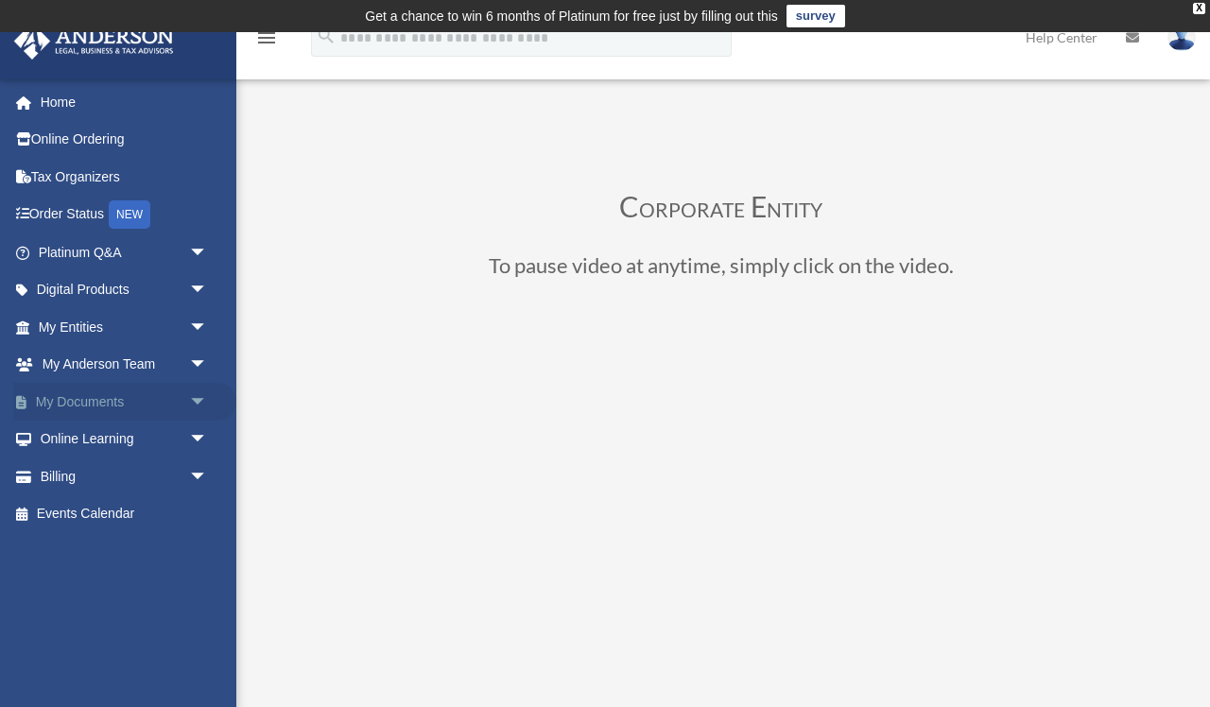
click at [123, 398] on link "My Documents arrow_drop_down" at bounding box center [124, 402] width 223 height 38
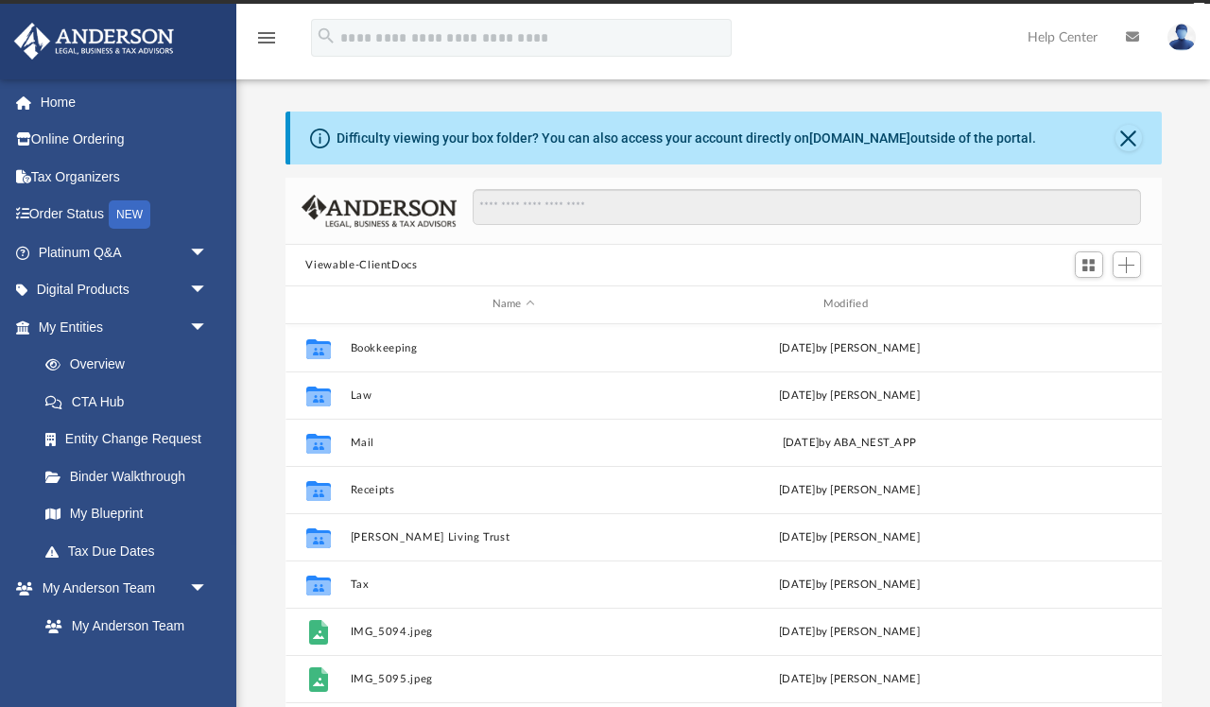
scroll to position [430, 876]
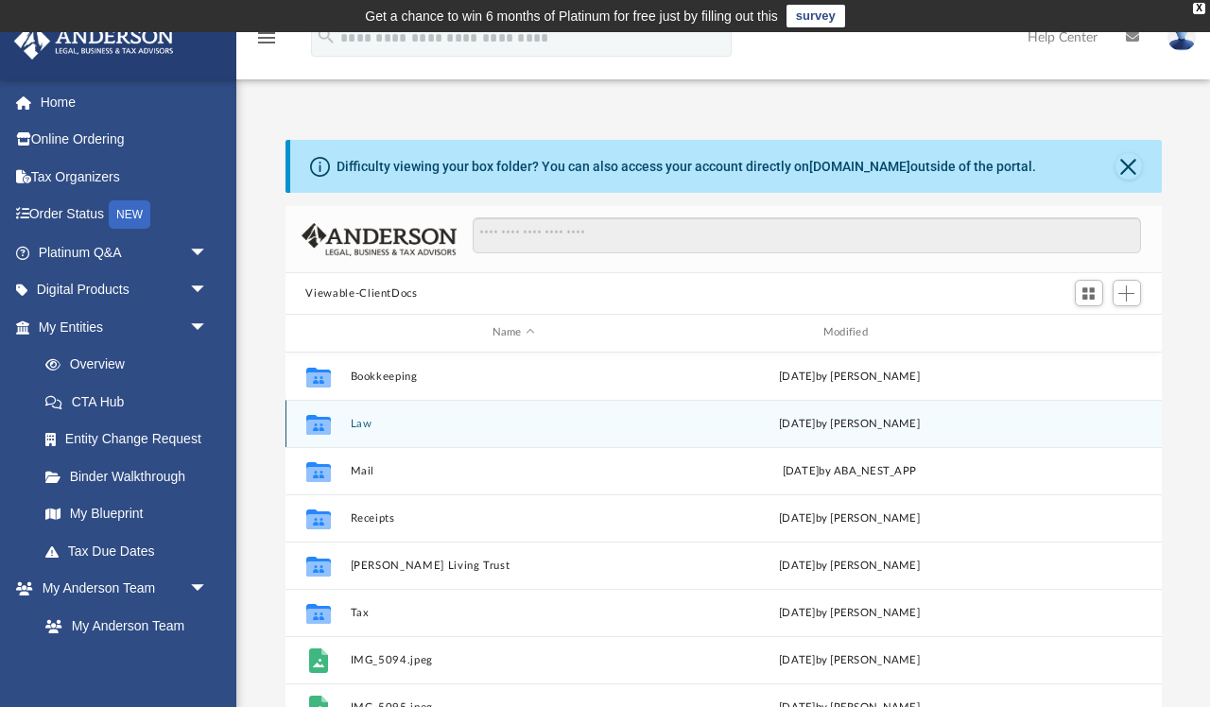
click at [397, 430] on div "Collaborated Folder Law [DATE] by [PERSON_NAME]" at bounding box center [723, 423] width 876 height 47
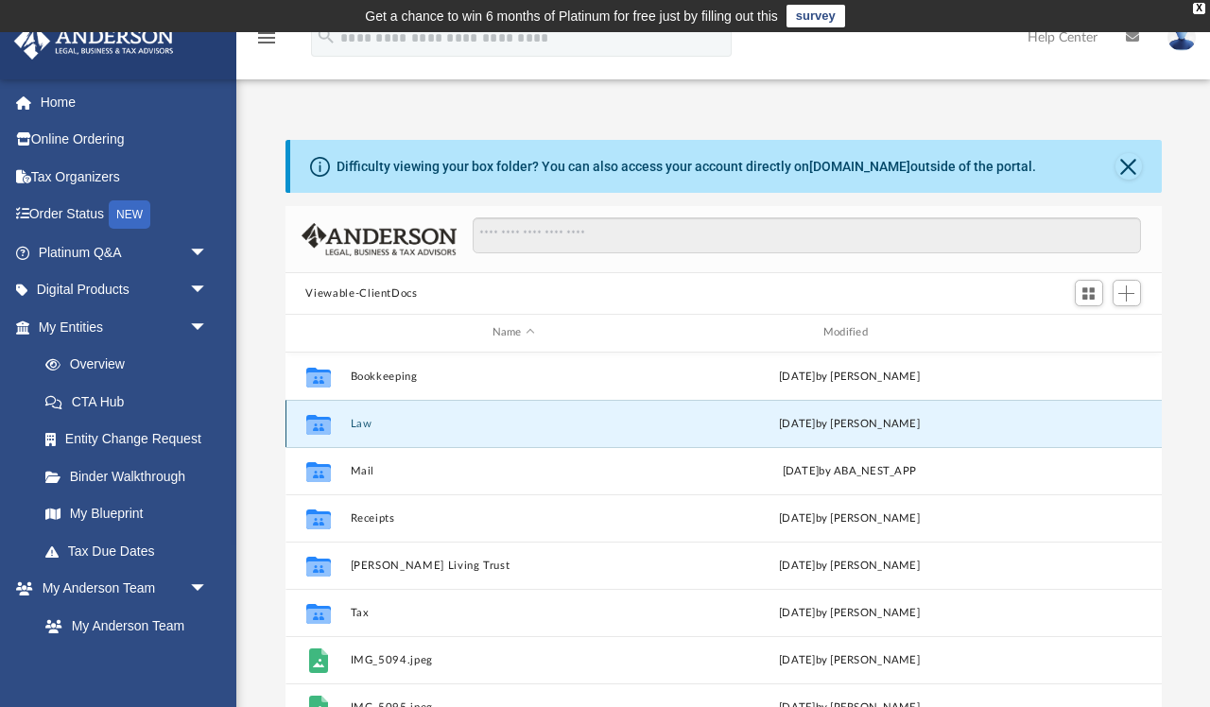
click at [404, 423] on button "Law" at bounding box center [513, 424] width 327 height 12
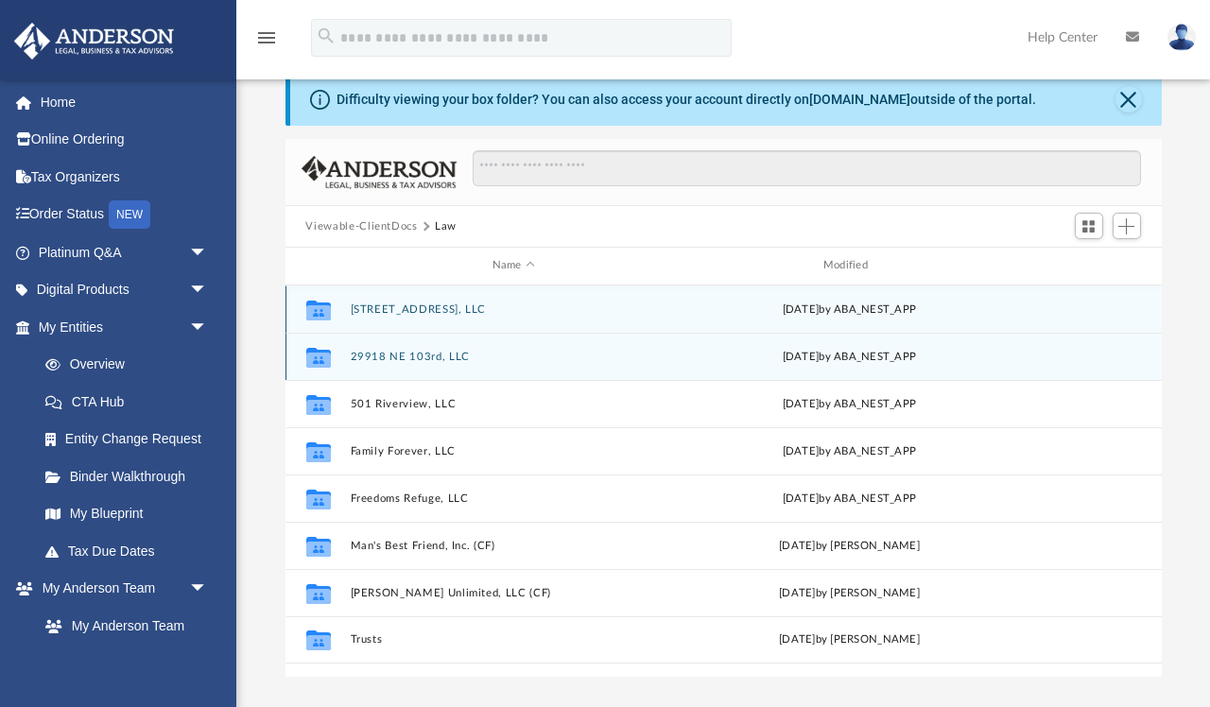
scroll to position [71, 0]
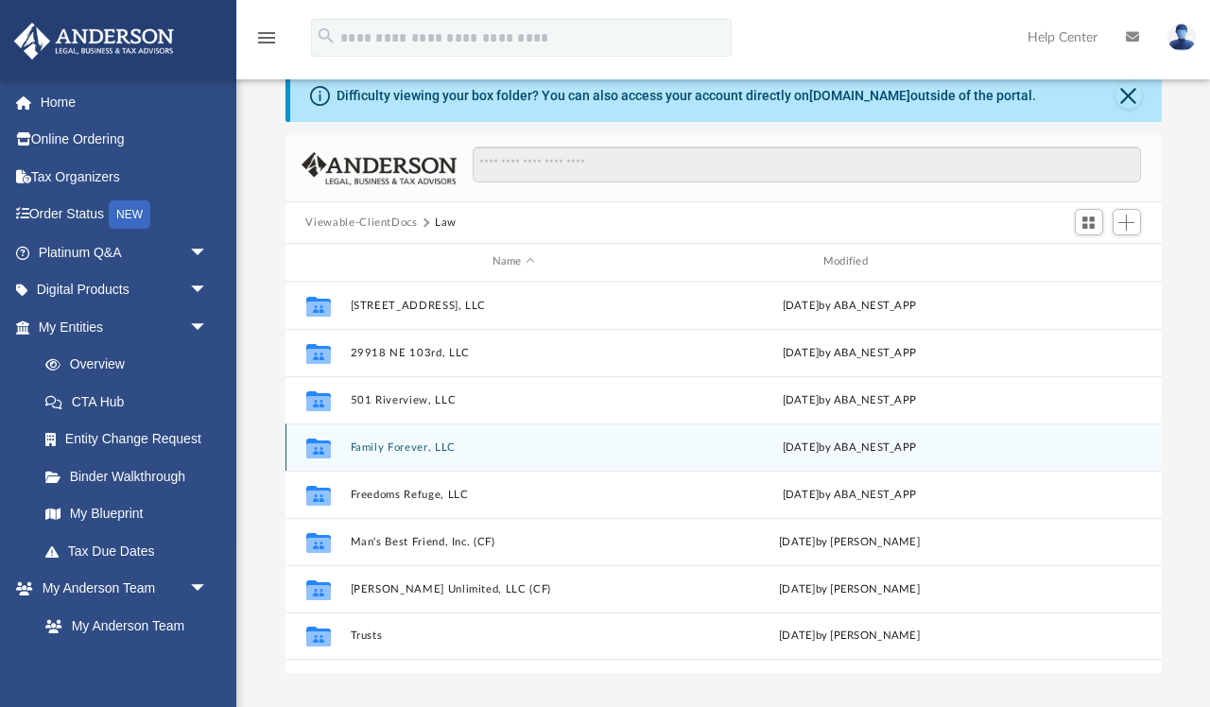
click at [491, 447] on button "Family Forever, LLC" at bounding box center [513, 447] width 327 height 12
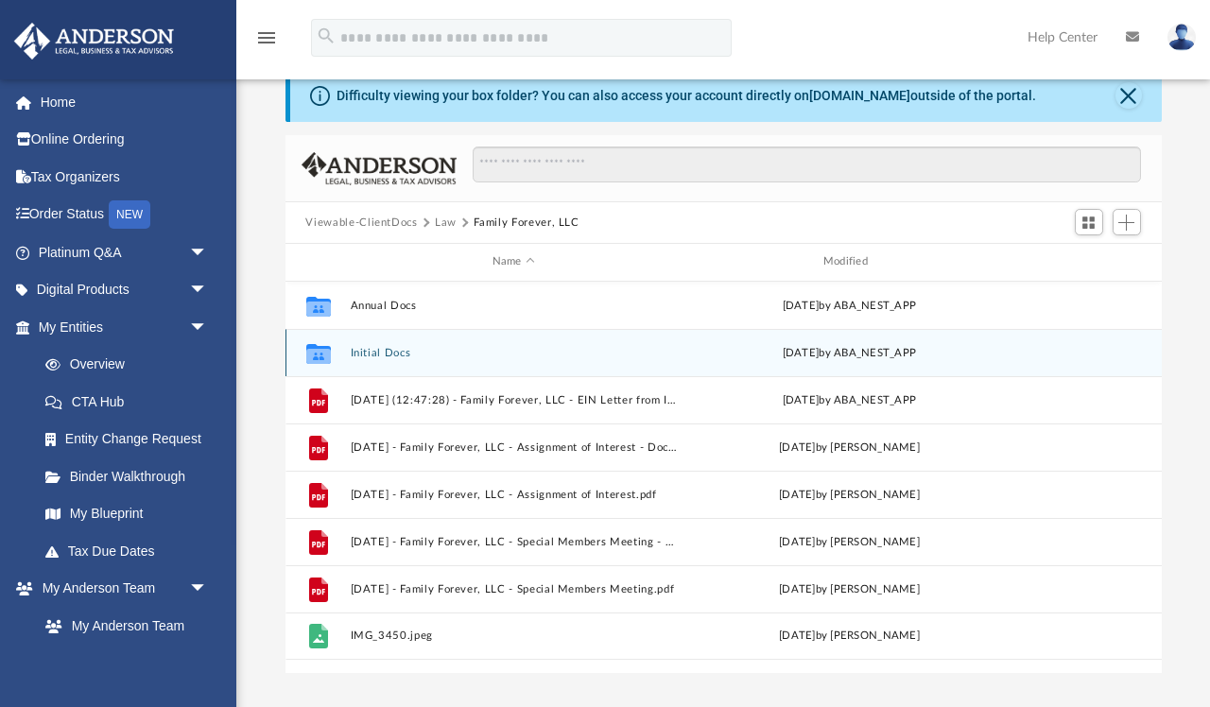
click at [484, 353] on button "Initial Docs" at bounding box center [513, 353] width 327 height 12
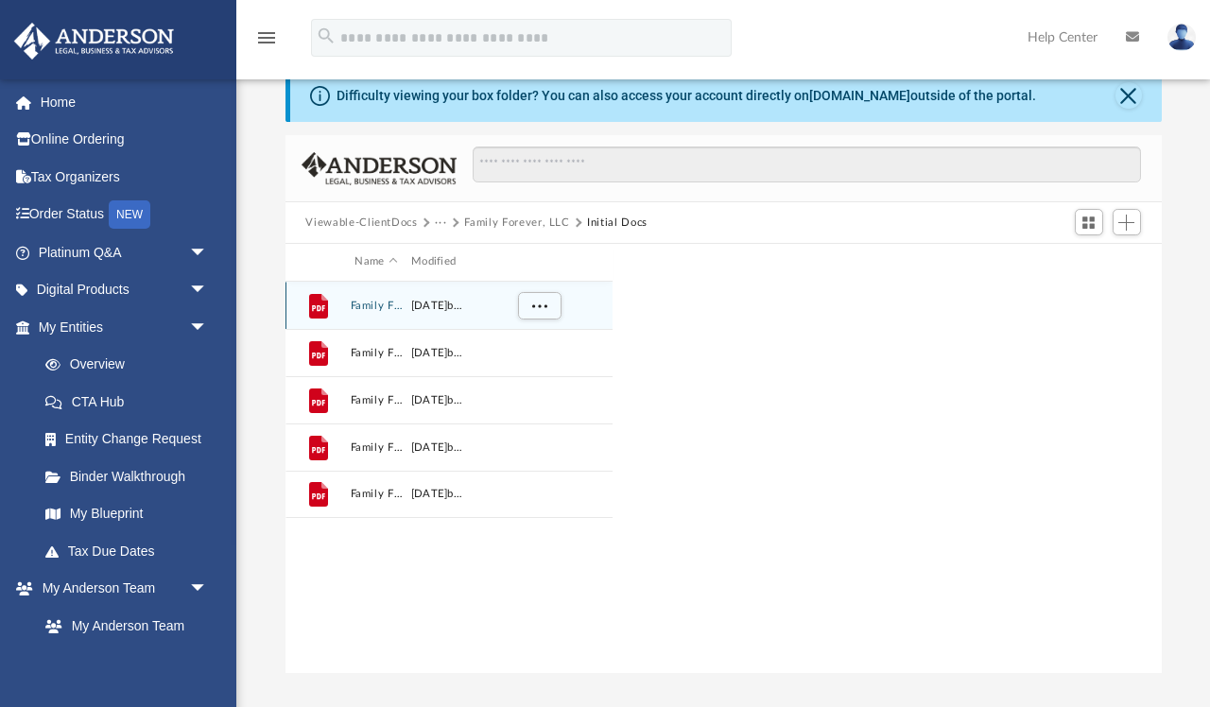
scroll to position [1, 1]
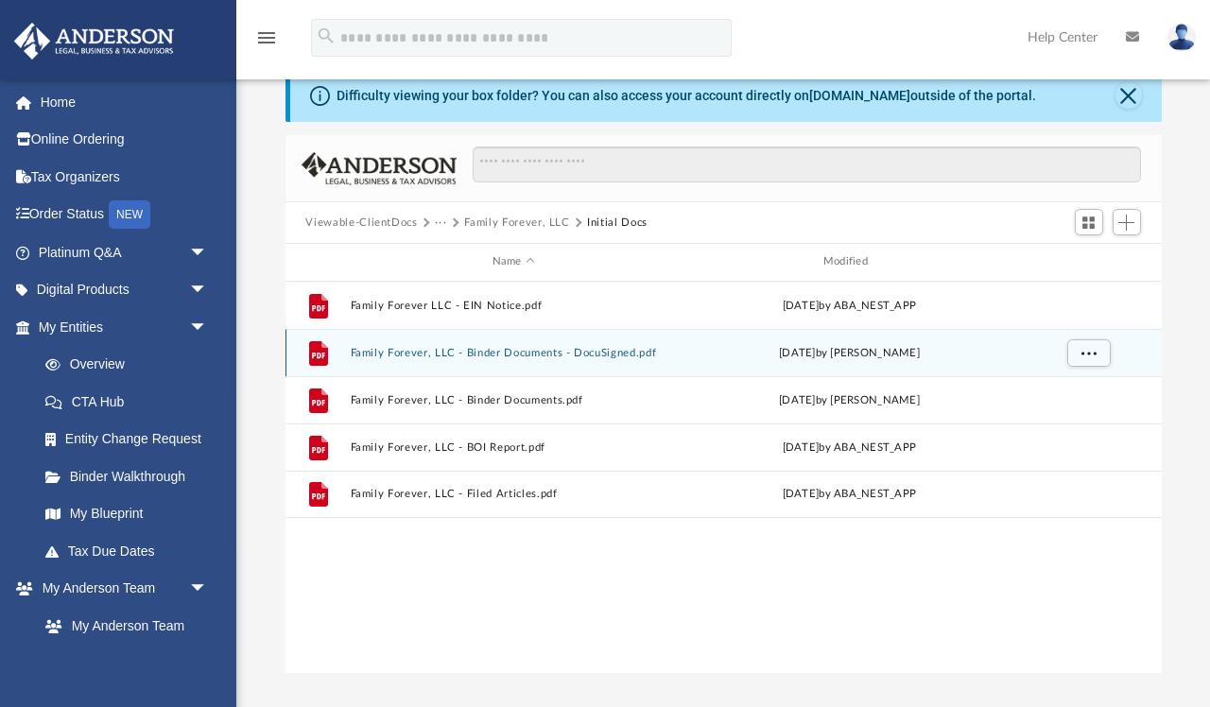
click at [506, 354] on button "Family Forever, LLC - Binder Documents - DocuSigned.pdf" at bounding box center [513, 353] width 327 height 12
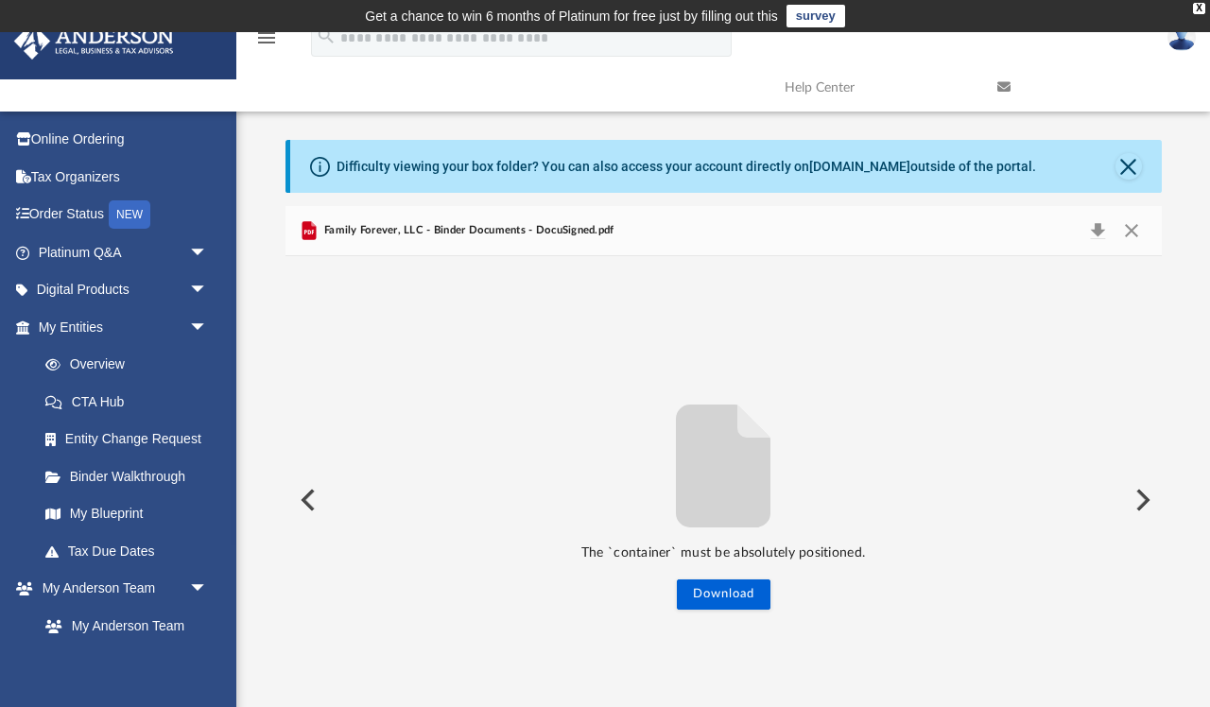
scroll to position [0, 0]
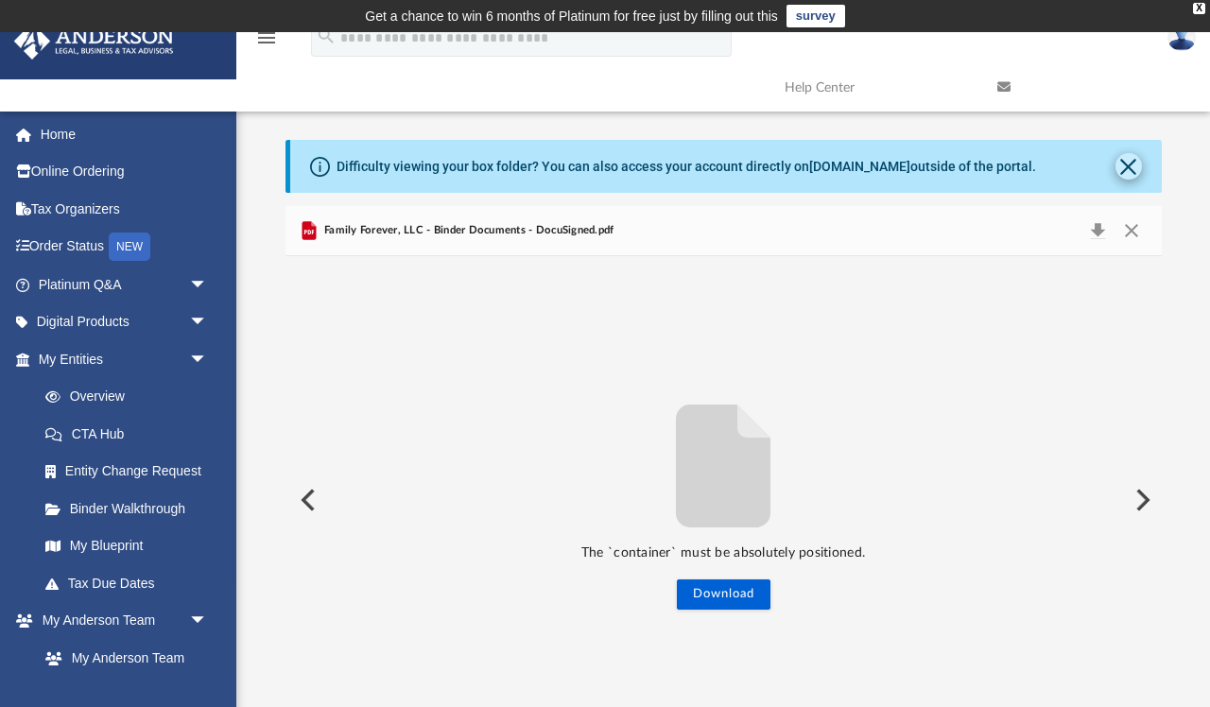
click at [1124, 164] on button "Close" at bounding box center [1129, 166] width 26 height 26
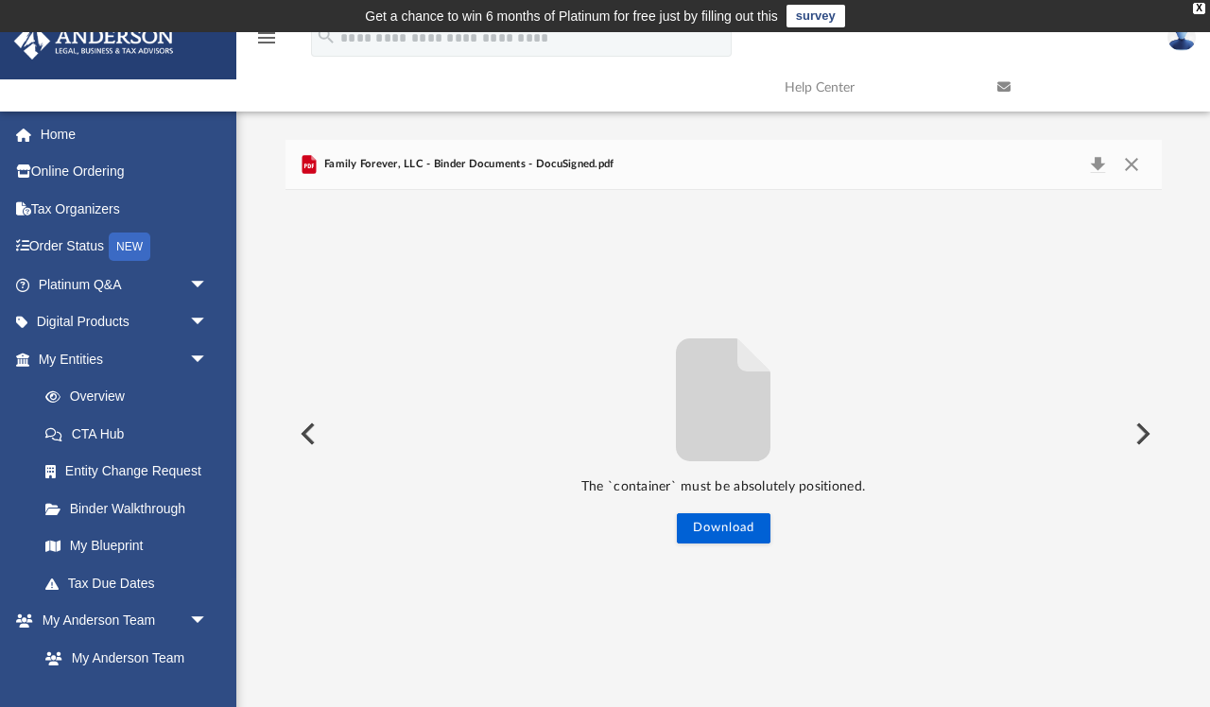
click at [1146, 435] on button "Preview" at bounding box center [1141, 433] width 42 height 53
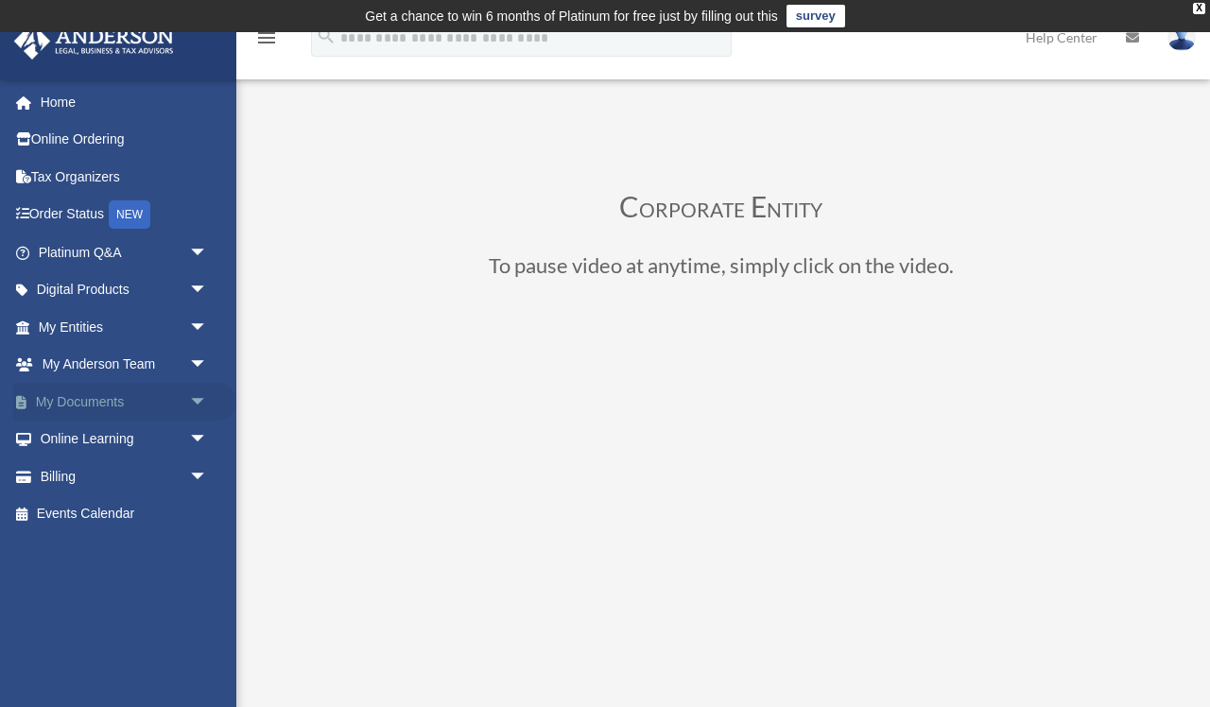
click at [196, 396] on span "arrow_drop_down" at bounding box center [208, 402] width 38 height 39
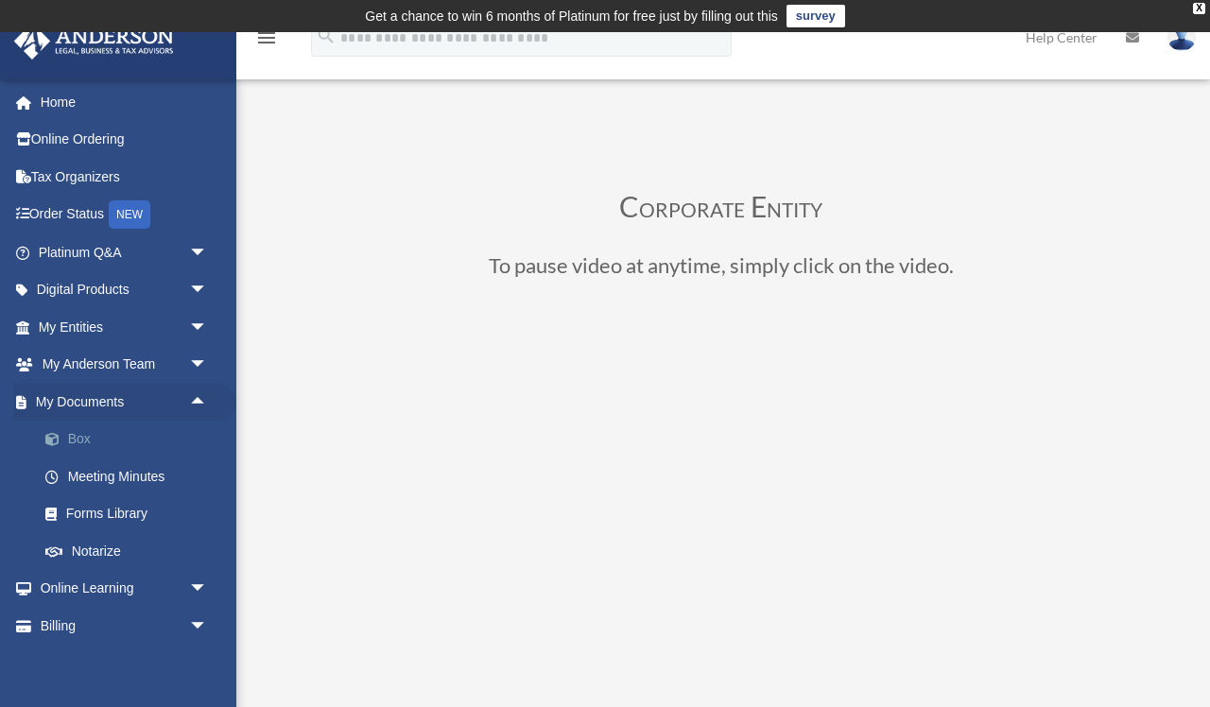
click at [92, 436] on link "Box" at bounding box center [131, 440] width 210 height 38
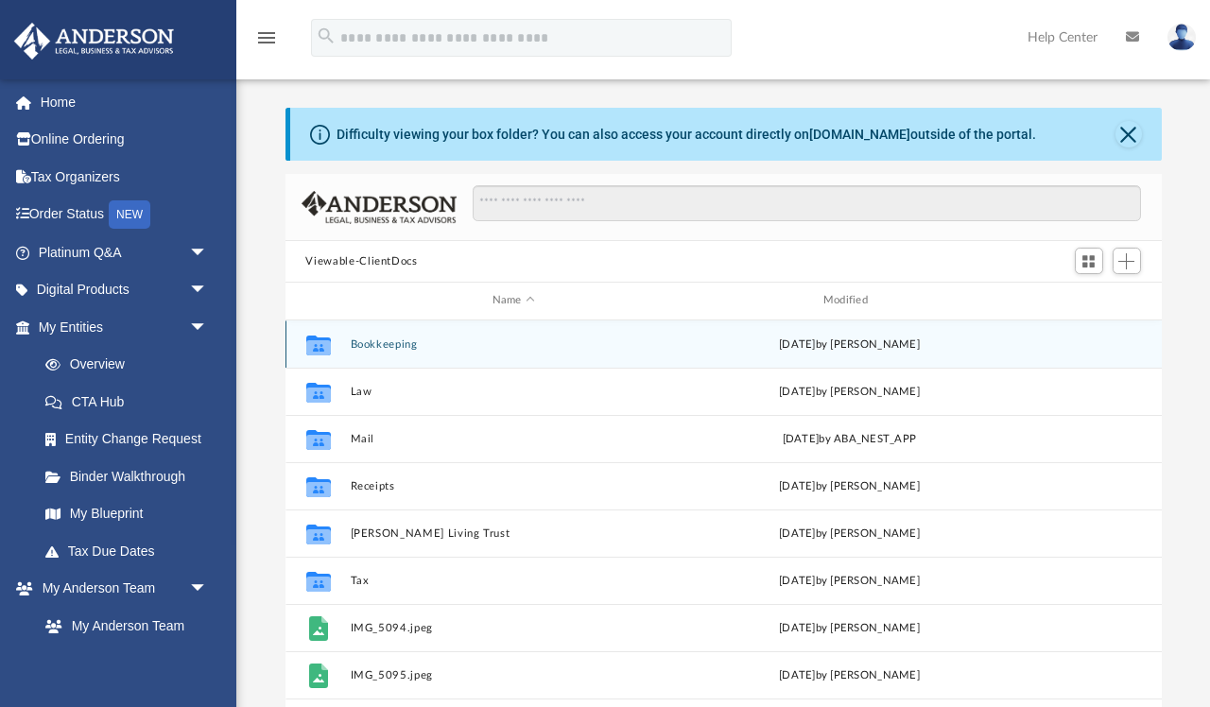
scroll to position [1, 1]
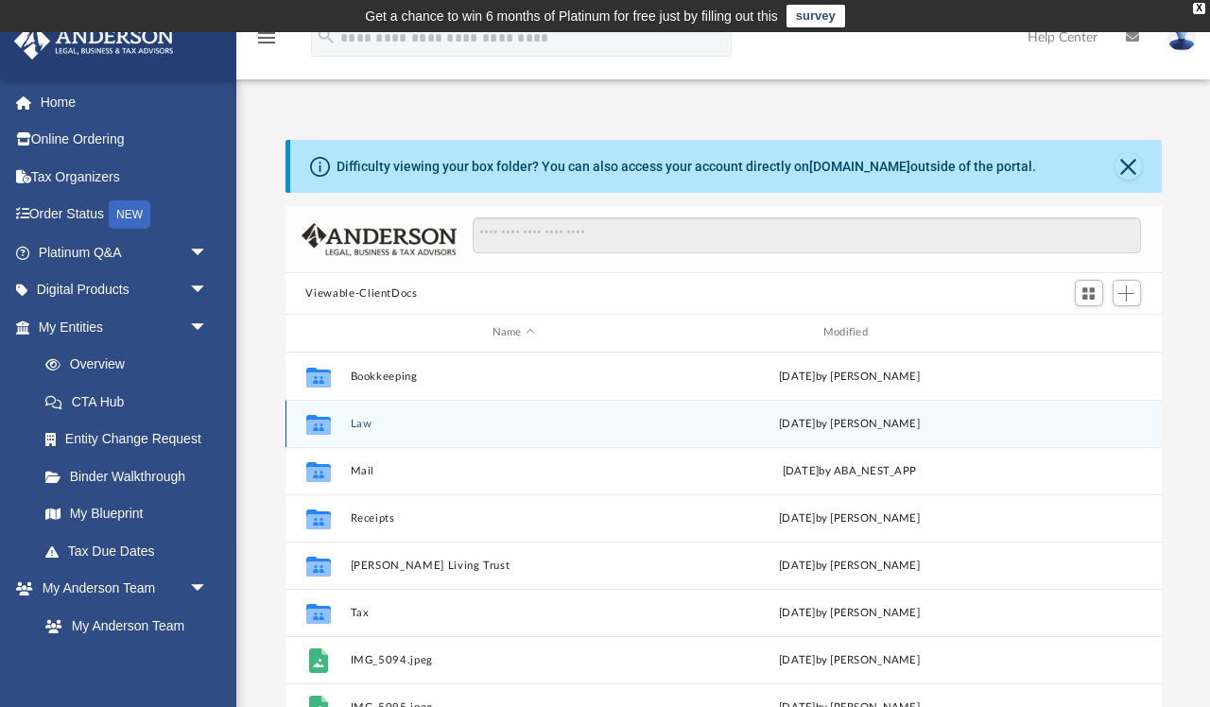
click at [406, 423] on button "Law" at bounding box center [513, 424] width 327 height 12
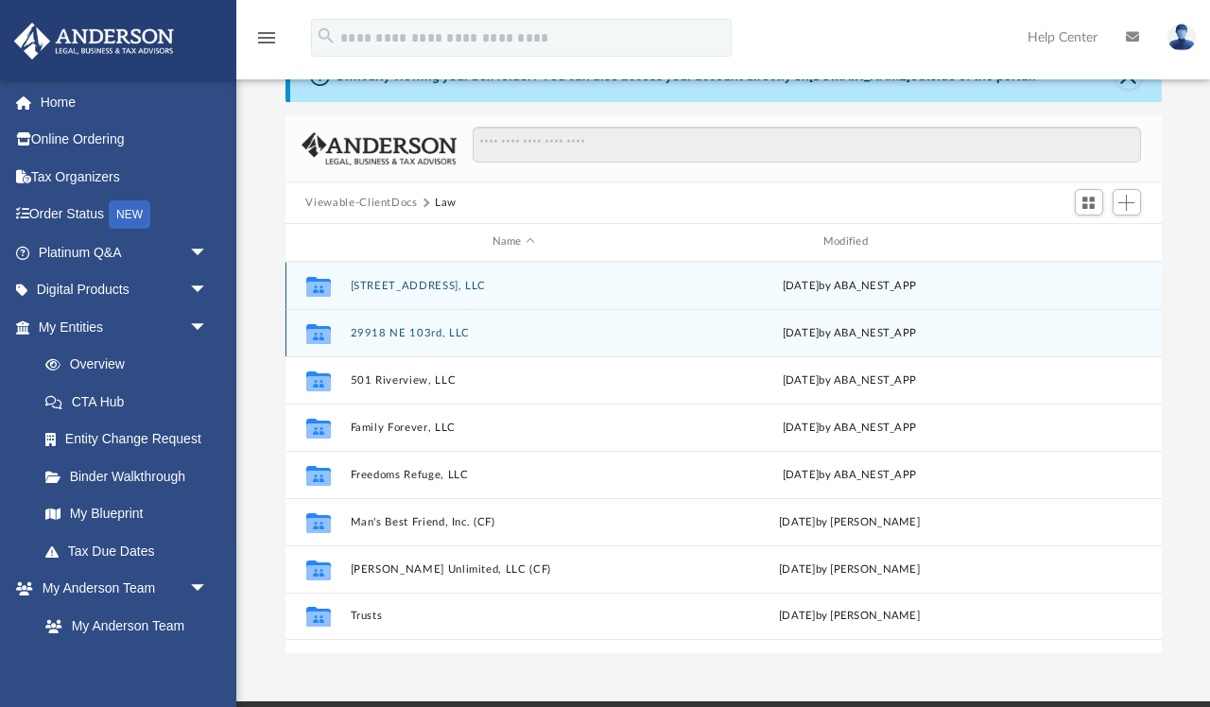
scroll to position [93, 0]
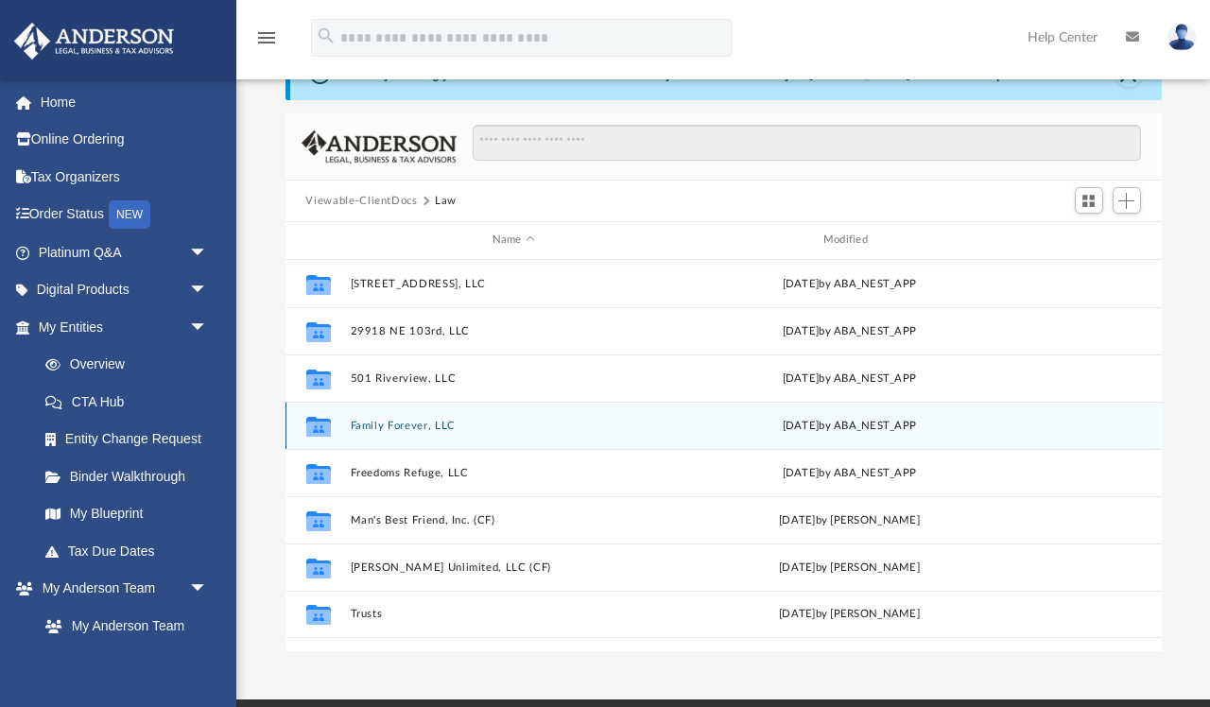
click at [513, 424] on button "Family Forever, LLC" at bounding box center [513, 426] width 327 height 12
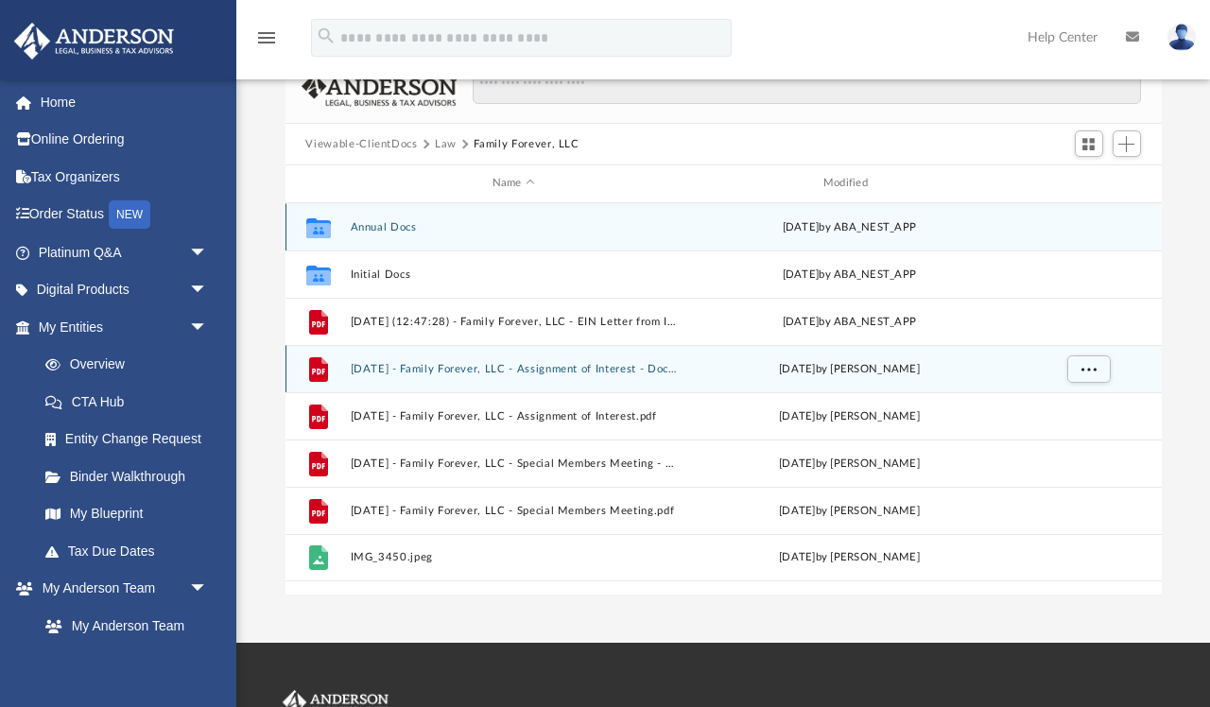
scroll to position [155, 0]
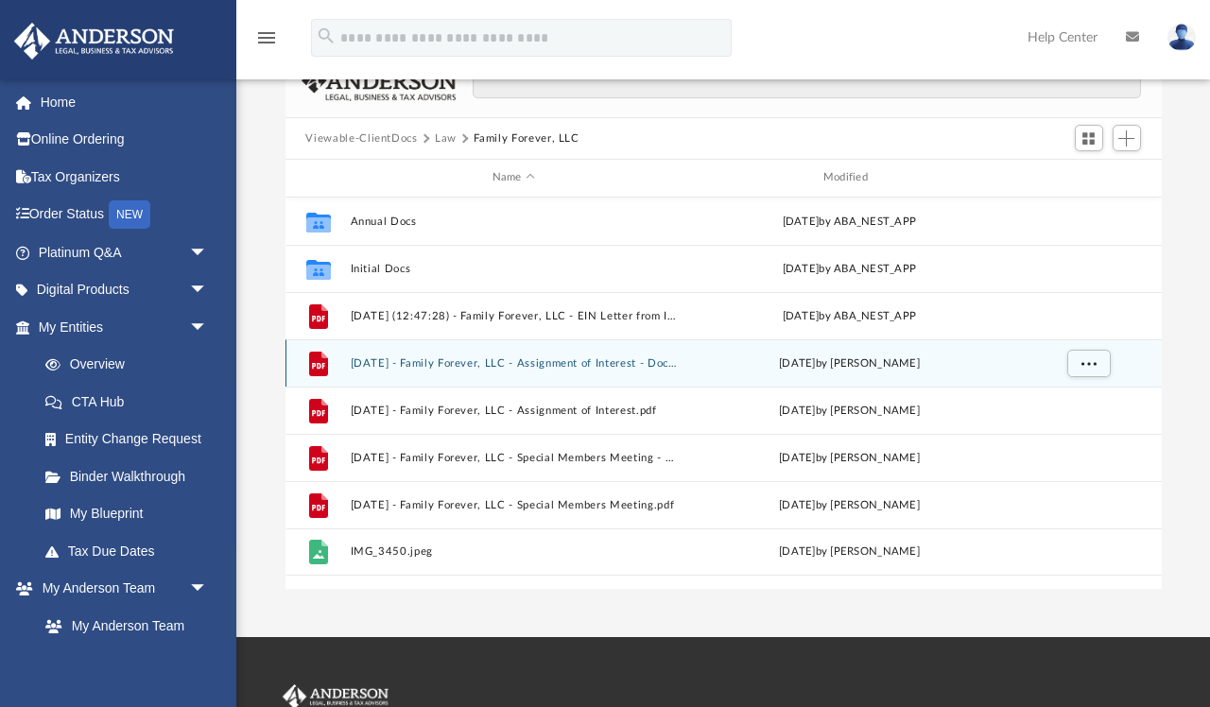
click at [685, 369] on div "[DATE] by [PERSON_NAME]" at bounding box center [848, 363] width 327 height 17
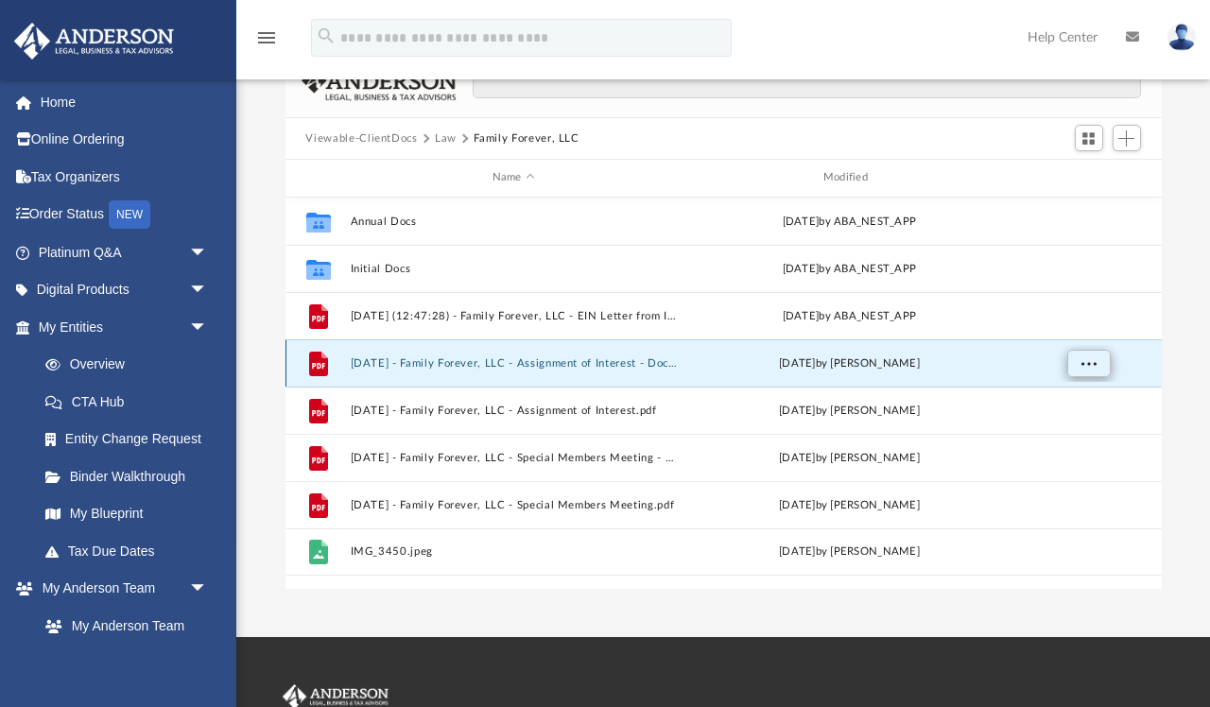
click at [1092, 361] on span "More options" at bounding box center [1088, 362] width 15 height 10
click at [1062, 401] on li "Preview" at bounding box center [1071, 401] width 55 height 20
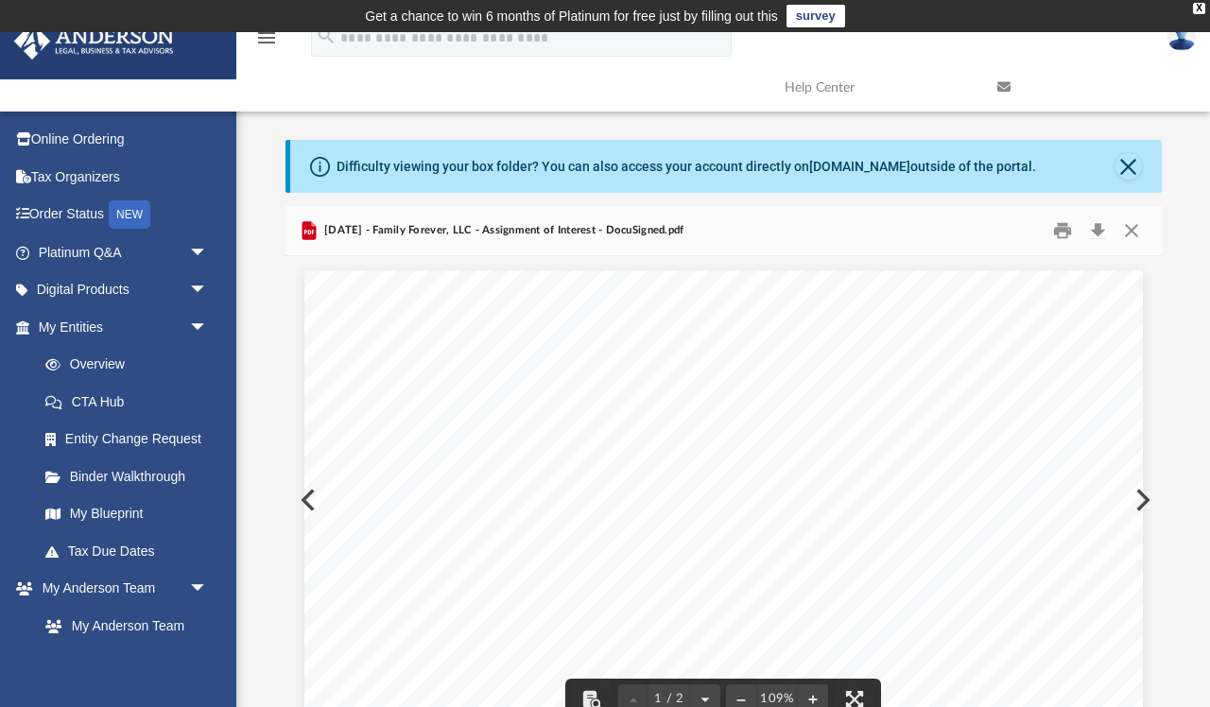
scroll to position [0, 0]
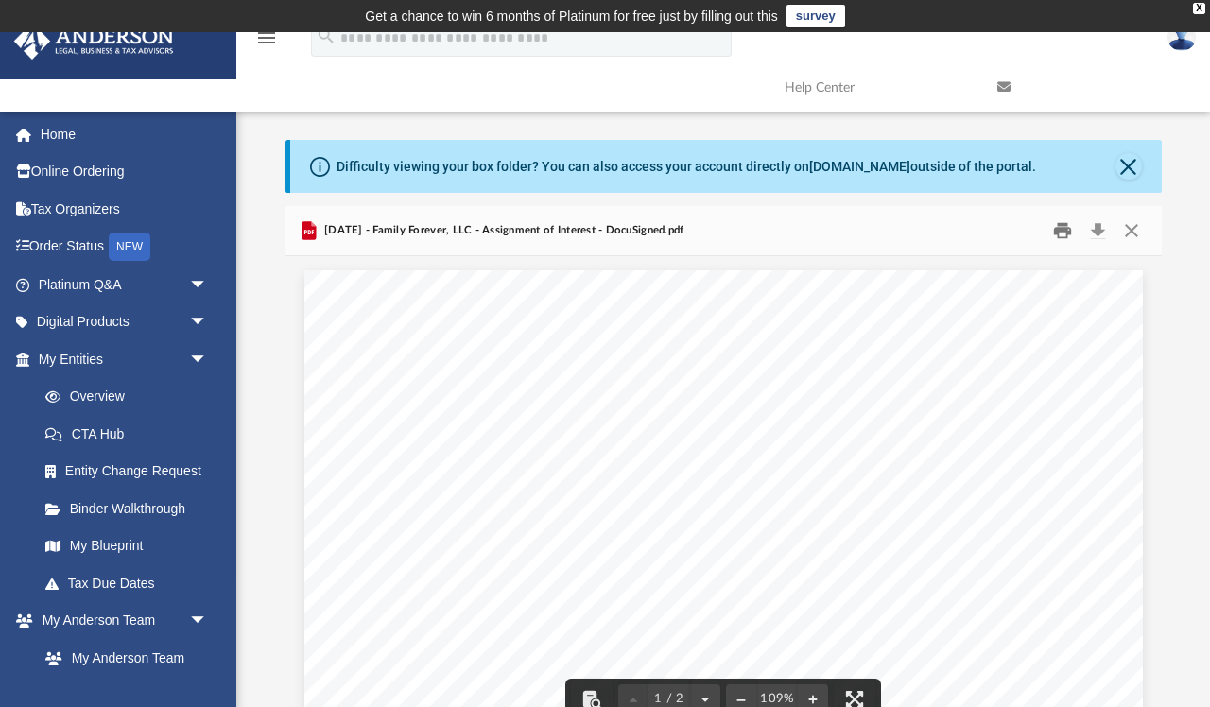
click at [1061, 229] on button "Print" at bounding box center [1063, 230] width 38 height 29
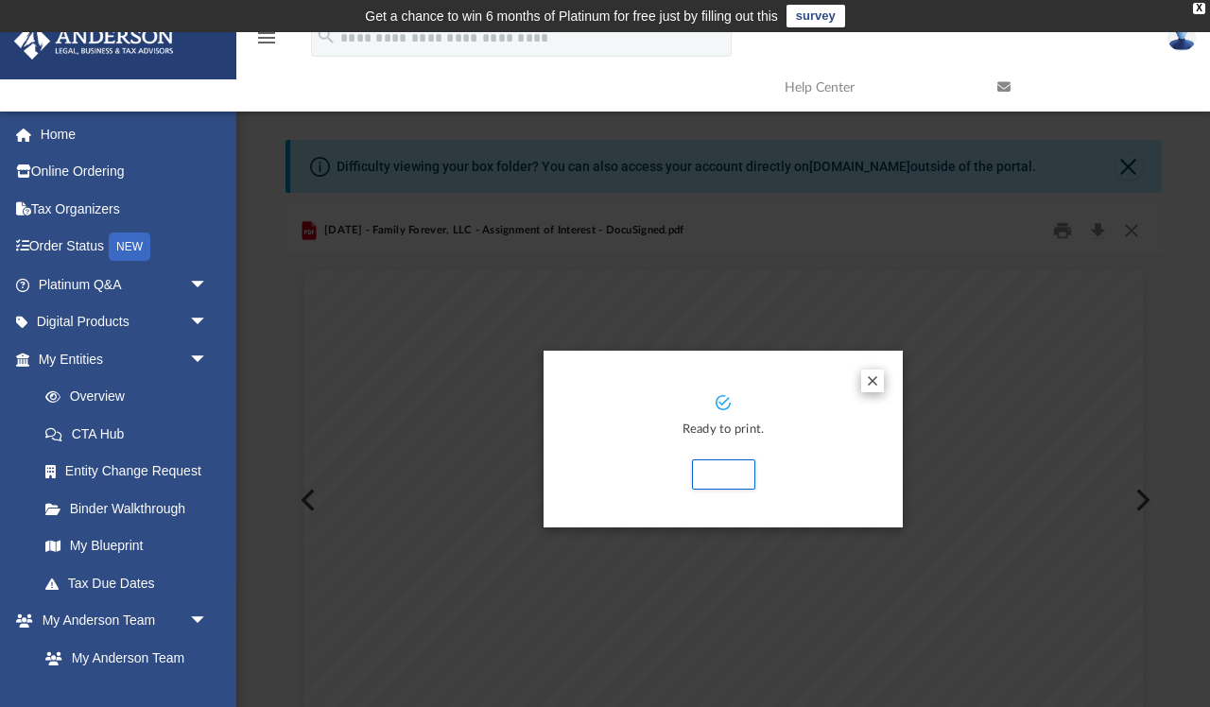
click at [875, 376] on button "Preview" at bounding box center [872, 381] width 23 height 23
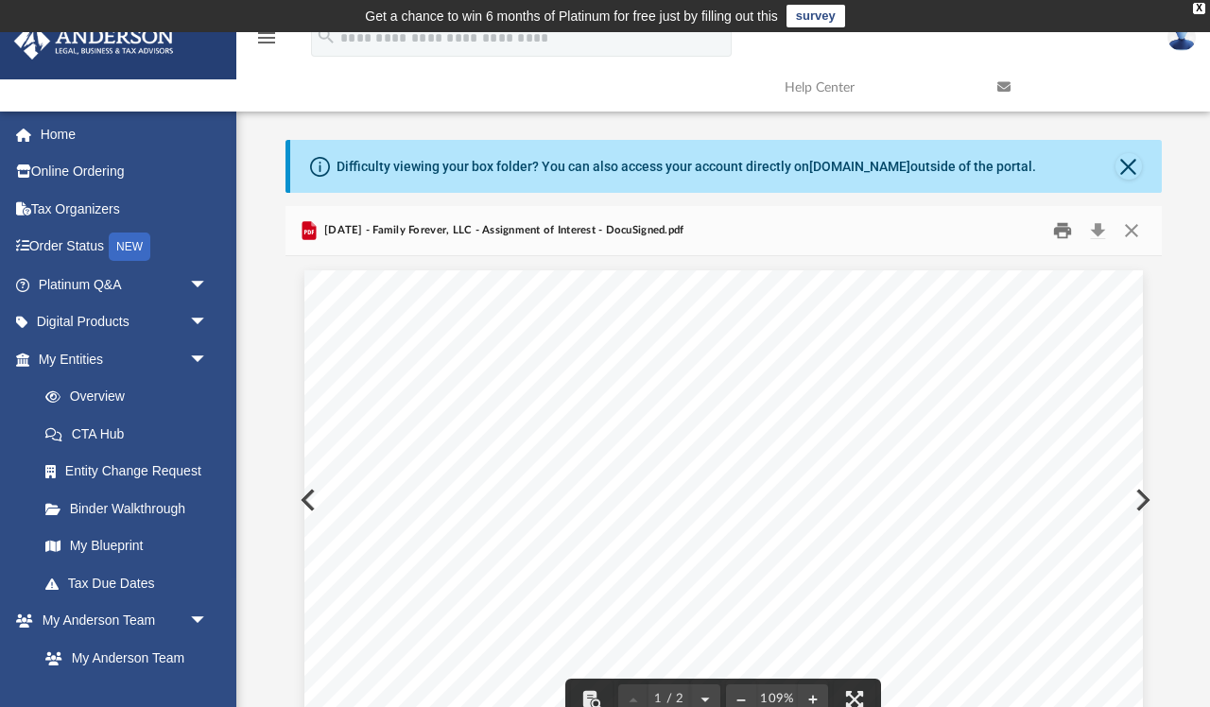
click at [1062, 230] on button "Print" at bounding box center [1063, 230] width 38 height 29
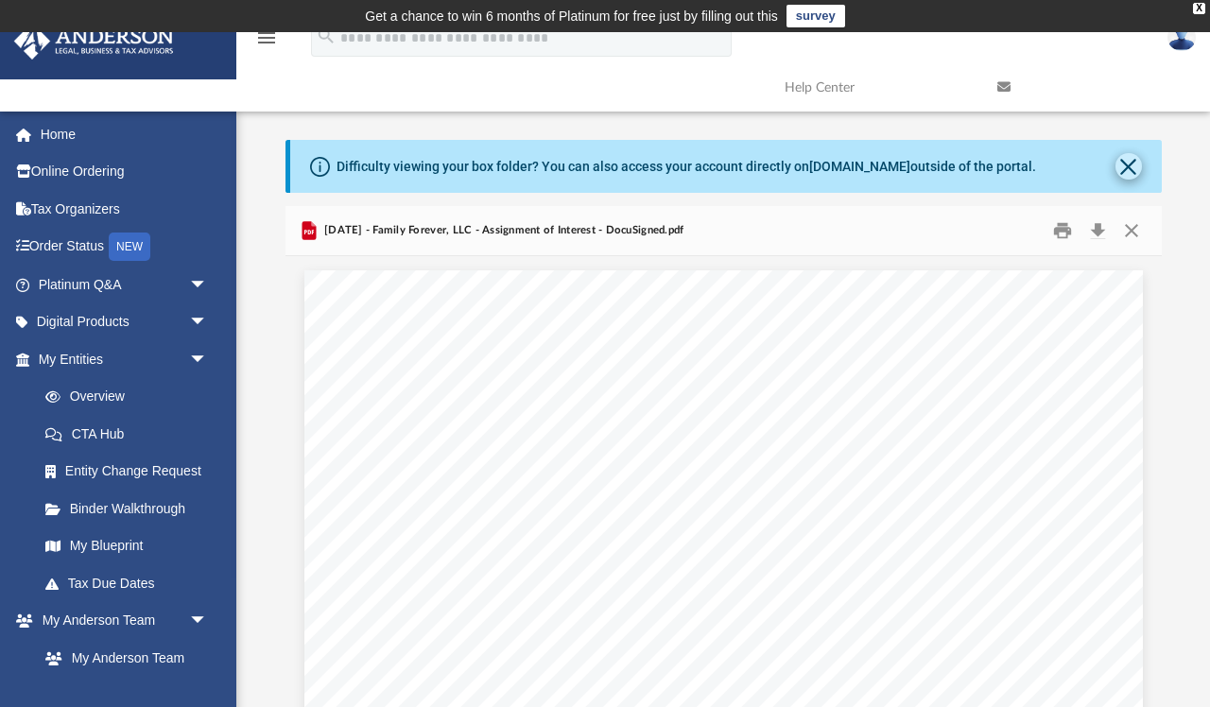
click at [1129, 164] on button "Close" at bounding box center [1129, 166] width 26 height 26
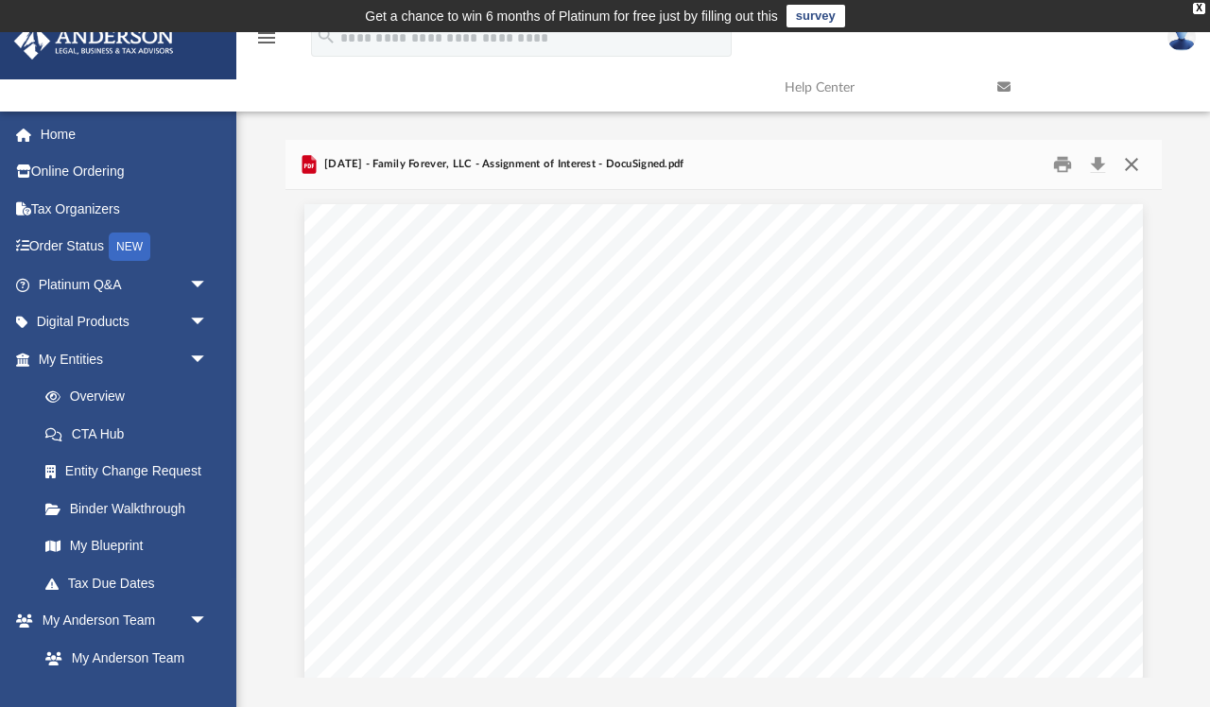
click at [1133, 164] on button "Close" at bounding box center [1132, 164] width 34 height 29
